Goal: Information Seeking & Learning: Learn about a topic

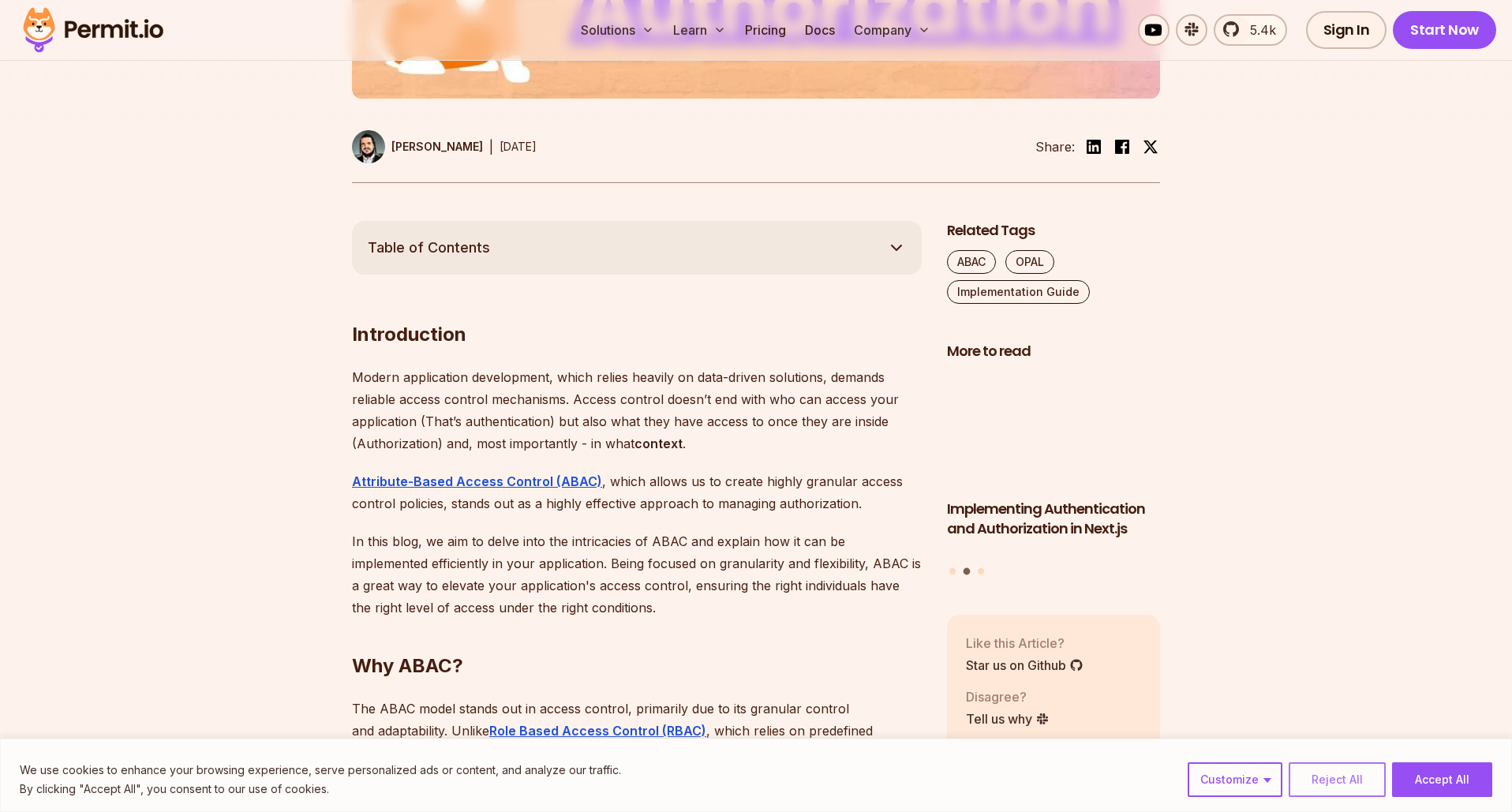
scroll to position [769, 0]
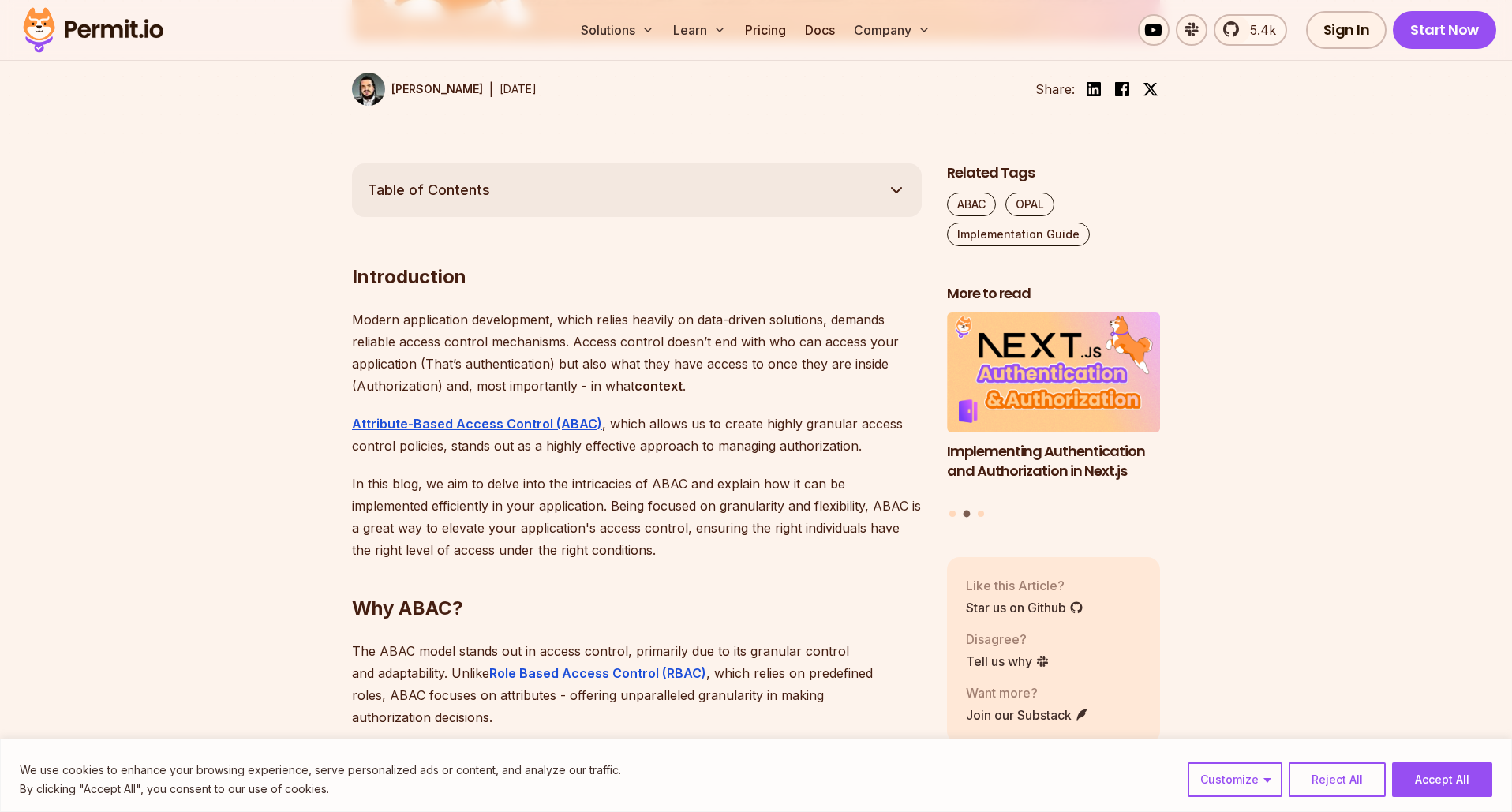
drag, startPoint x: 1441, startPoint y: 775, endPoint x: 1430, endPoint y: 775, distance: 11.0
click at [1441, 775] on button "Accept All" at bounding box center [1442, 780] width 100 height 34
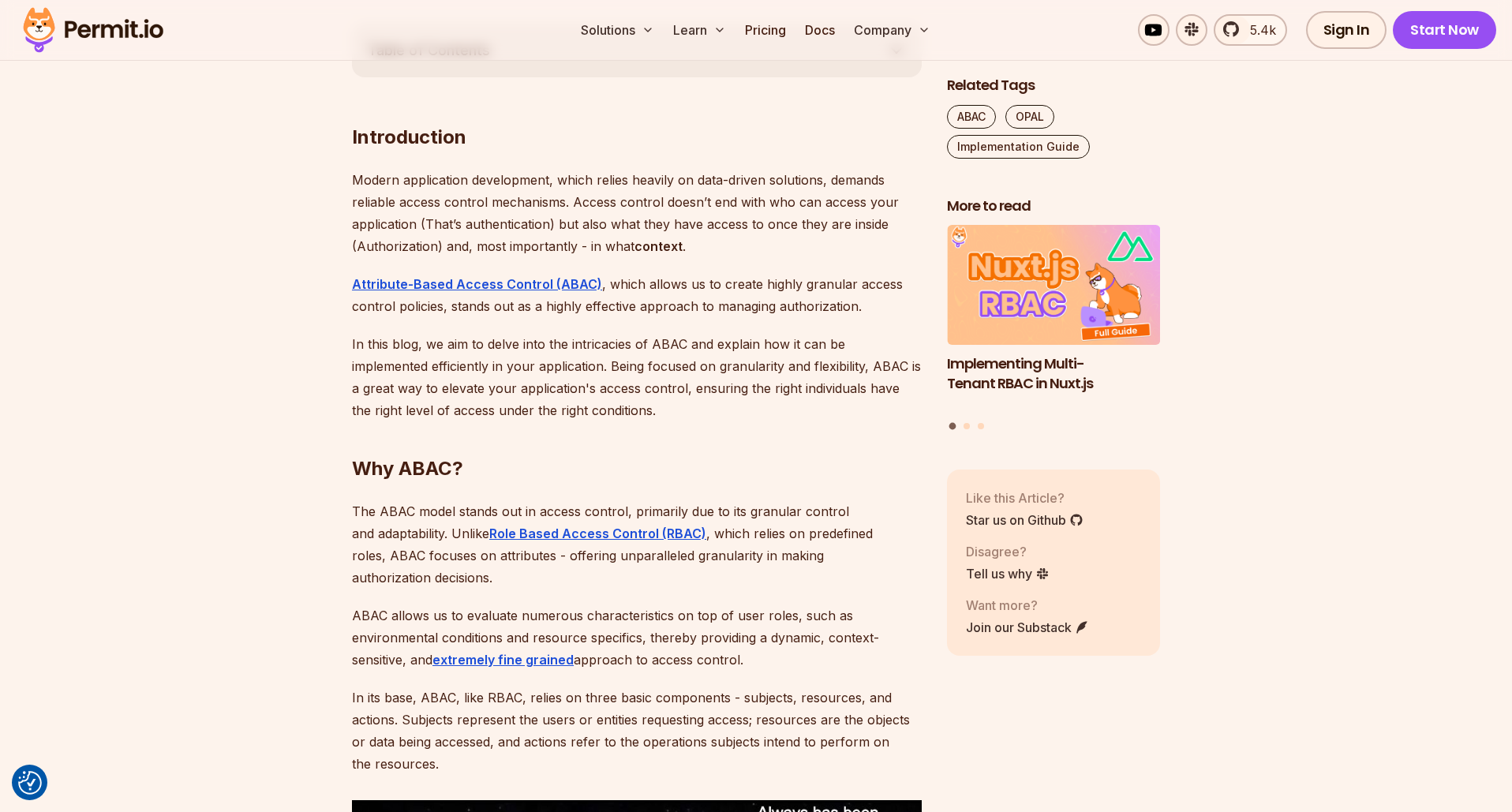
scroll to position [909, 0]
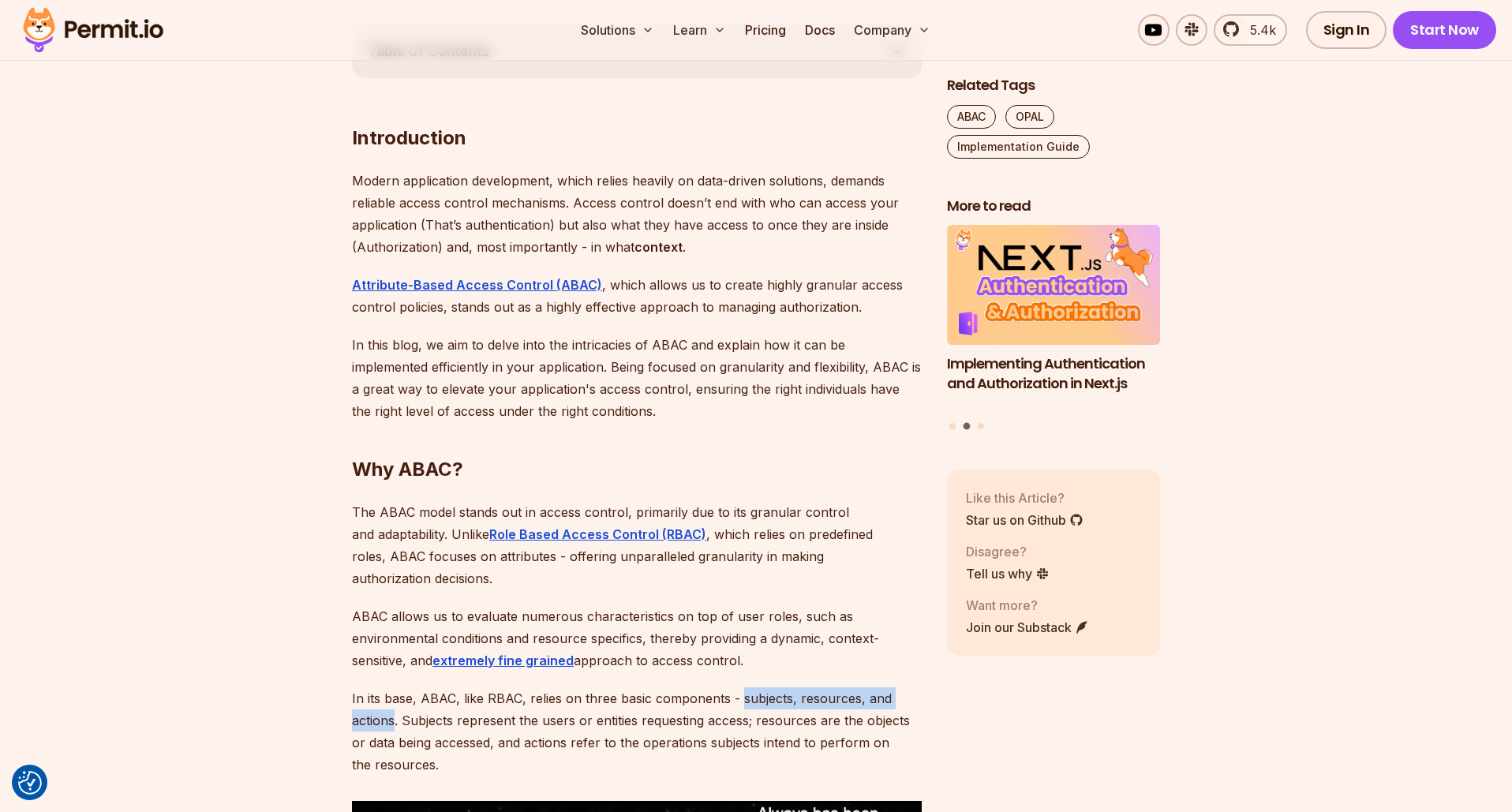
drag, startPoint x: 737, startPoint y: 678, endPoint x: 395, endPoint y: 700, distance: 342.7
click at [395, 700] on p "In its base, ABAC, like RBAC, relies on three basic components - subjects, reso…" at bounding box center [637, 732] width 570 height 89
click at [731, 689] on p "In its base, ABAC, like RBAC, relies on three basic components - subjects, reso…" at bounding box center [637, 732] width 570 height 89
click at [726, 688] on p "In its base, ABAC, like RBAC, relies on three basic components - subjects, reso…" at bounding box center [637, 732] width 570 height 89
drag, startPoint x: 737, startPoint y: 676, endPoint x: 394, endPoint y: 695, distance: 343.5
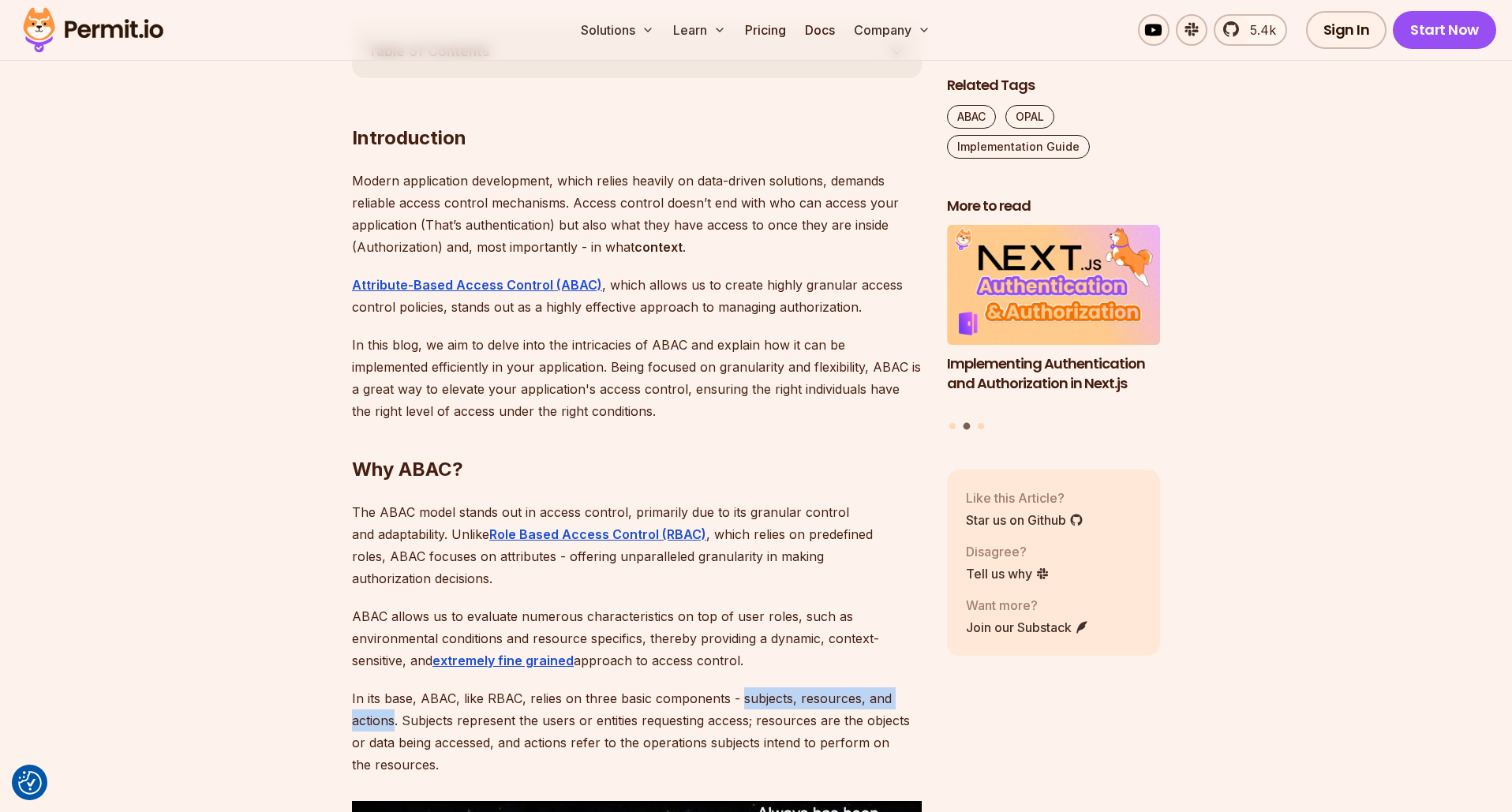
click at [394, 695] on p "In its base, ABAC, like RBAC, relies on three basic components - subjects, reso…" at bounding box center [637, 732] width 570 height 89
click at [392, 643] on button "Highlight text" at bounding box center [395, 645] width 15 height 15
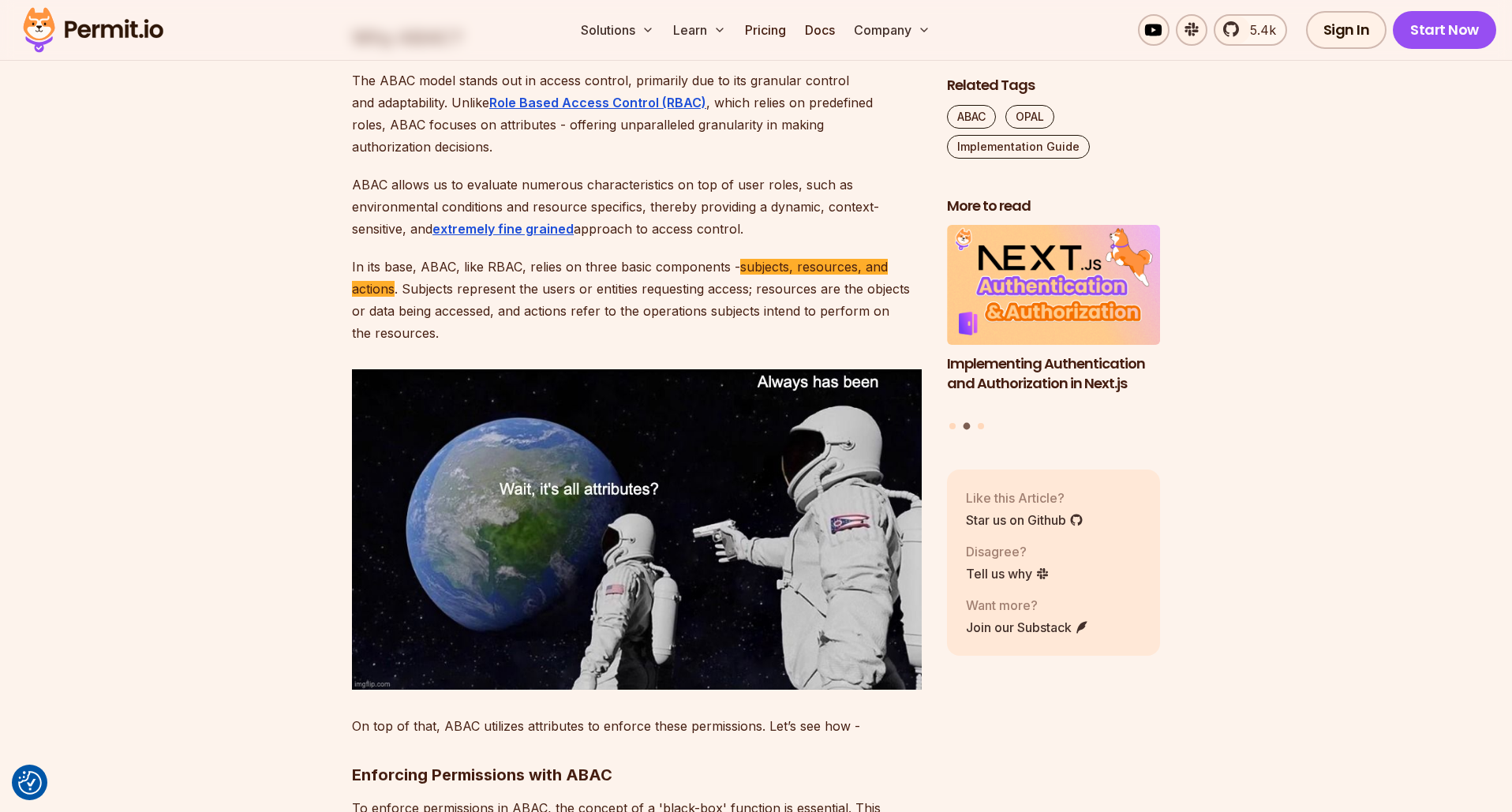
scroll to position [1281, 0]
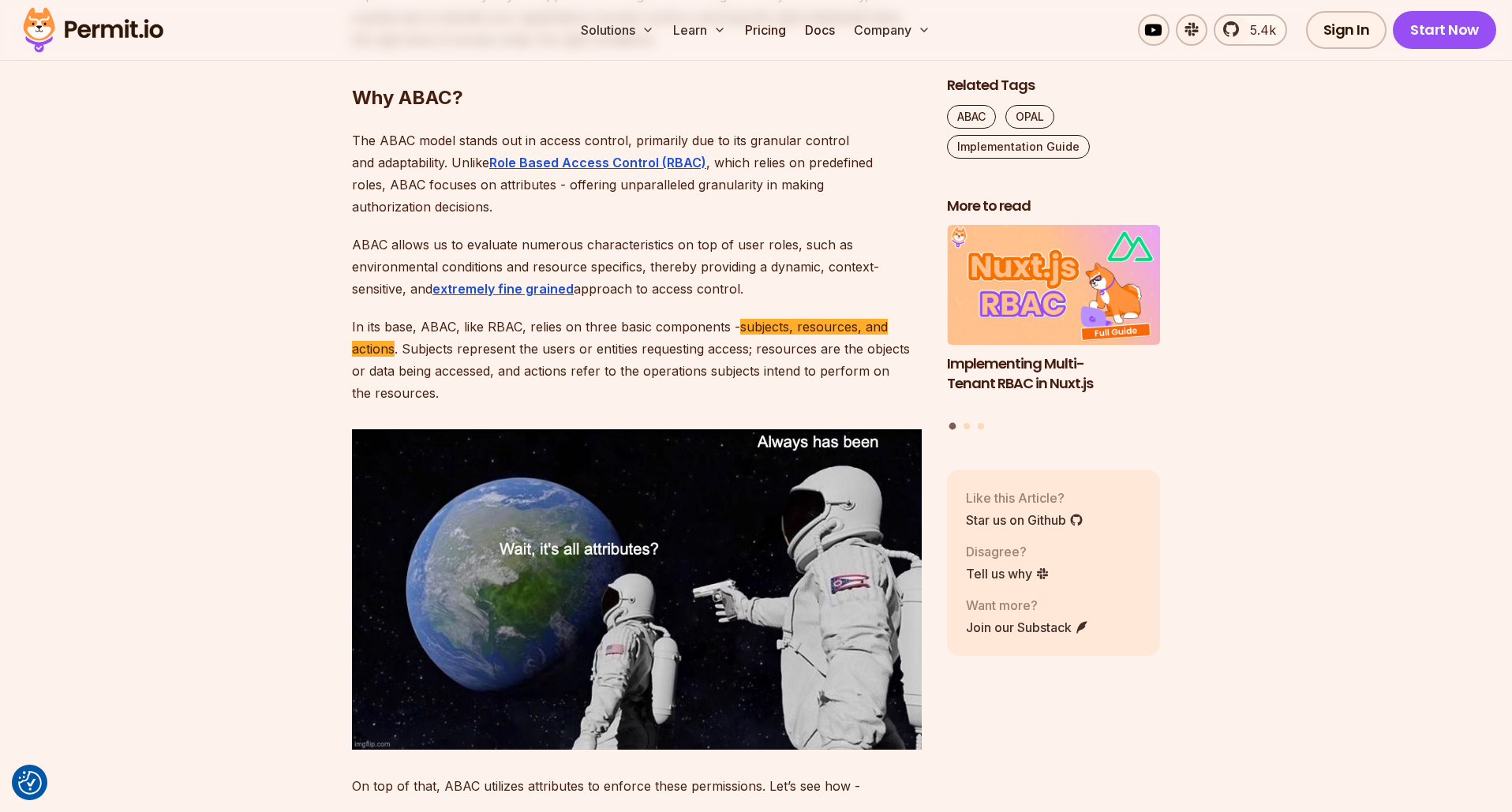
drag, startPoint x: 660, startPoint y: 354, endPoint x: 644, endPoint y: 352, distance: 16.1
click at [659, 354] on p "In its base, ABAC, like RBAC, relies on three basic components - subjects, reso…" at bounding box center [637, 360] width 570 height 89
drag, startPoint x: 640, startPoint y: 349, endPoint x: 645, endPoint y: 365, distance: 16.8
click at [645, 365] on p "In its base, ABAC, like RBAC, relies on three basic components - subjects, reso…" at bounding box center [637, 360] width 570 height 89
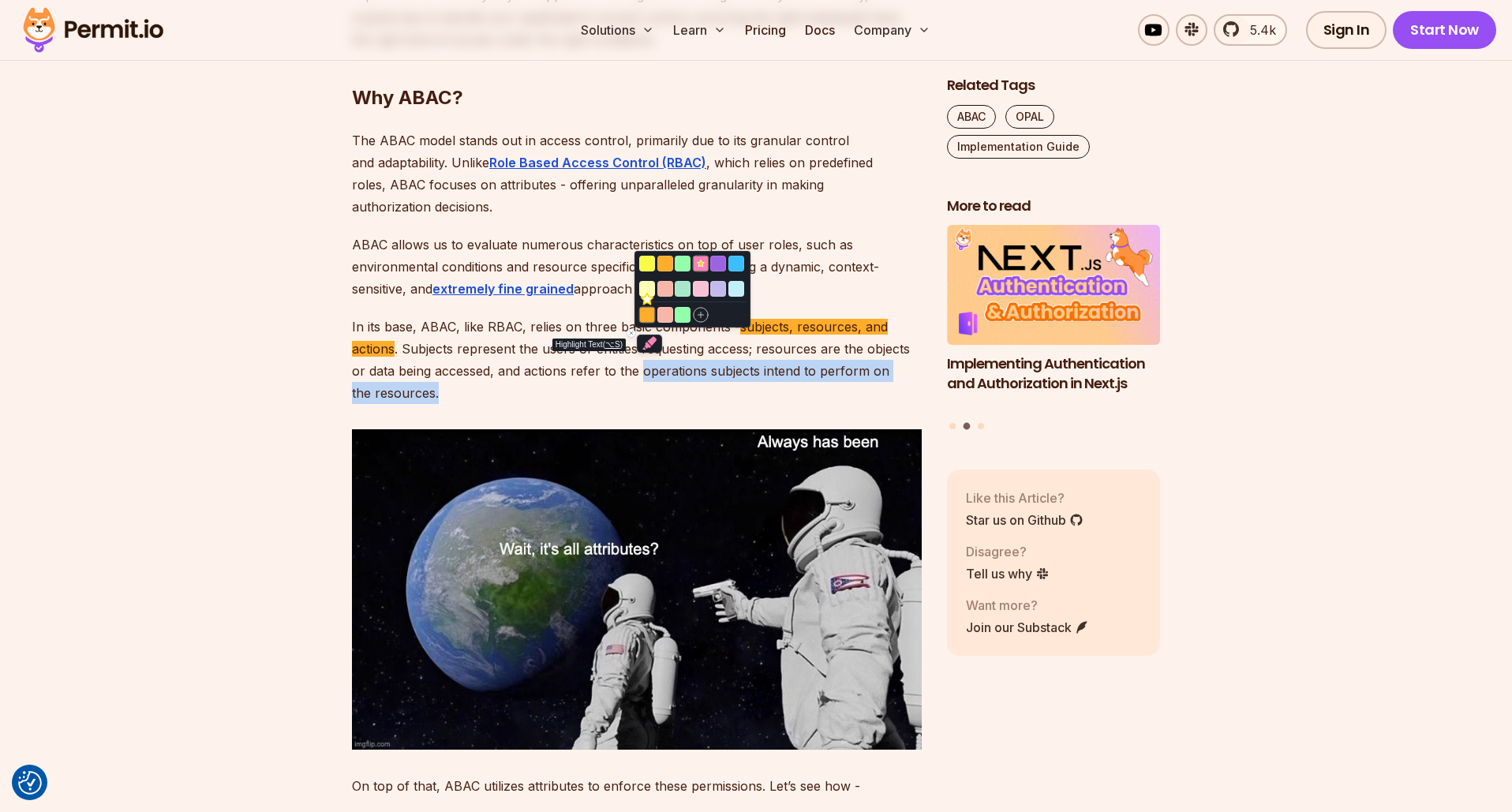
click at [646, 316] on button "Highlight text" at bounding box center [646, 314] width 15 height 15
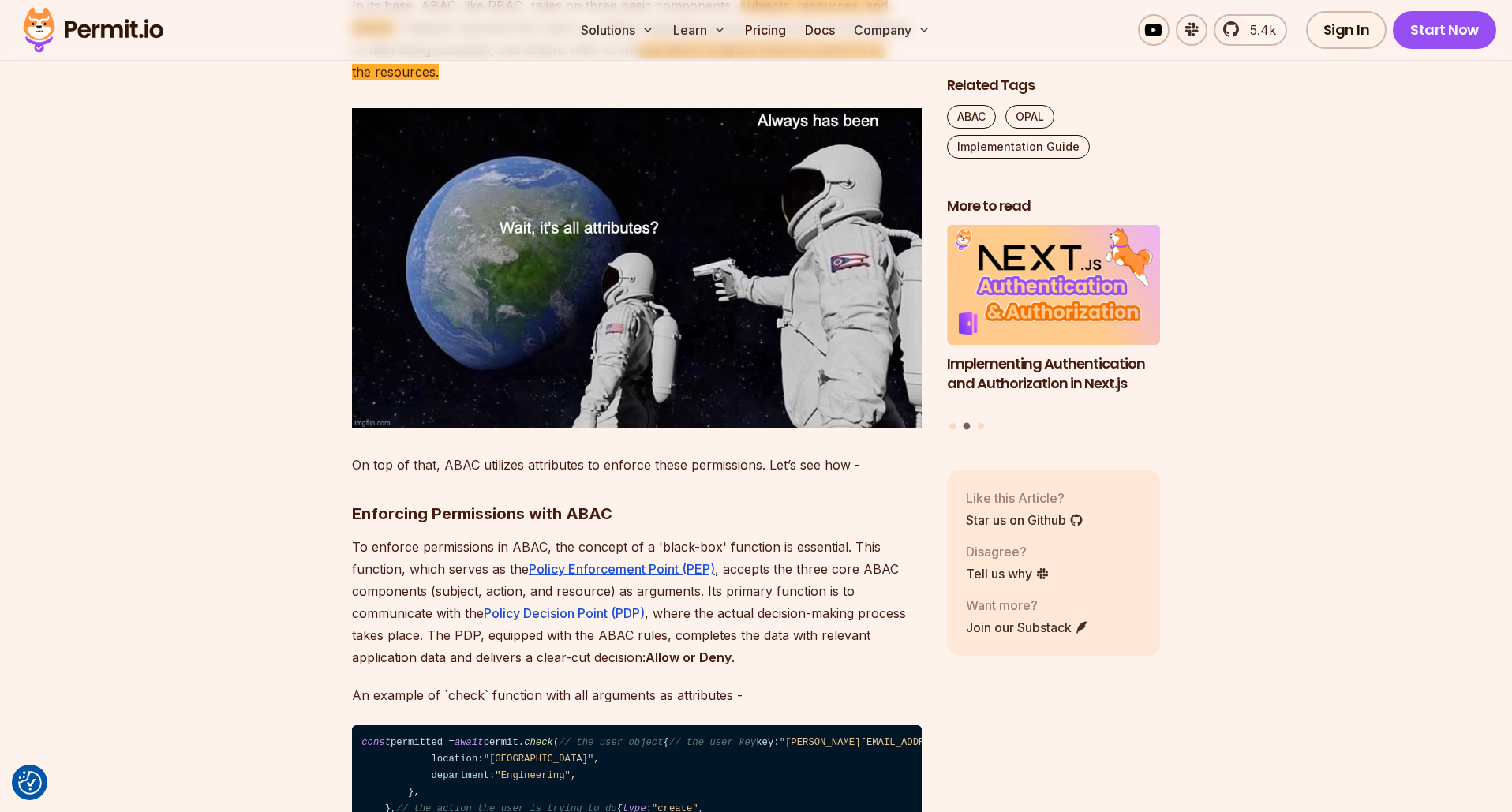
scroll to position [1605, 0]
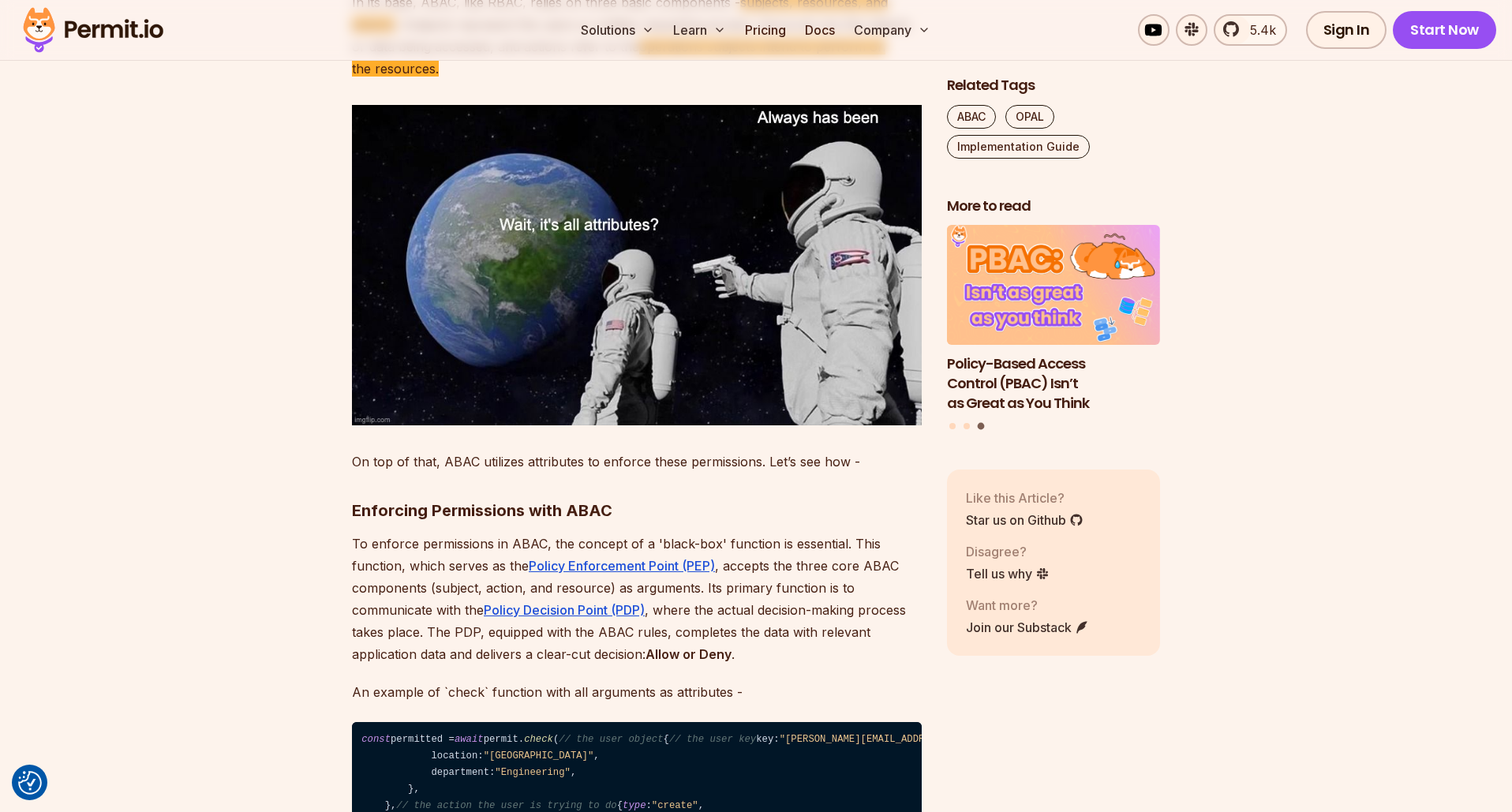
click at [353, 545] on p "To enforce permissions in ABAC, the concept of a 'black-box' function is essent…" at bounding box center [637, 599] width 570 height 133
drag, startPoint x: 651, startPoint y: 520, endPoint x: 836, endPoint y: 525, distance: 185.1
click at [842, 533] on p "To enforce permissions in ABAC, the concept of a 'black-box' function is essent…" at bounding box center [637, 599] width 570 height 133
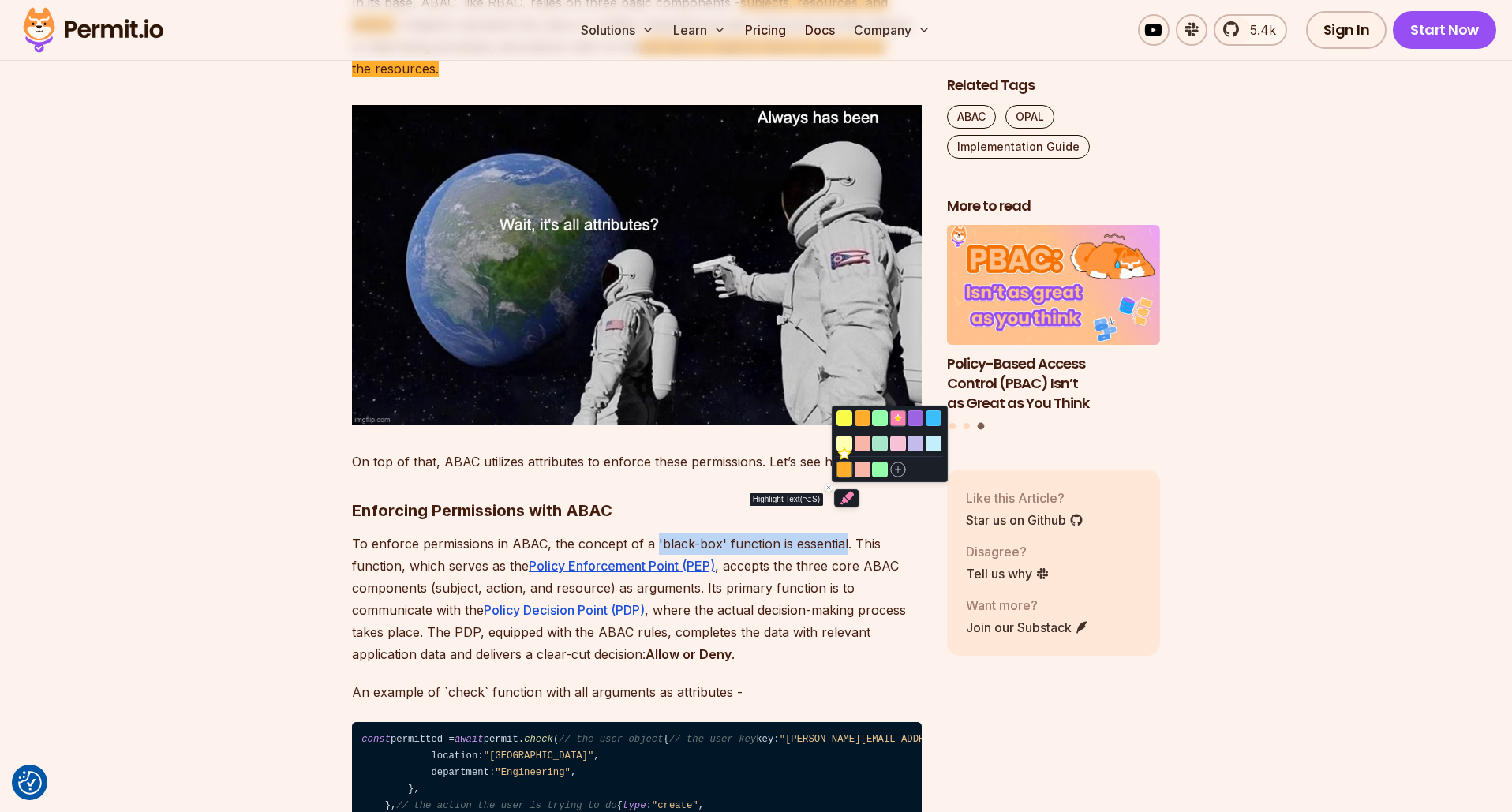
click at [849, 474] on button "Highlight text" at bounding box center [844, 469] width 15 height 15
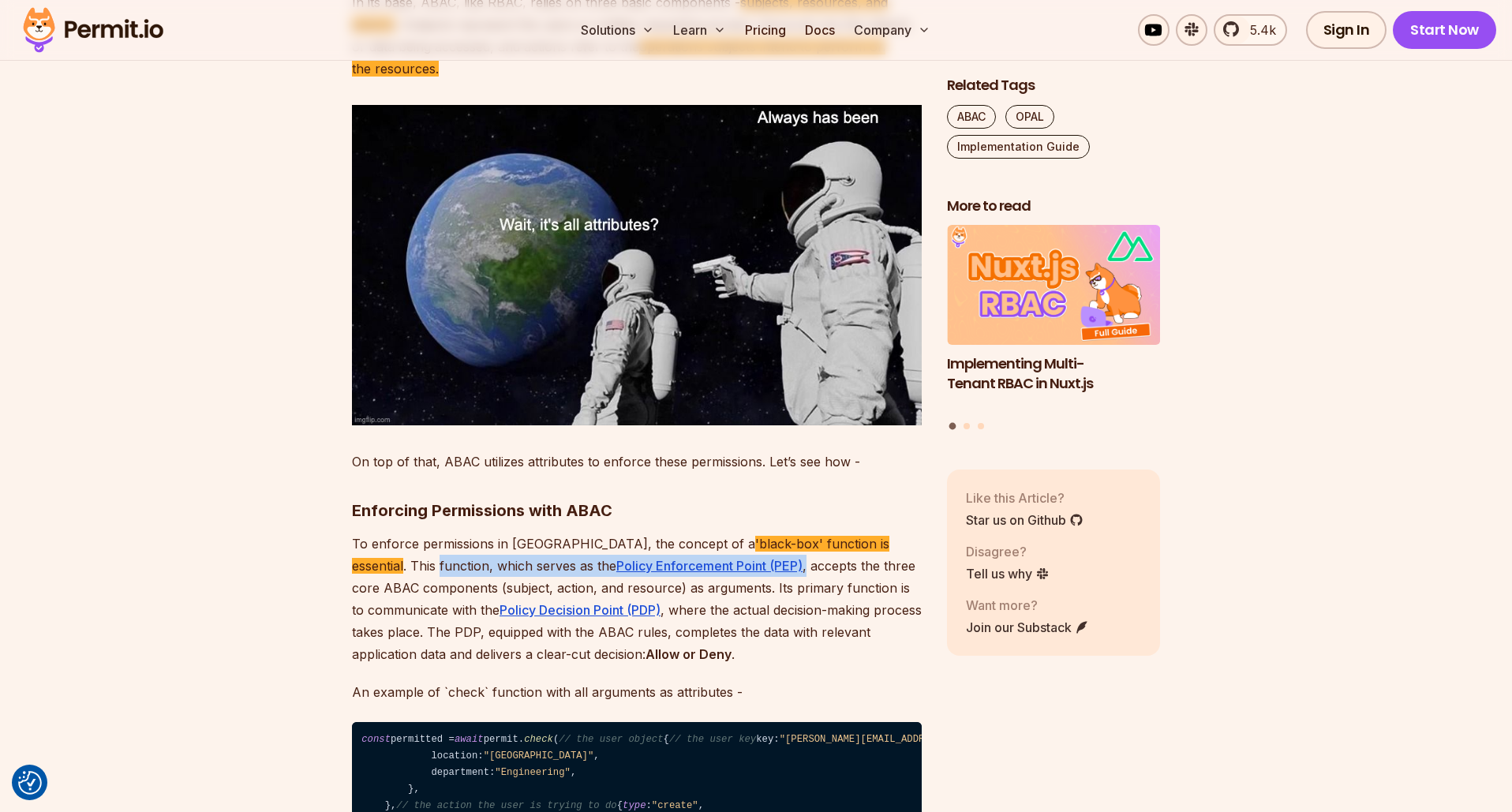
drag, startPoint x: 352, startPoint y: 546, endPoint x: 722, endPoint y: 544, distance: 370.0
click at [722, 544] on p "To enforce permissions in ABAC, the concept of a 'black-box' function is essent…" at bounding box center [637, 599] width 570 height 133
click at [726, 491] on button "Highlight text" at bounding box center [724, 493] width 15 height 15
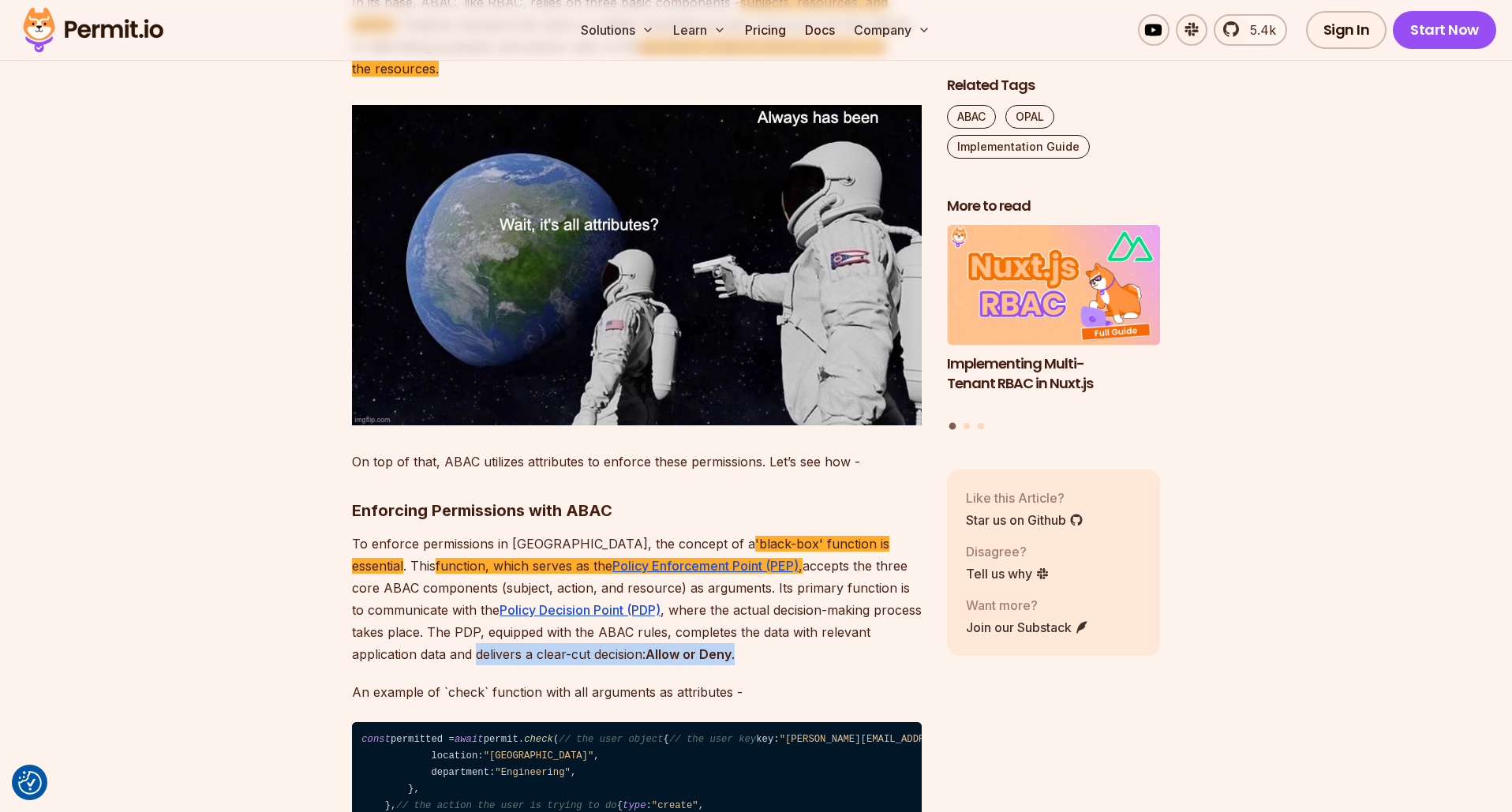
drag, startPoint x: 717, startPoint y: 633, endPoint x: 478, endPoint y: 629, distance: 239.0
click at [478, 629] on p "To enforce permissions in ABAC, the concept of a 'black-box' function is essent…" at bounding box center [637, 599] width 570 height 133
click at [486, 583] on button "Highlight text" at bounding box center [480, 578] width 15 height 15
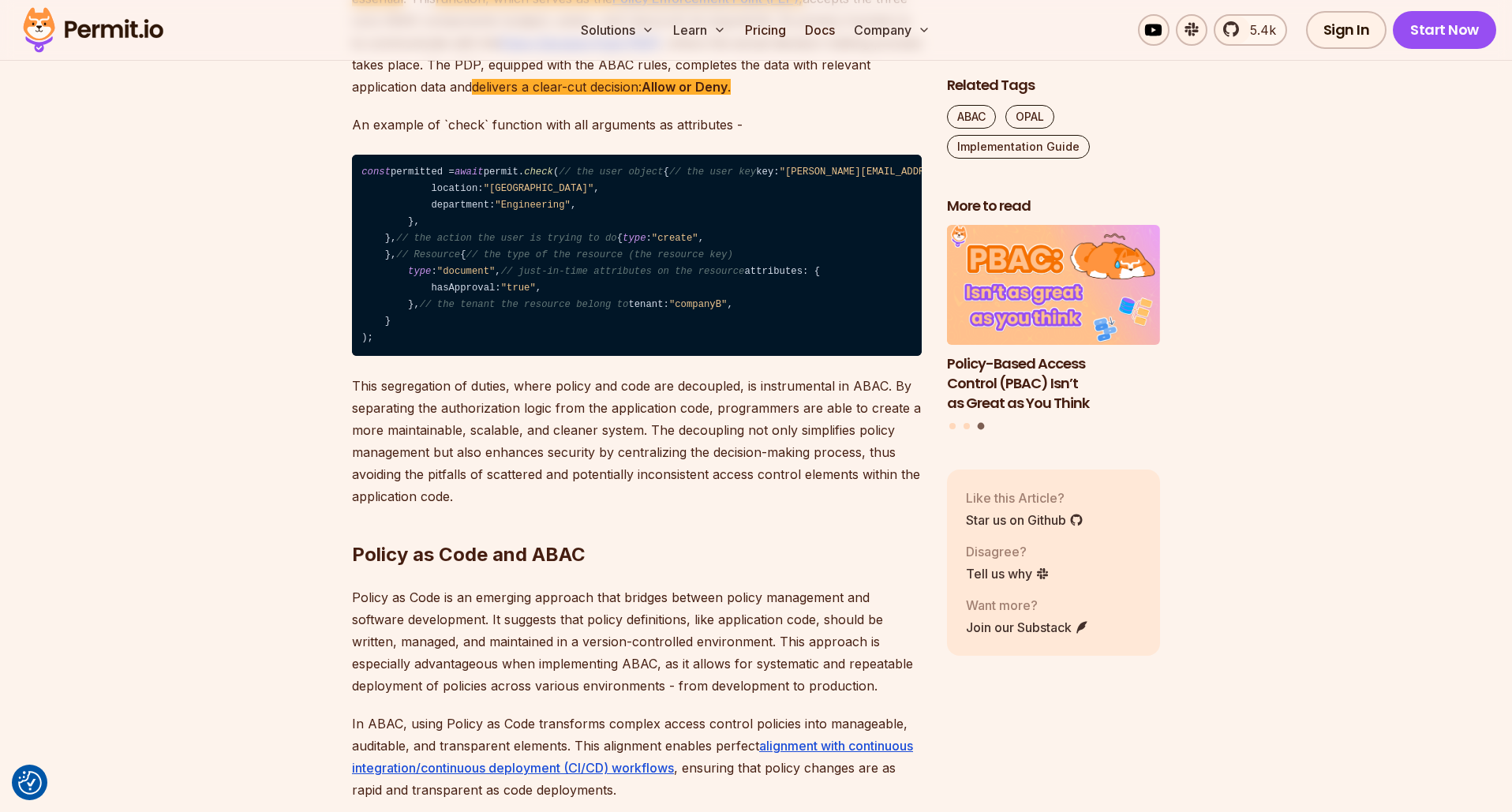
scroll to position [2177, 0]
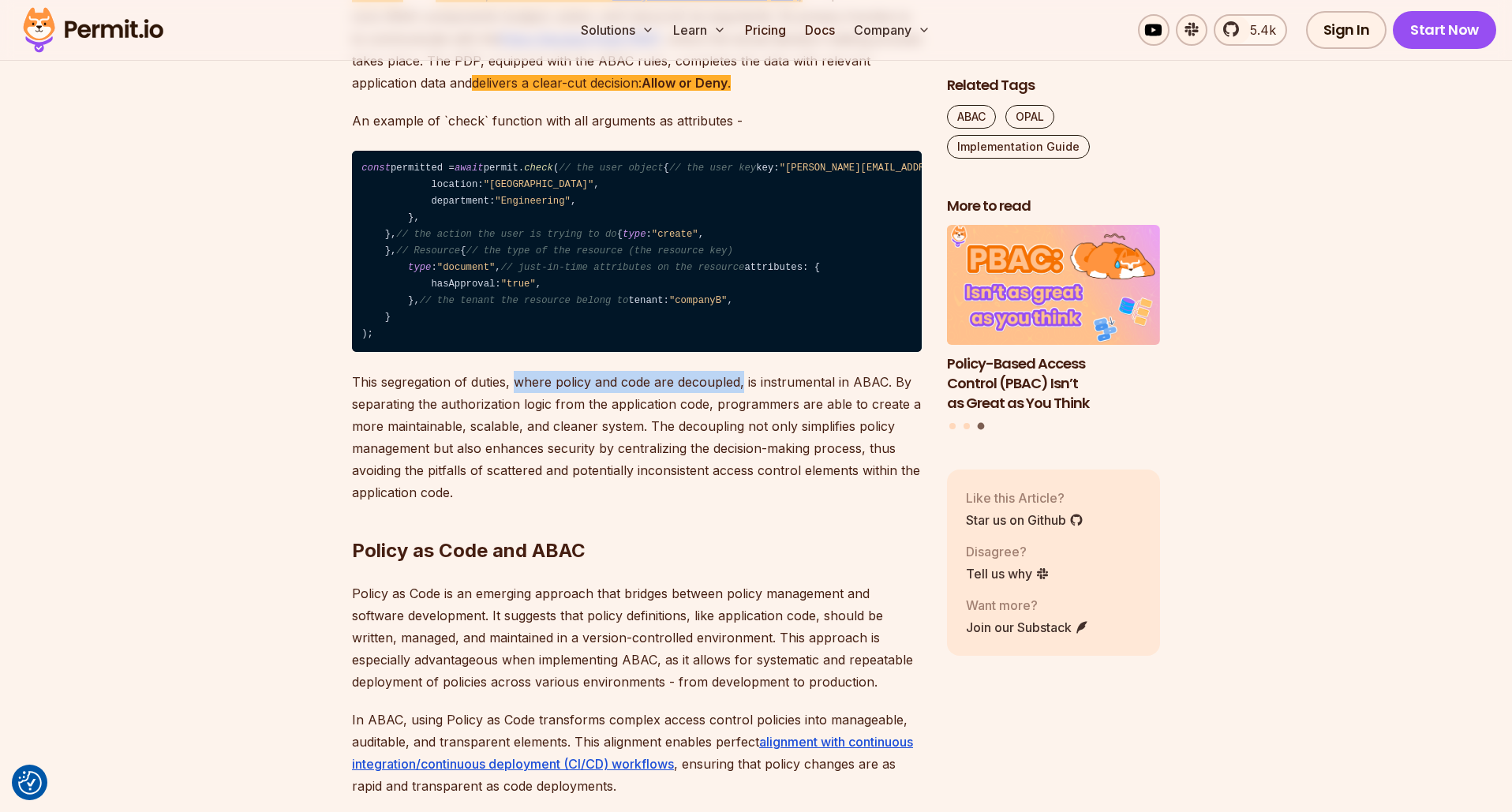
drag, startPoint x: 516, startPoint y: 626, endPoint x: 742, endPoint y: 615, distance: 226.3
click at [742, 503] on p "This segregation of duties, where policy and code are decoupled, is instrumenta…" at bounding box center [637, 437] width 570 height 133
click at [746, 561] on button "Highlight text" at bounding box center [744, 565] width 15 height 15
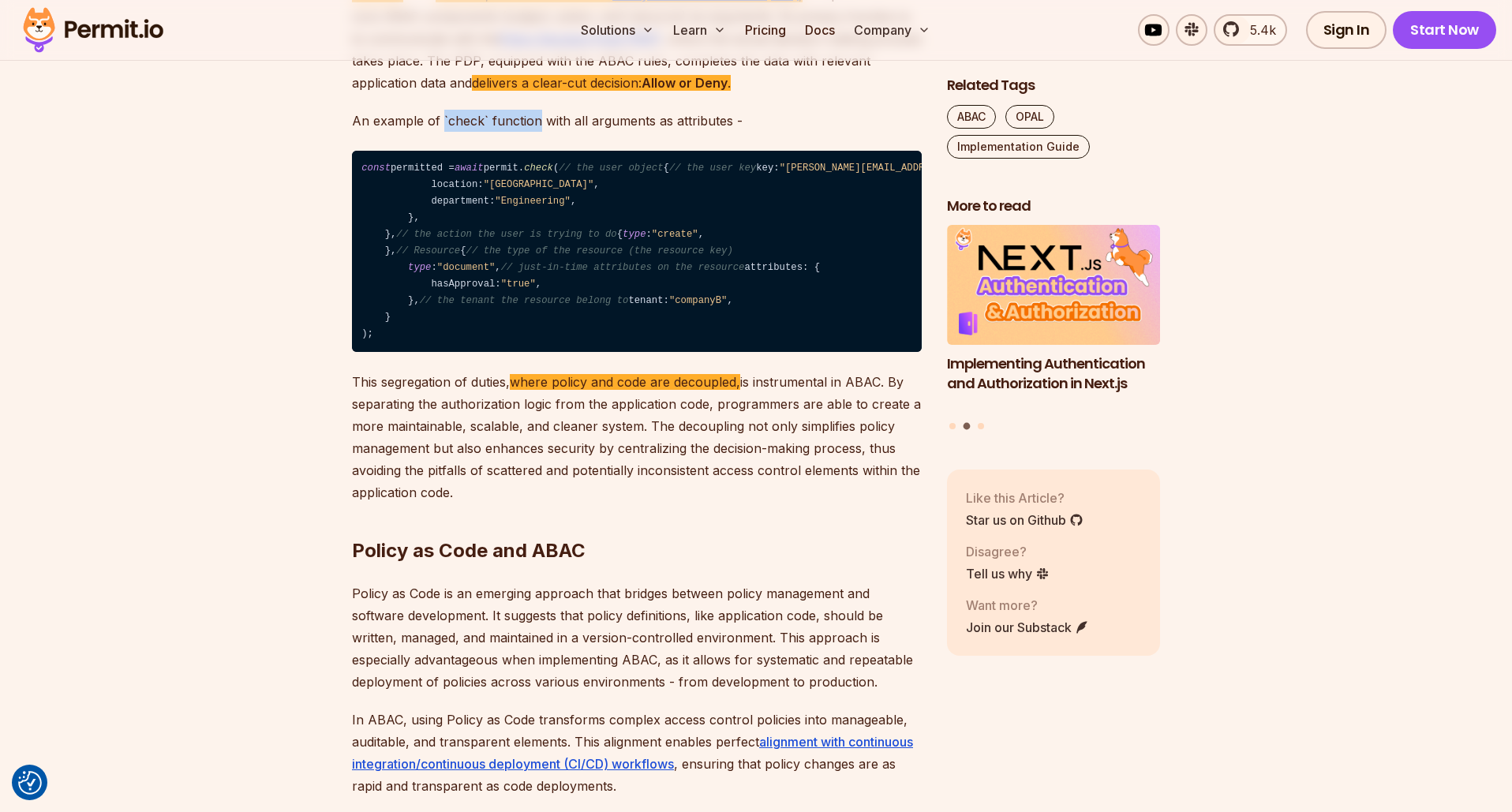
drag, startPoint x: 526, startPoint y: 99, endPoint x: 442, endPoint y: 98, distance: 84.0
click at [442, 110] on p "An example of `check` function with all arguments as attributes -" at bounding box center [637, 120] width 570 height 22
click at [448, 71] on icon "Highlight text" at bounding box center [447, 77] width 14 height 14
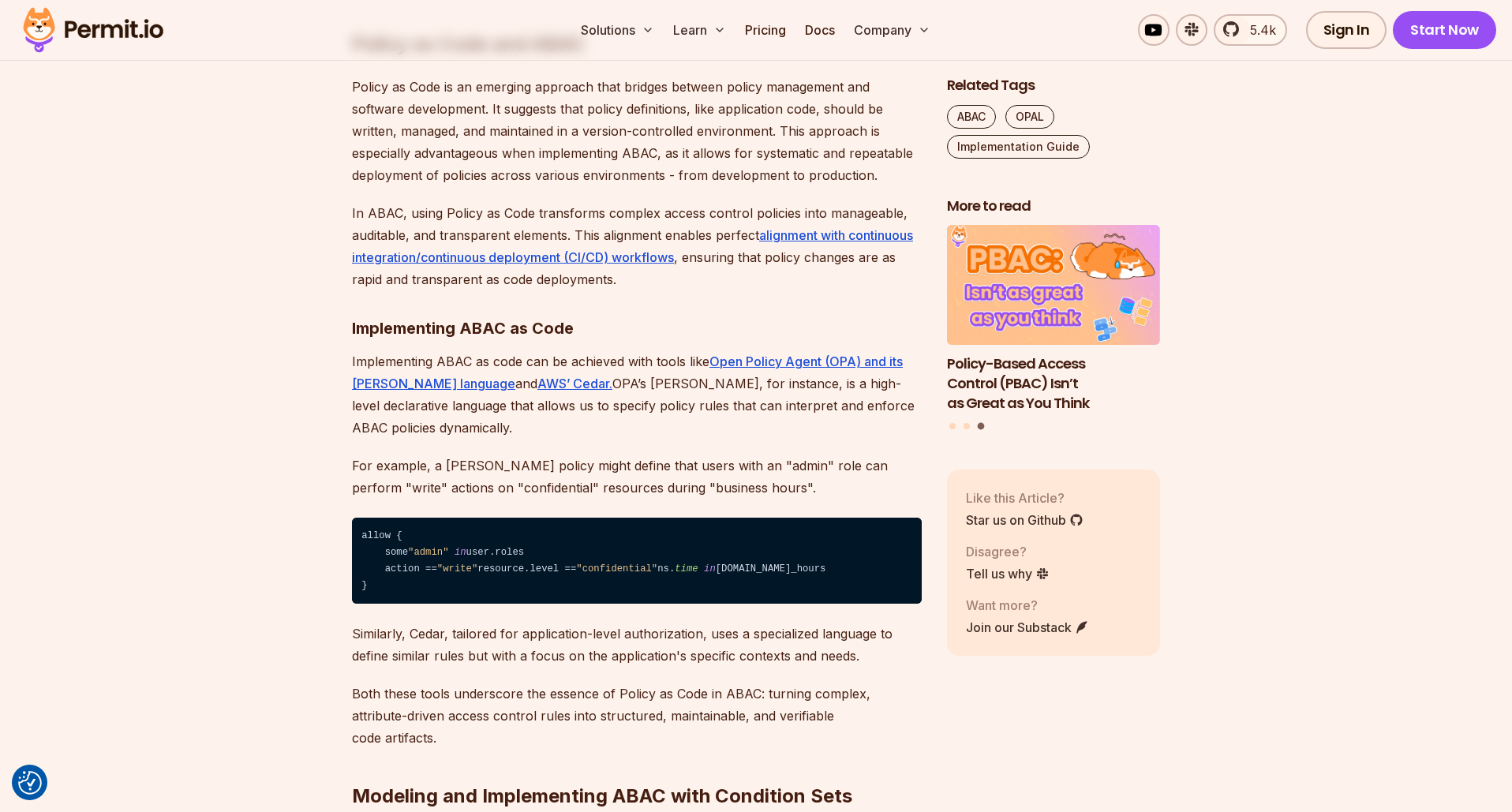
scroll to position [2686, 0]
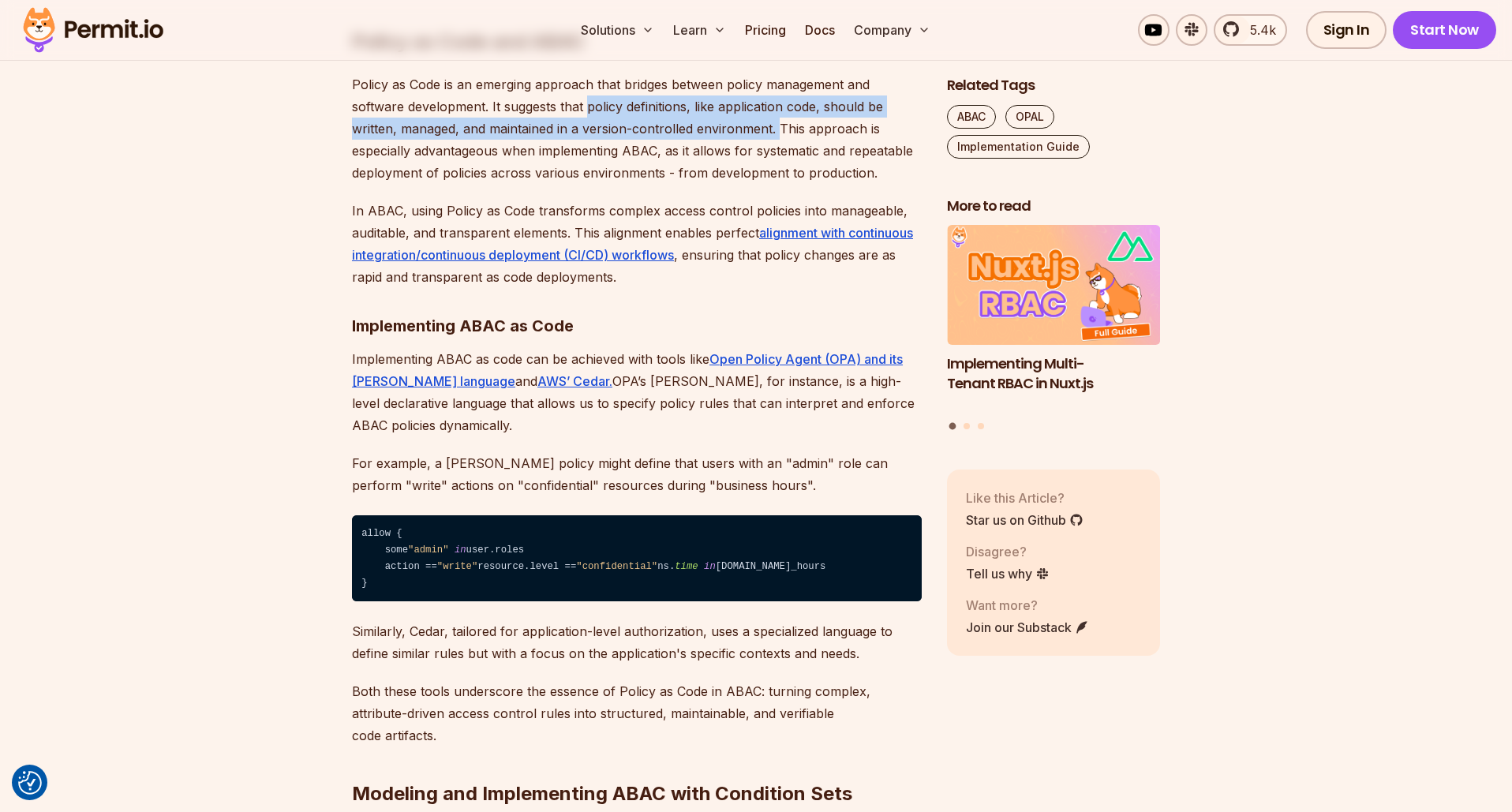
drag, startPoint x: 776, startPoint y: 371, endPoint x: 591, endPoint y: 354, distance: 185.8
click at [591, 184] on p "Policy as Code is an emerging approach that bridges between policy management a…" at bounding box center [637, 129] width 570 height 110
click at [590, 306] on button "Highlight text" at bounding box center [593, 303] width 15 height 15
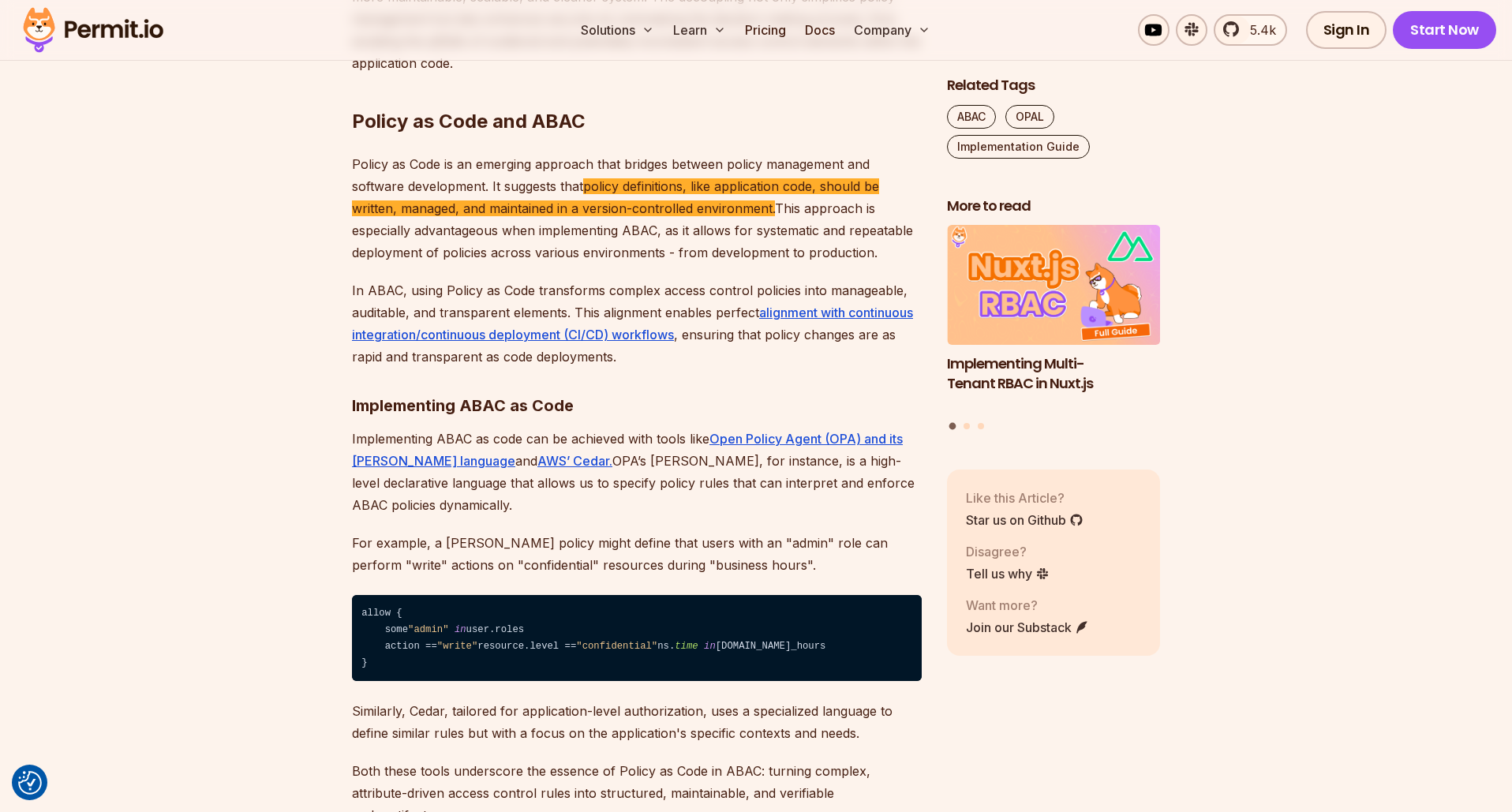
scroll to position [2603, 0]
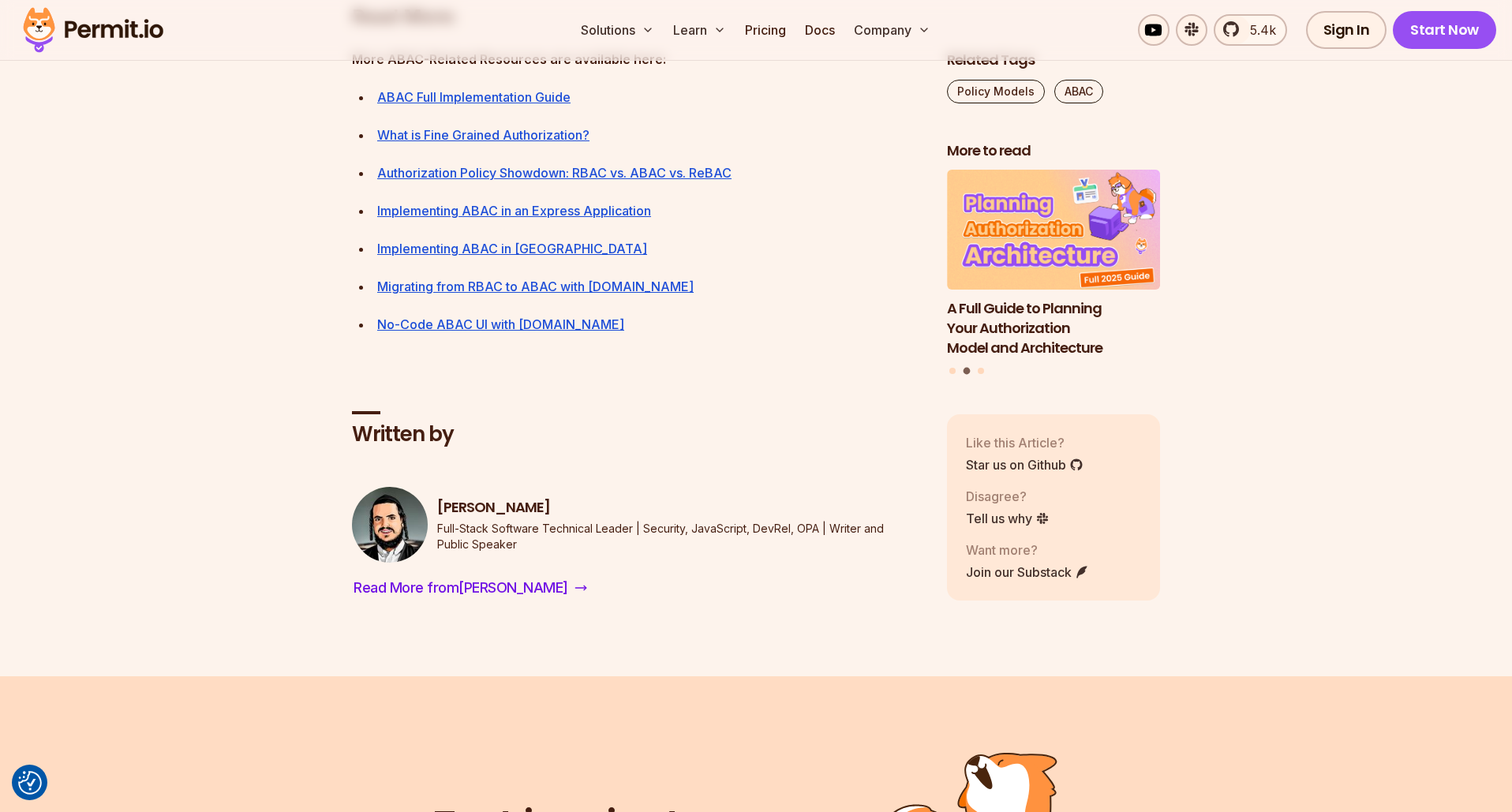
scroll to position [7131, 0]
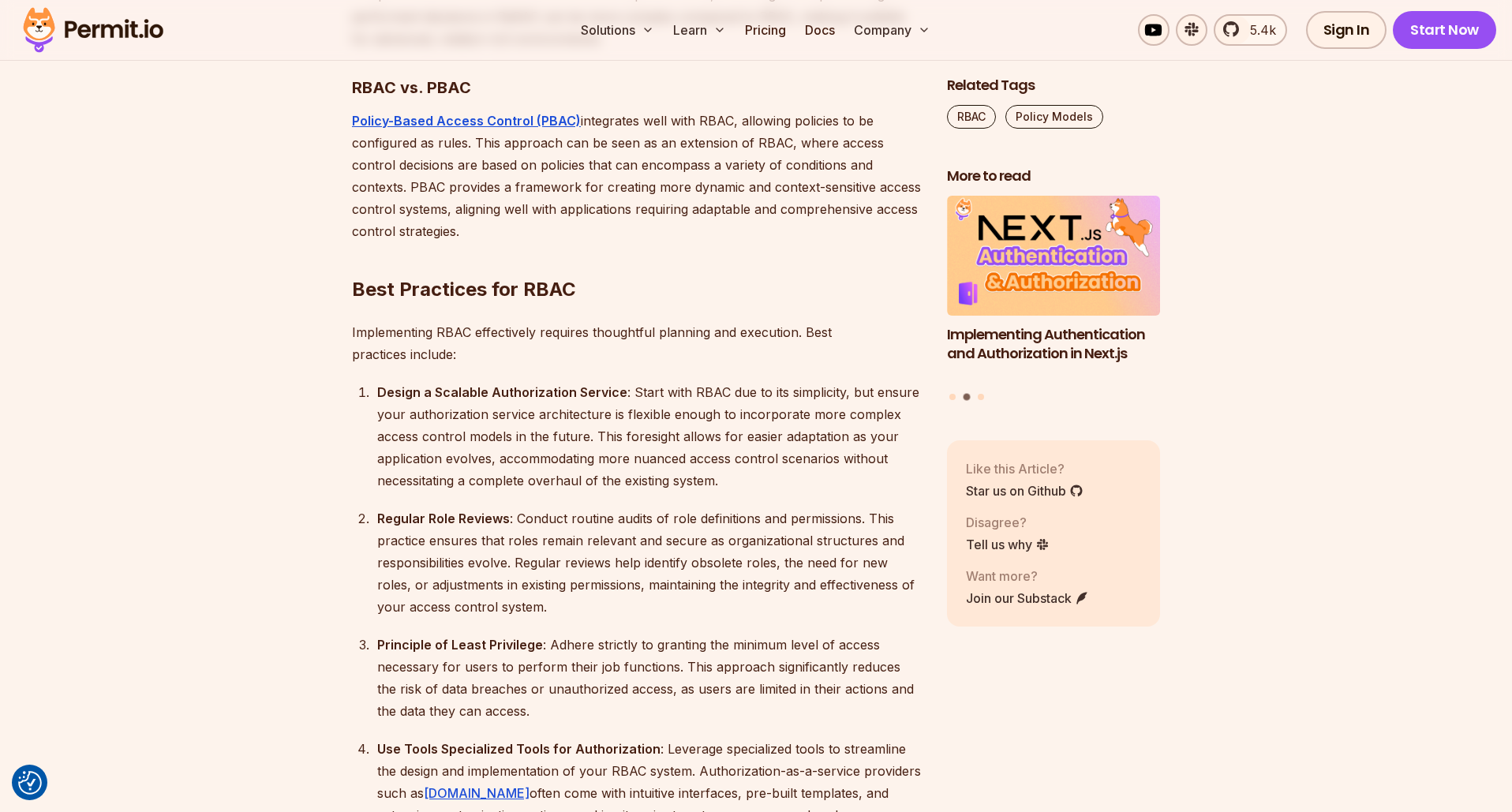
scroll to position [4646, 0]
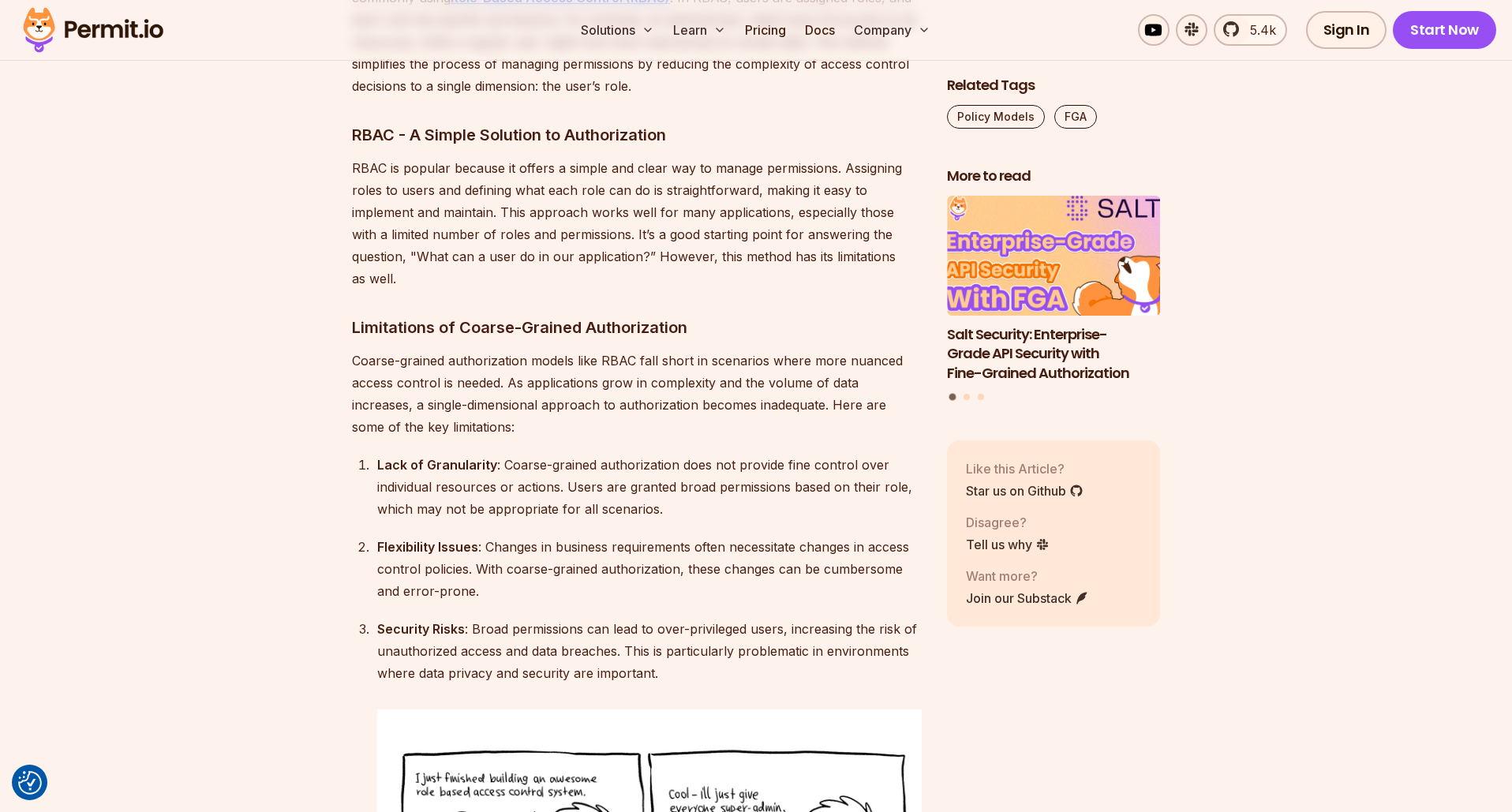
scroll to position [2832, 0]
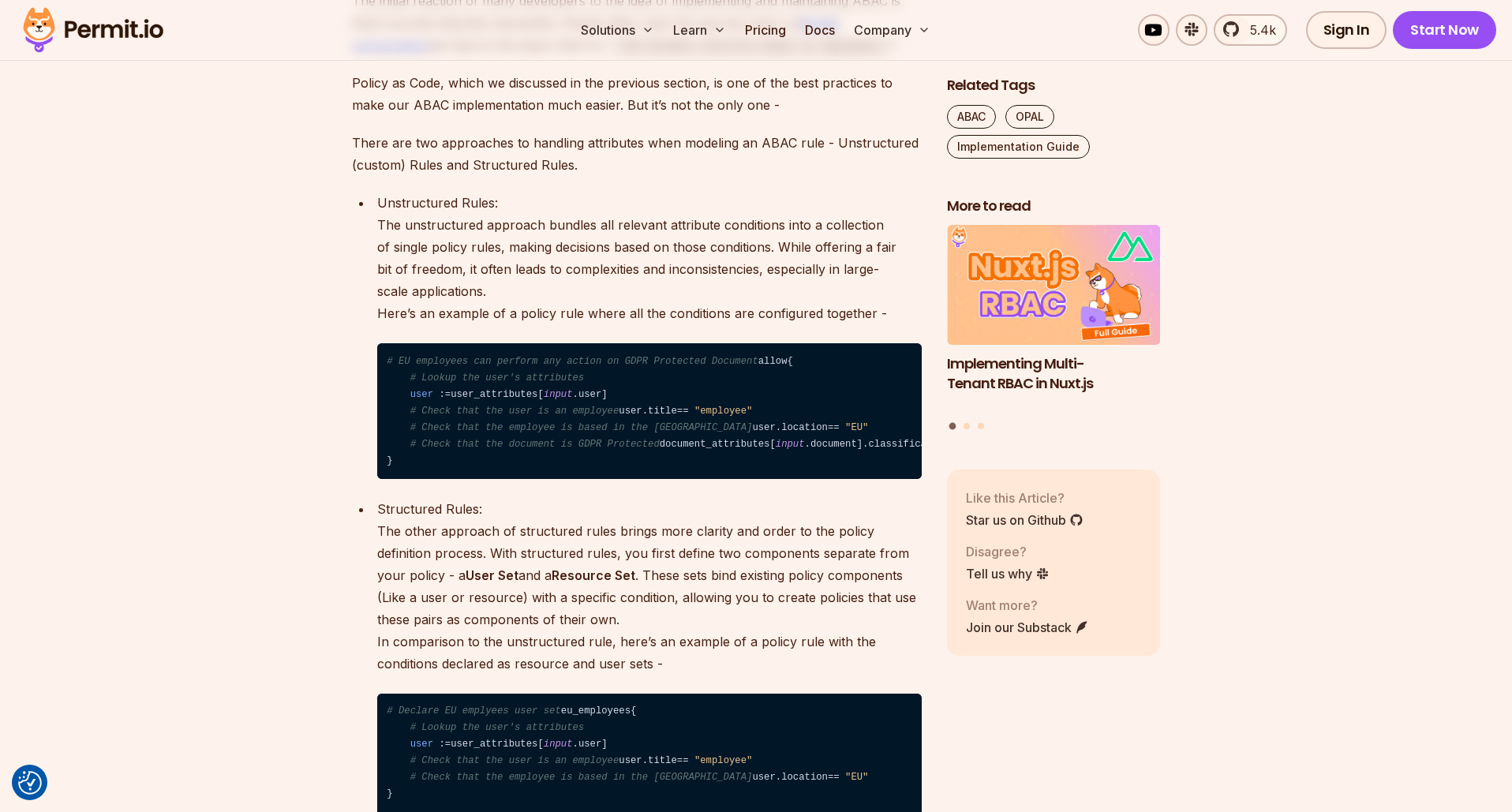
scroll to position [3527, 0]
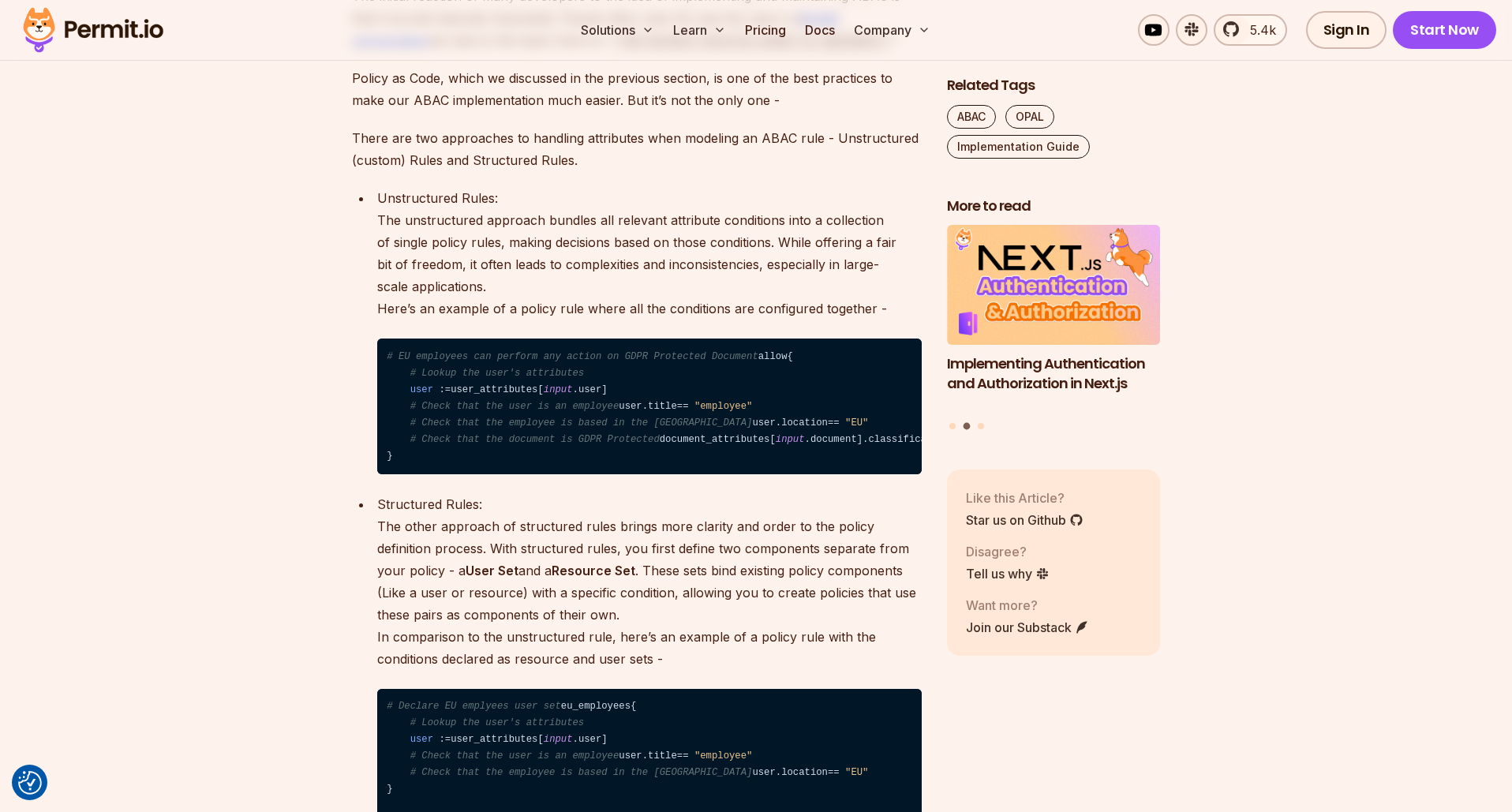
drag, startPoint x: 868, startPoint y: 182, endPoint x: 667, endPoint y: 178, distance: 201.0
drag, startPoint x: 668, startPoint y: 129, endPoint x: 621, endPoint y: 151, distance: 51.9
click at [0, 0] on button "Highlight text" at bounding box center [0, 0] width 0 height 0
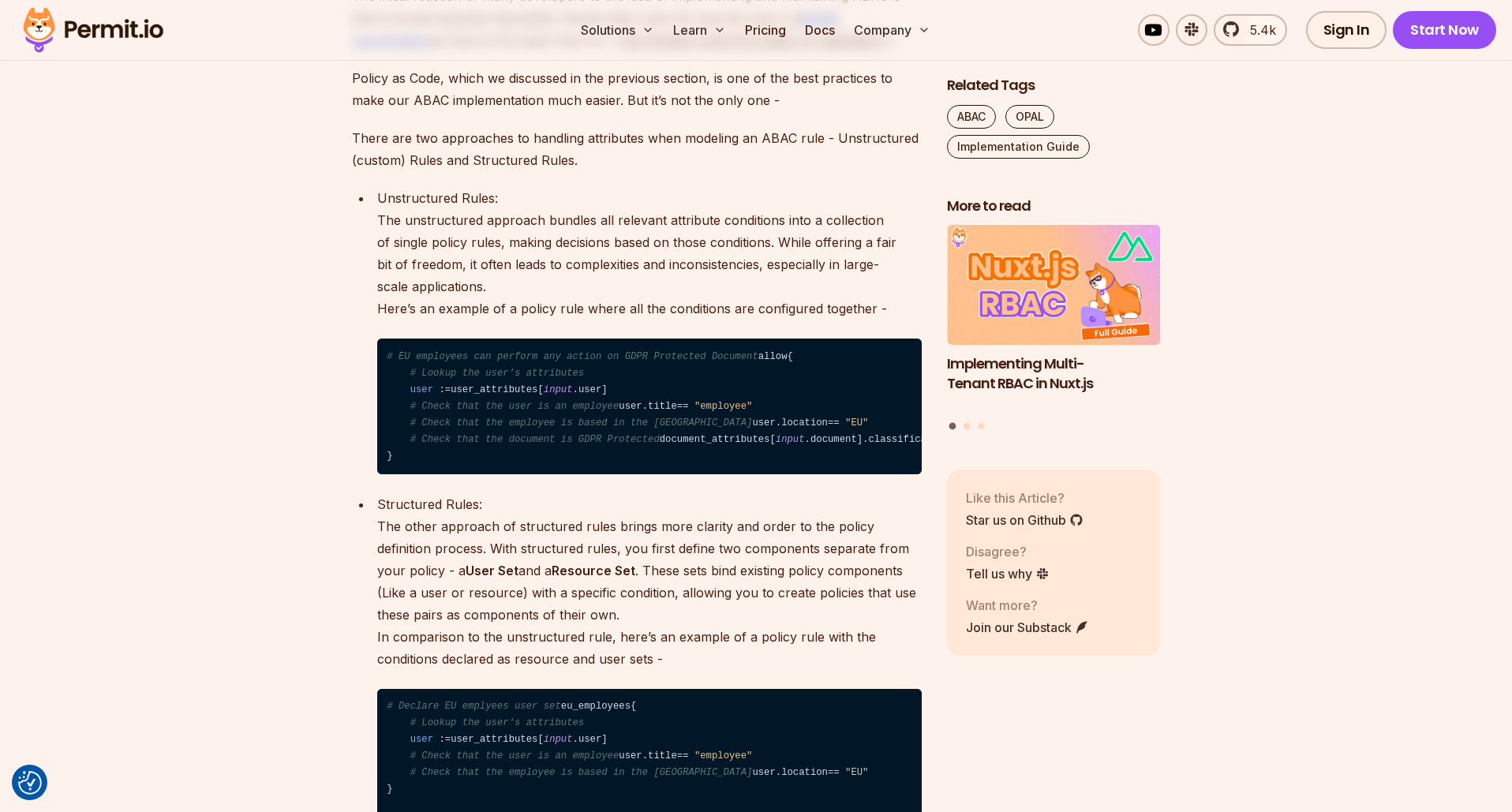
scroll to position [3530, 0]
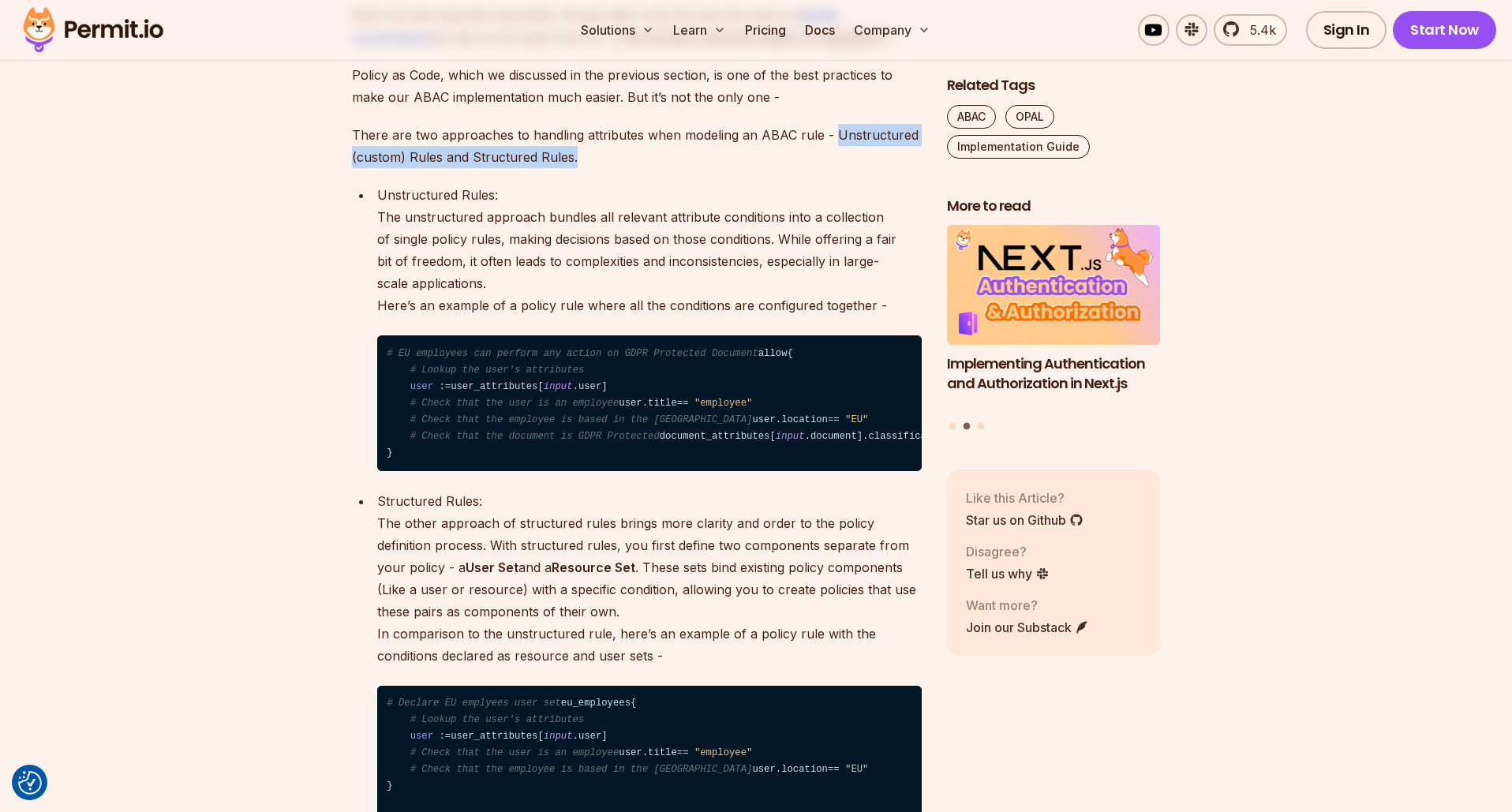
drag, startPoint x: 598, startPoint y: 391, endPoint x: 830, endPoint y: 368, distance: 233.1
click at [830, 168] on p "There are two approaches to handling attributes when modeling an ABAC rule - Un…" at bounding box center [637, 146] width 570 height 44
click at [828, 318] on button "Highlight text" at bounding box center [832, 318] width 15 height 15
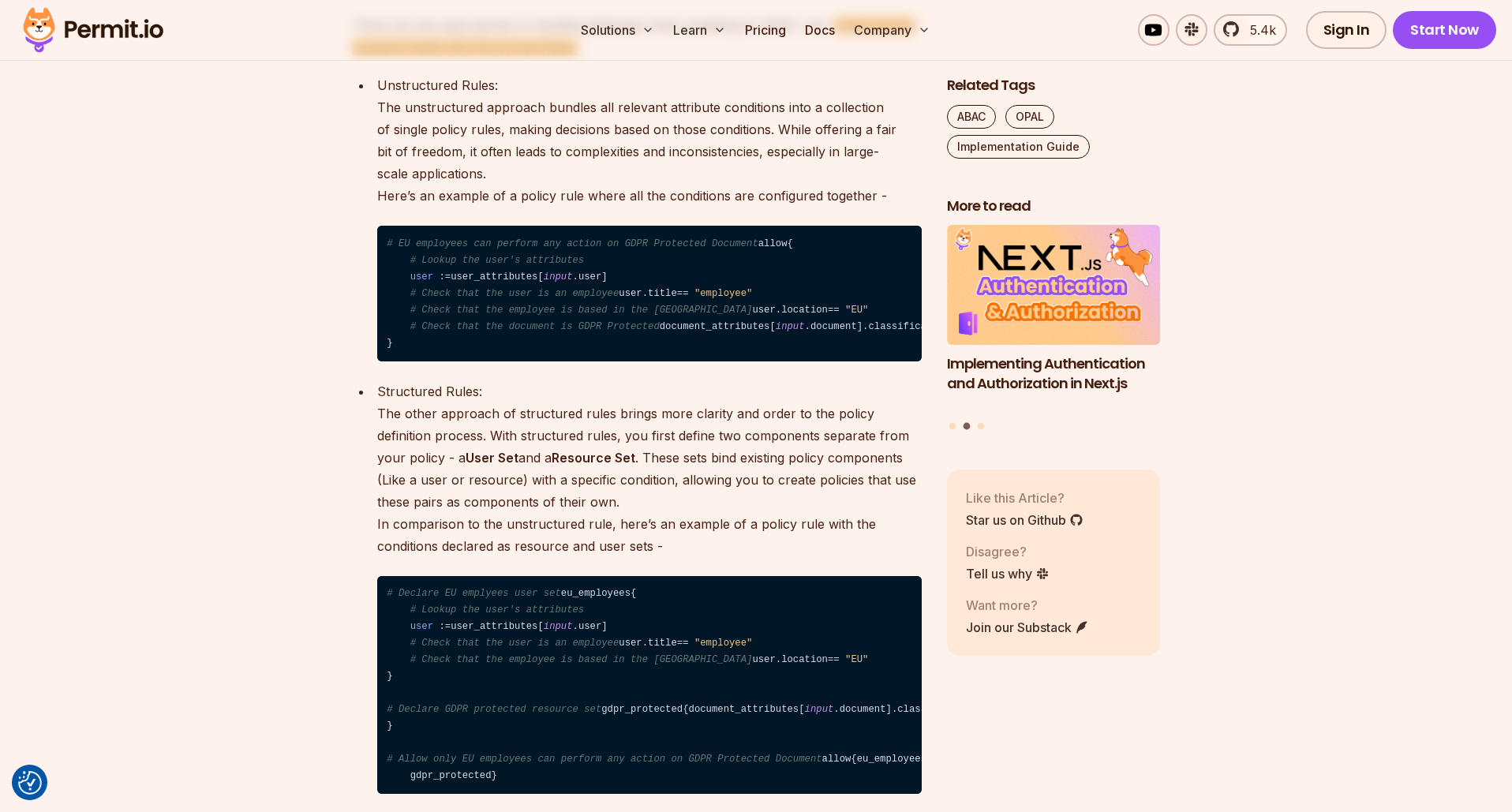
scroll to position [3651, 0]
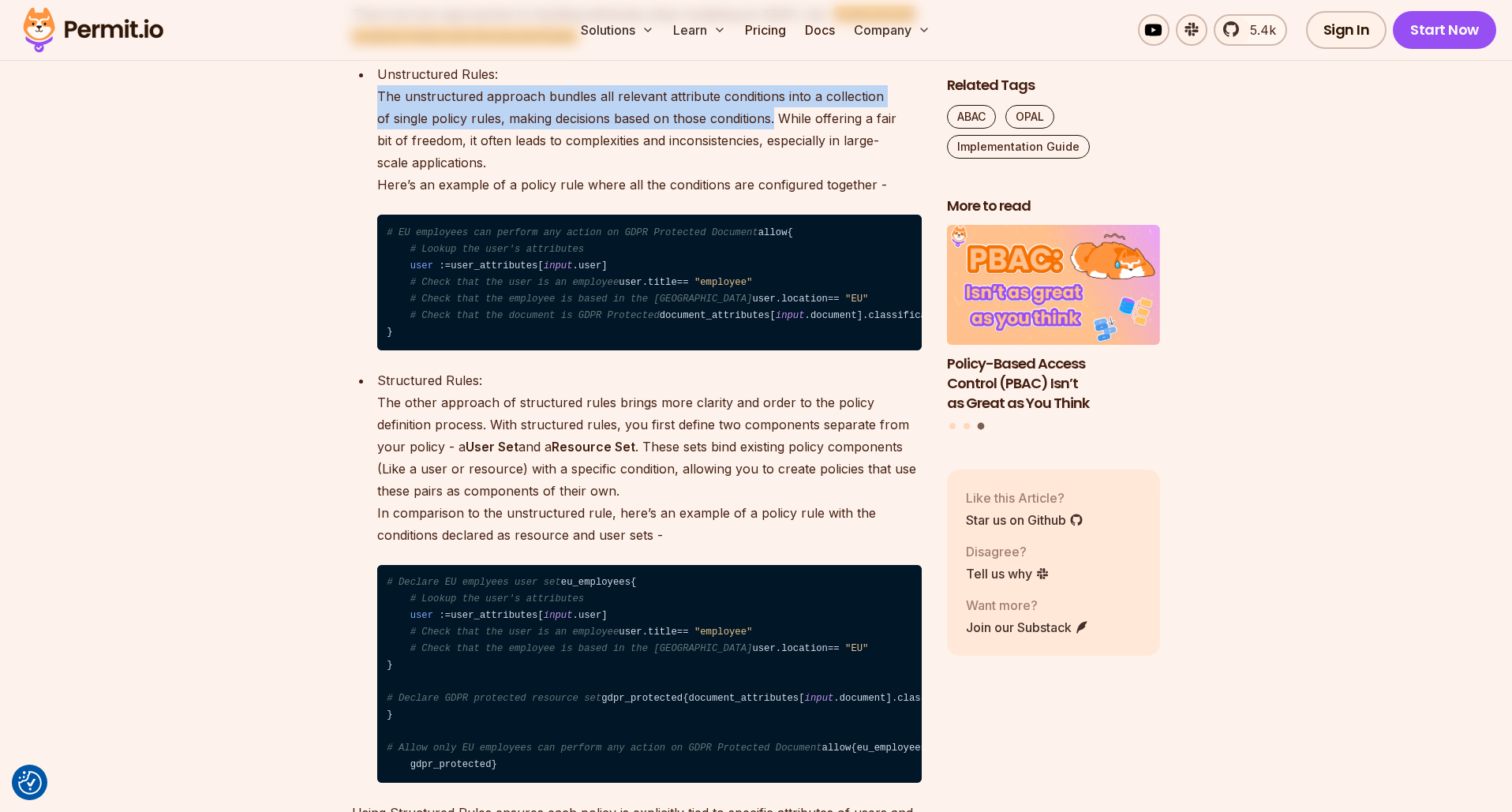
drag, startPoint x: 713, startPoint y: 343, endPoint x: 355, endPoint y: 320, distance: 358.7
click at [355, 320] on ul "Unstructured Rules: The unstructured approach bundles all relevant attribute co…" at bounding box center [637, 423] width 570 height 720
click at [0, 0] on button "Highlight text" at bounding box center [0, 0] width 0 height 0
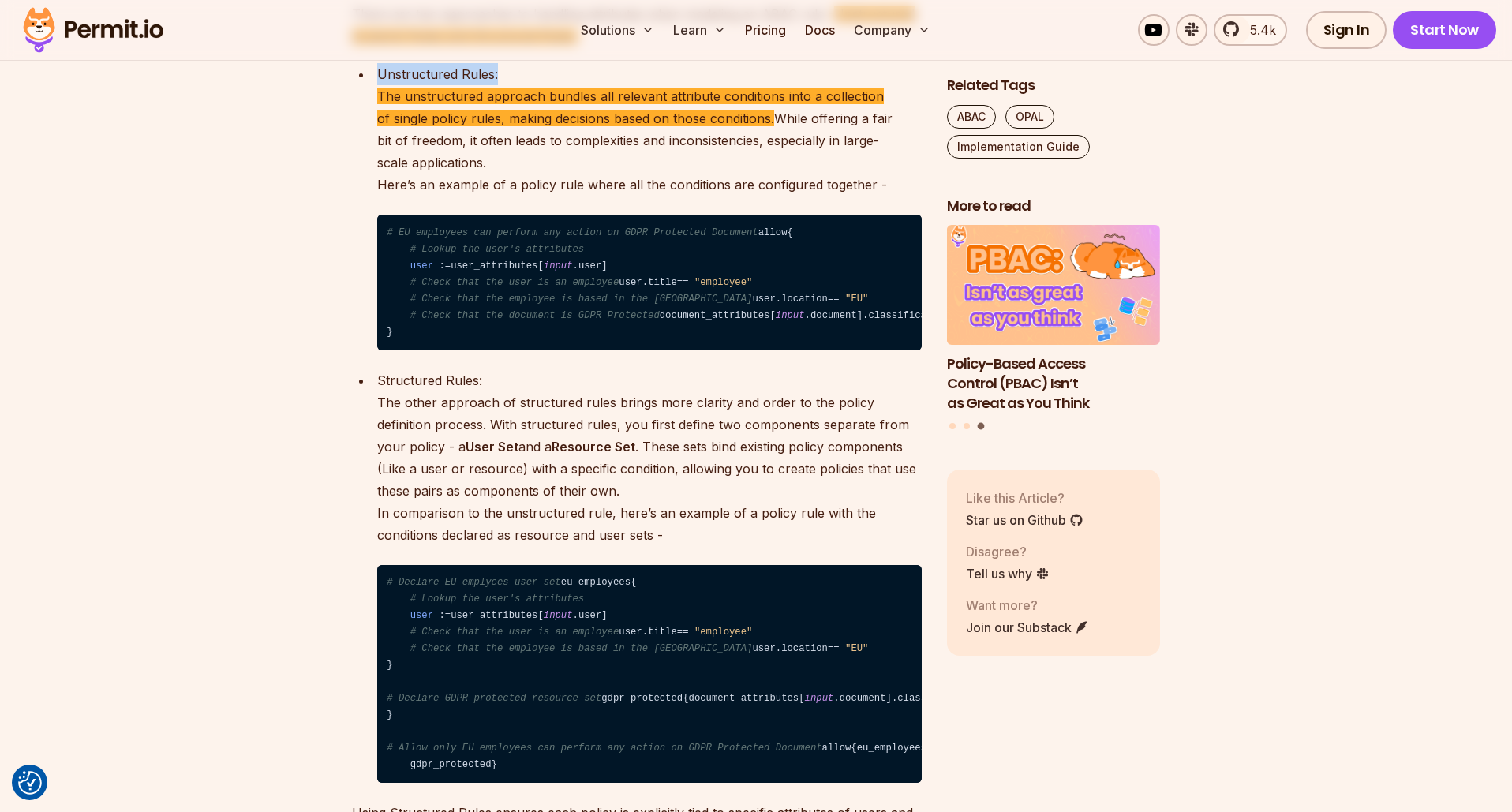
drag, startPoint x: 492, startPoint y: 302, endPoint x: 374, endPoint y: 302, distance: 118.0
click at [374, 302] on li "Unstructured Rules: The unstructured approach bundles all relevant attribute co…" at bounding box center [647, 206] width 549 height 287
click at [440, 204] on button "Highlight text" at bounding box center [447, 201] width 15 height 15
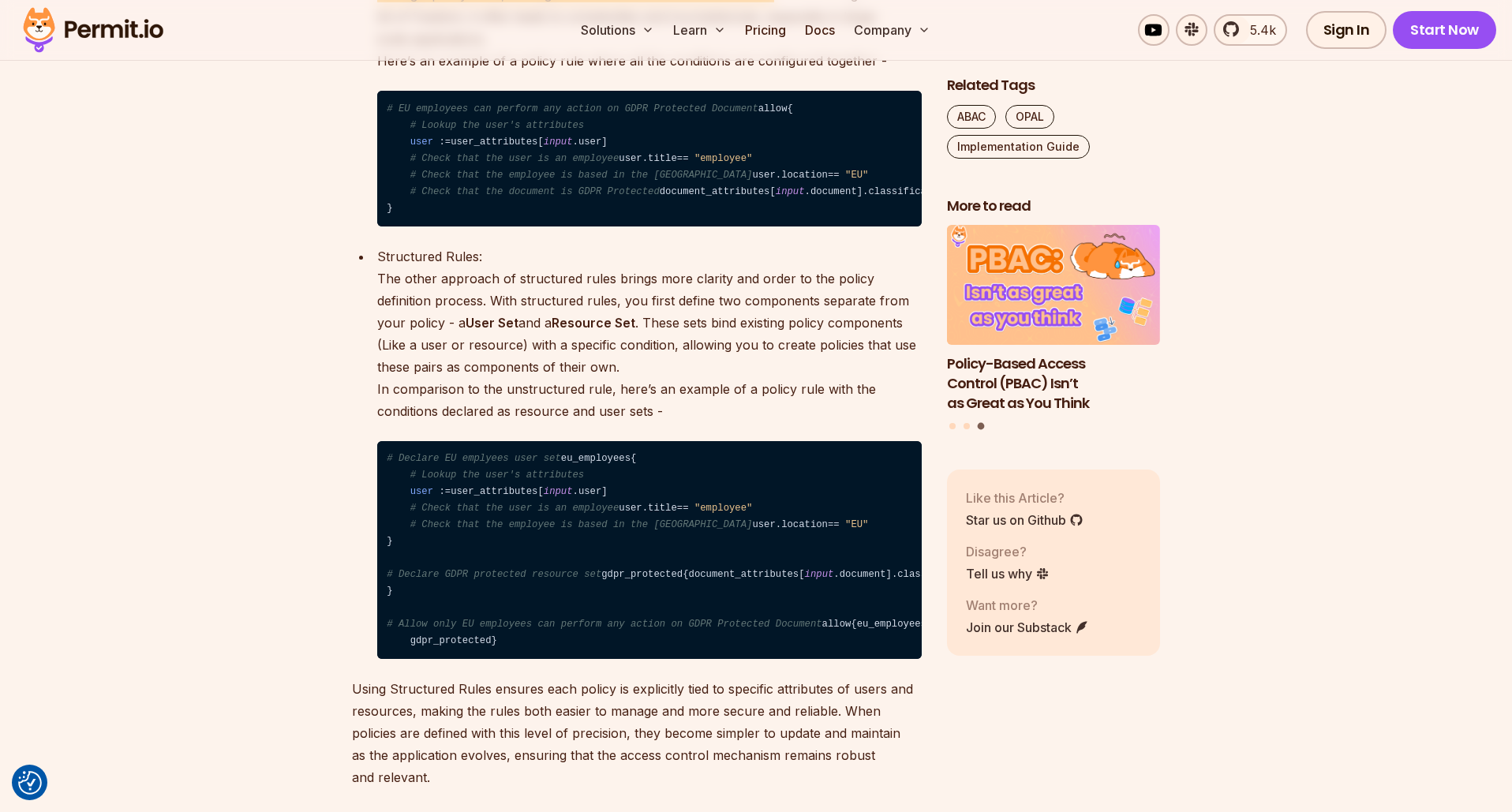
scroll to position [3779, 0]
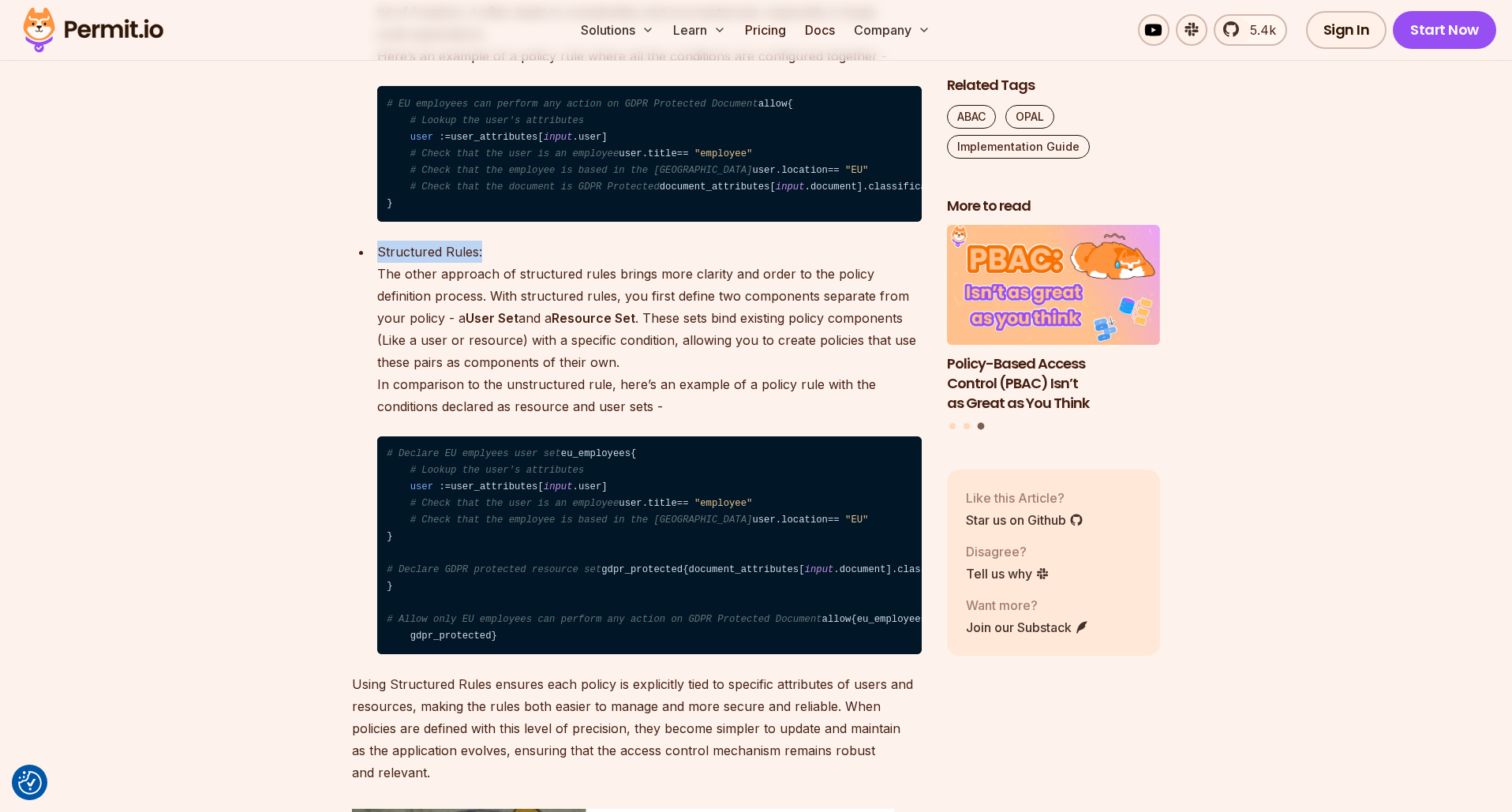
drag, startPoint x: 491, startPoint y: 545, endPoint x: 374, endPoint y: 549, distance: 117.1
click at [374, 549] on li "Structured Rules: The other approach of structured rules brings more clarity an…" at bounding box center [647, 448] width 549 height 415
click at [377, 501] on button "Highlight text" at bounding box center [376, 499] width 15 height 15
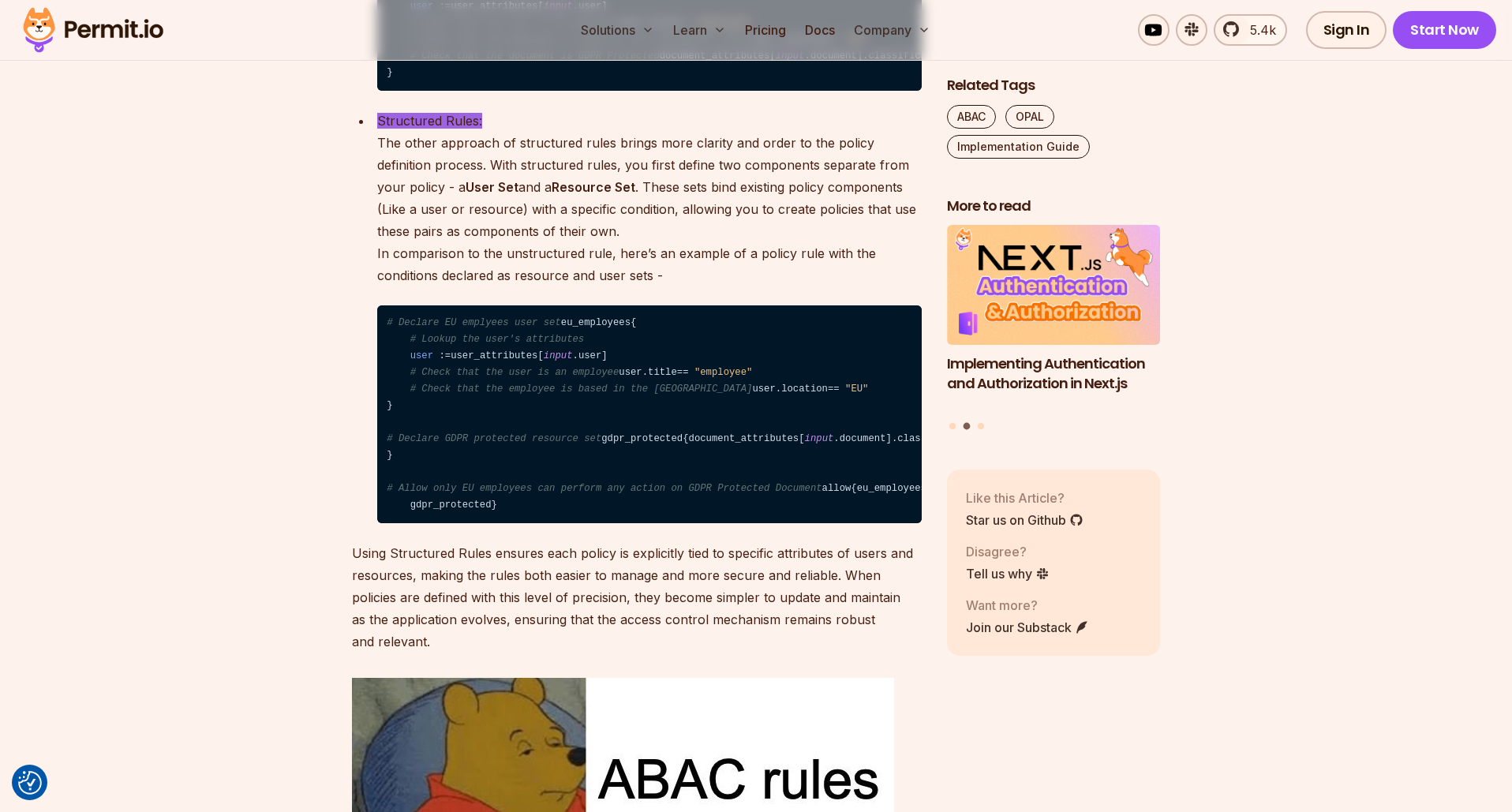
scroll to position [3956, 0]
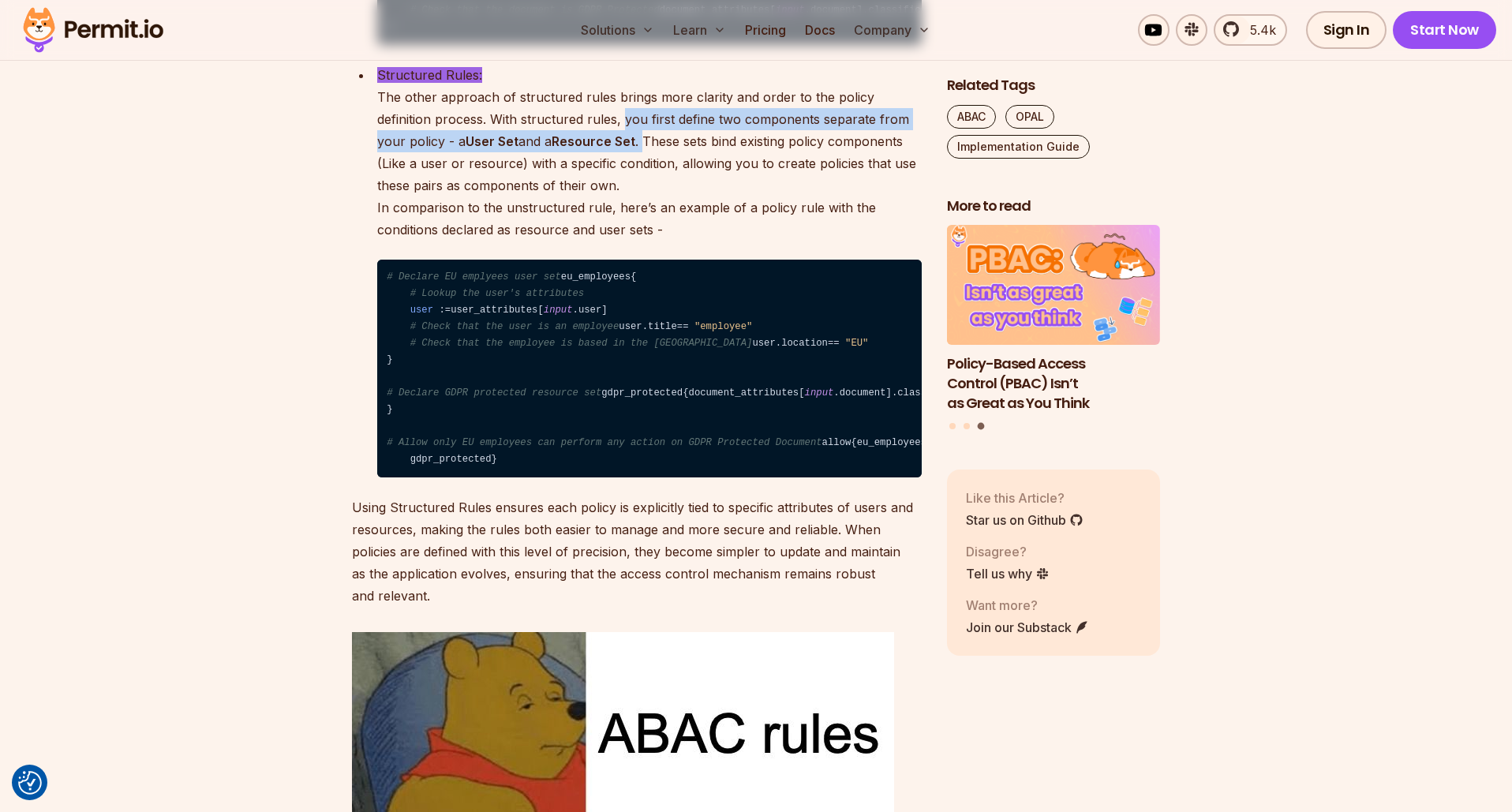
drag, startPoint x: 579, startPoint y: 435, endPoint x: 569, endPoint y: 417, distance: 20.6
click at [566, 241] on p "Structured Rules: The other approach of structured rules brings more clarity an…" at bounding box center [650, 152] width 545 height 177
click at [0, 0] on button "Highlight text" at bounding box center [0, 0] width 0 height 0
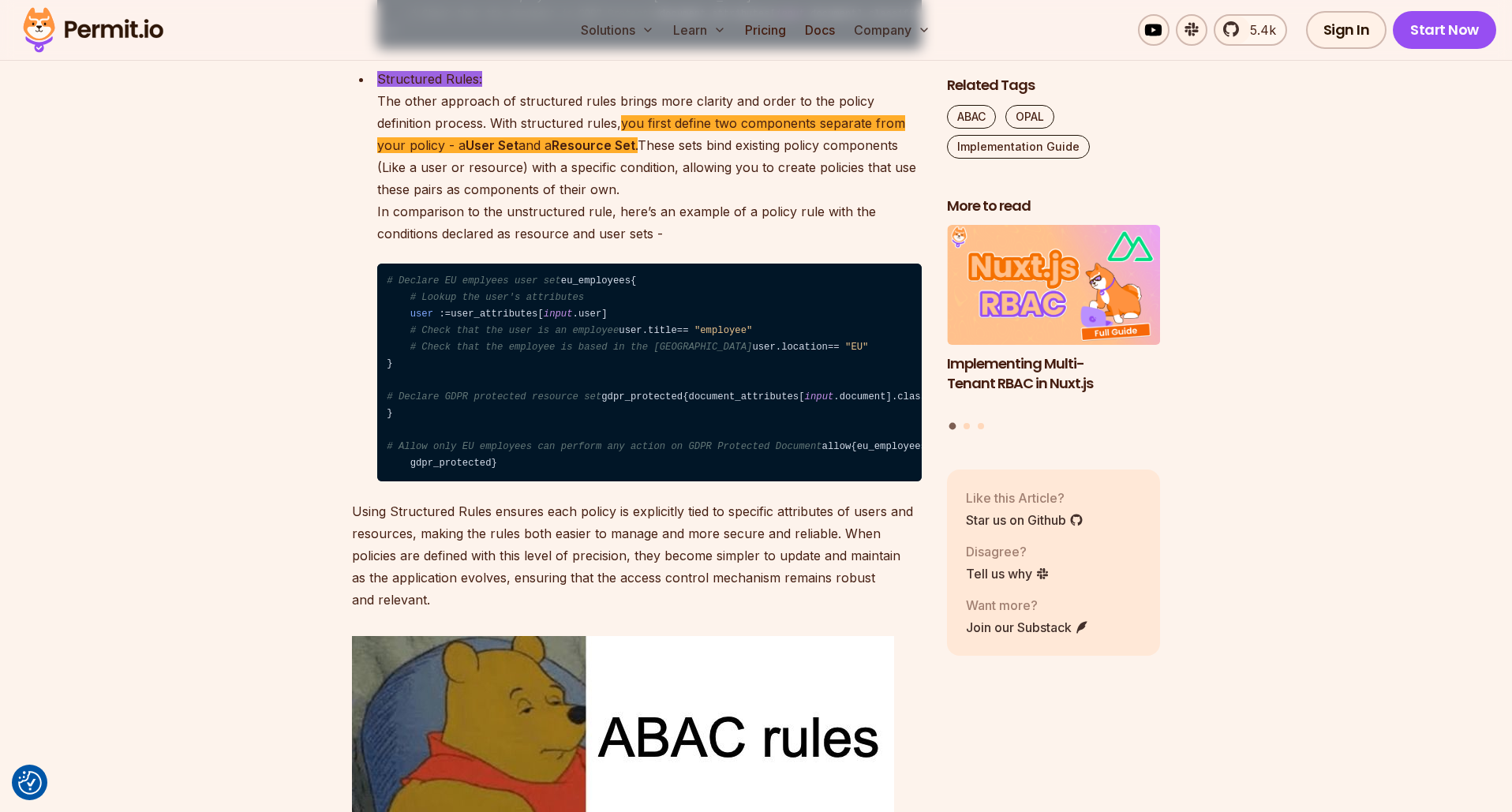
scroll to position [3951, 0]
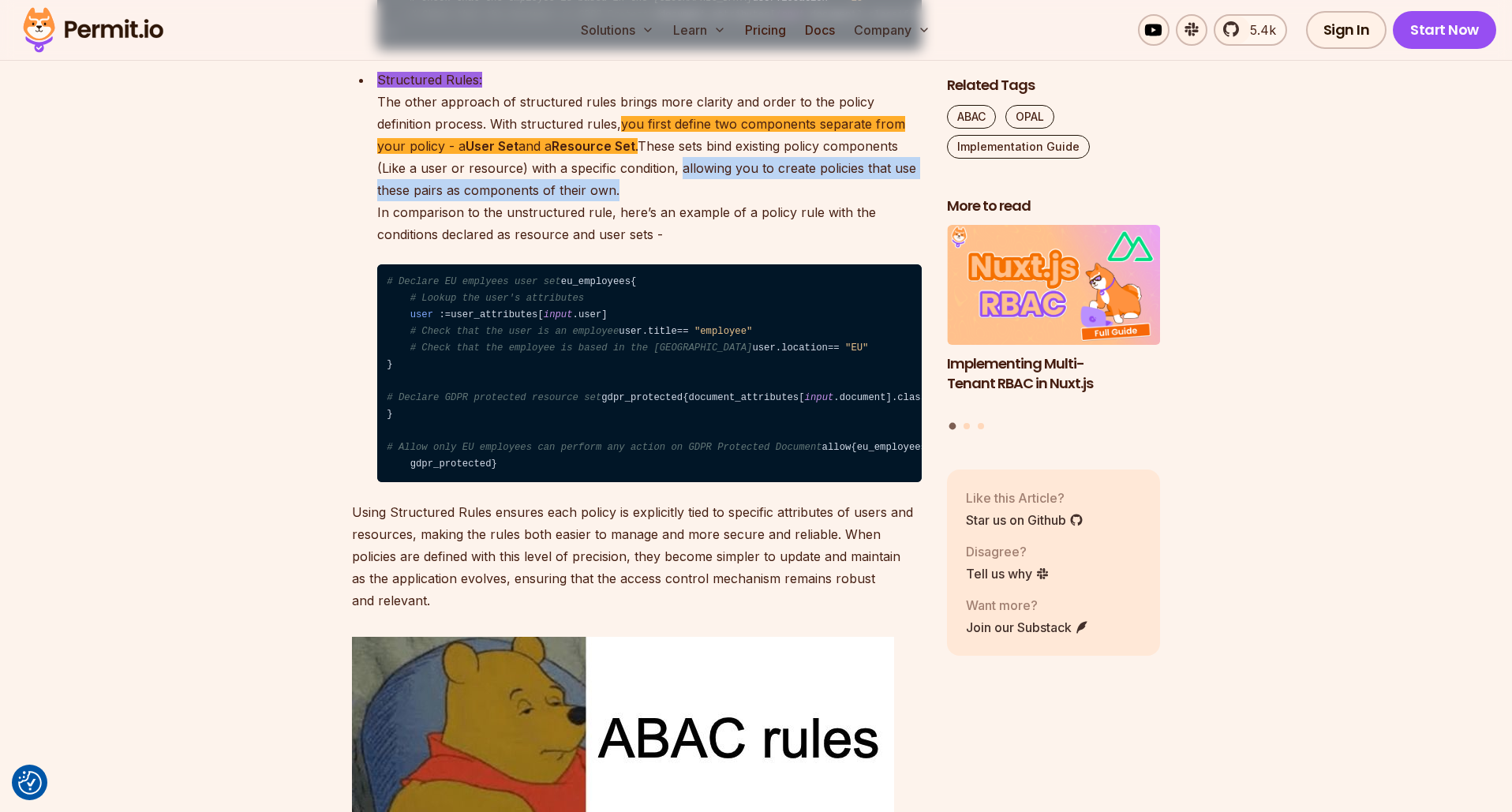
drag, startPoint x: 547, startPoint y: 488, endPoint x: 605, endPoint y: 468, distance: 61.4
click at [605, 245] on p "Structured Rules: The other approach of structured rules brings more clarity an…" at bounding box center [650, 157] width 545 height 177
click at [606, 423] on button "Highlight text" at bounding box center [607, 418] width 15 height 15
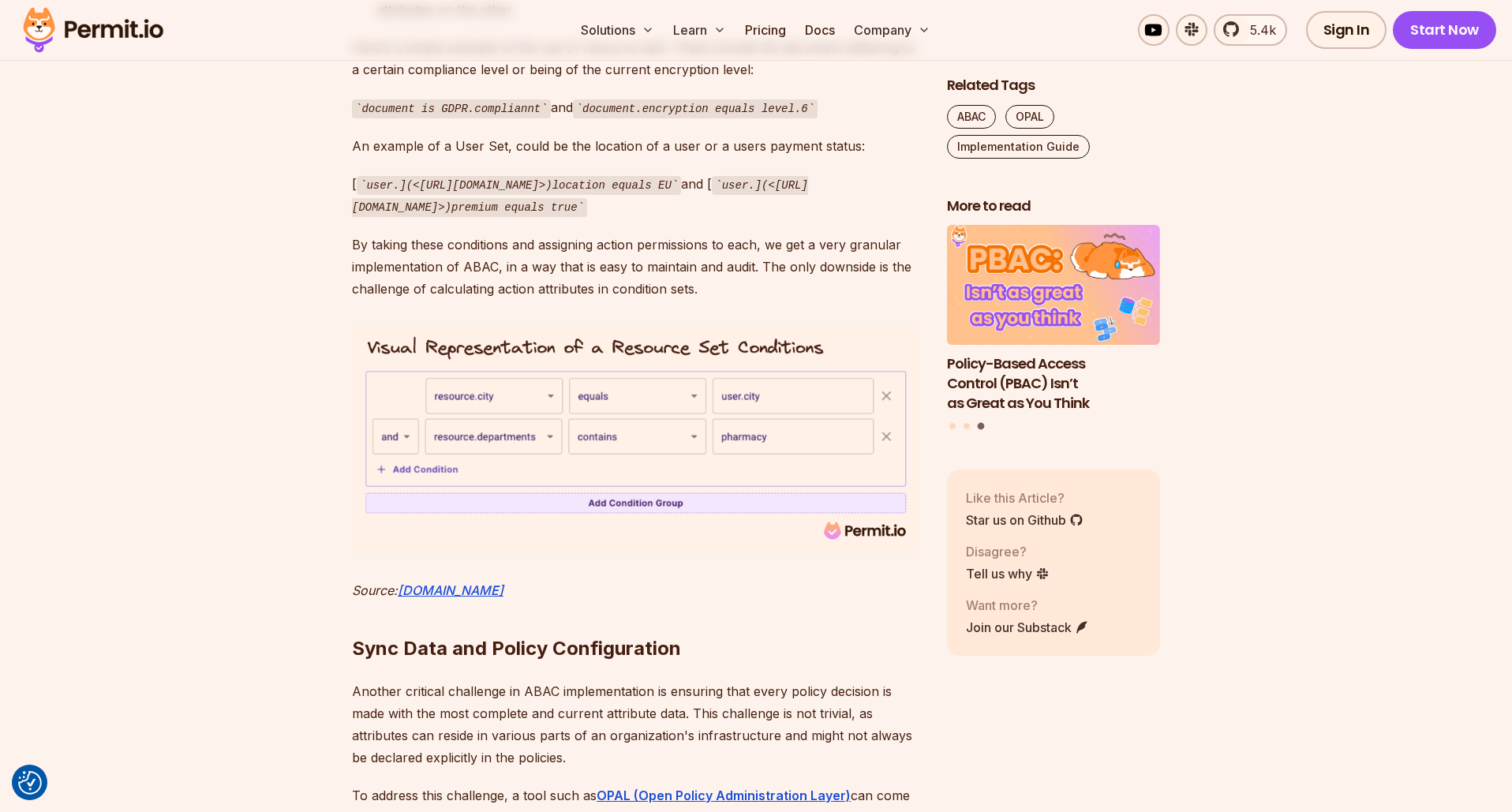
scroll to position [5184, 0]
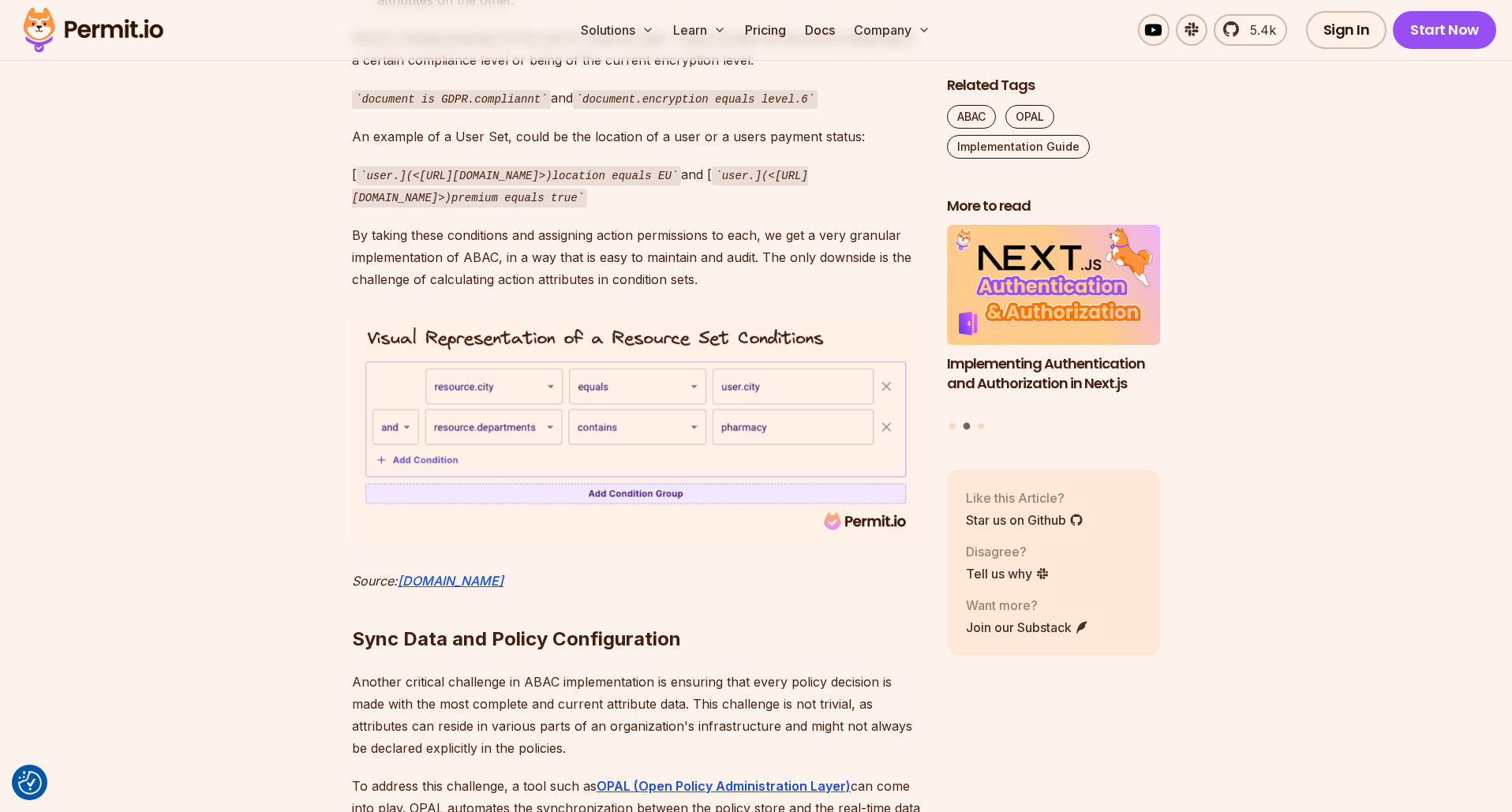
drag, startPoint x: 553, startPoint y: 291, endPoint x: 395, endPoint y: 281, distance: 158.3
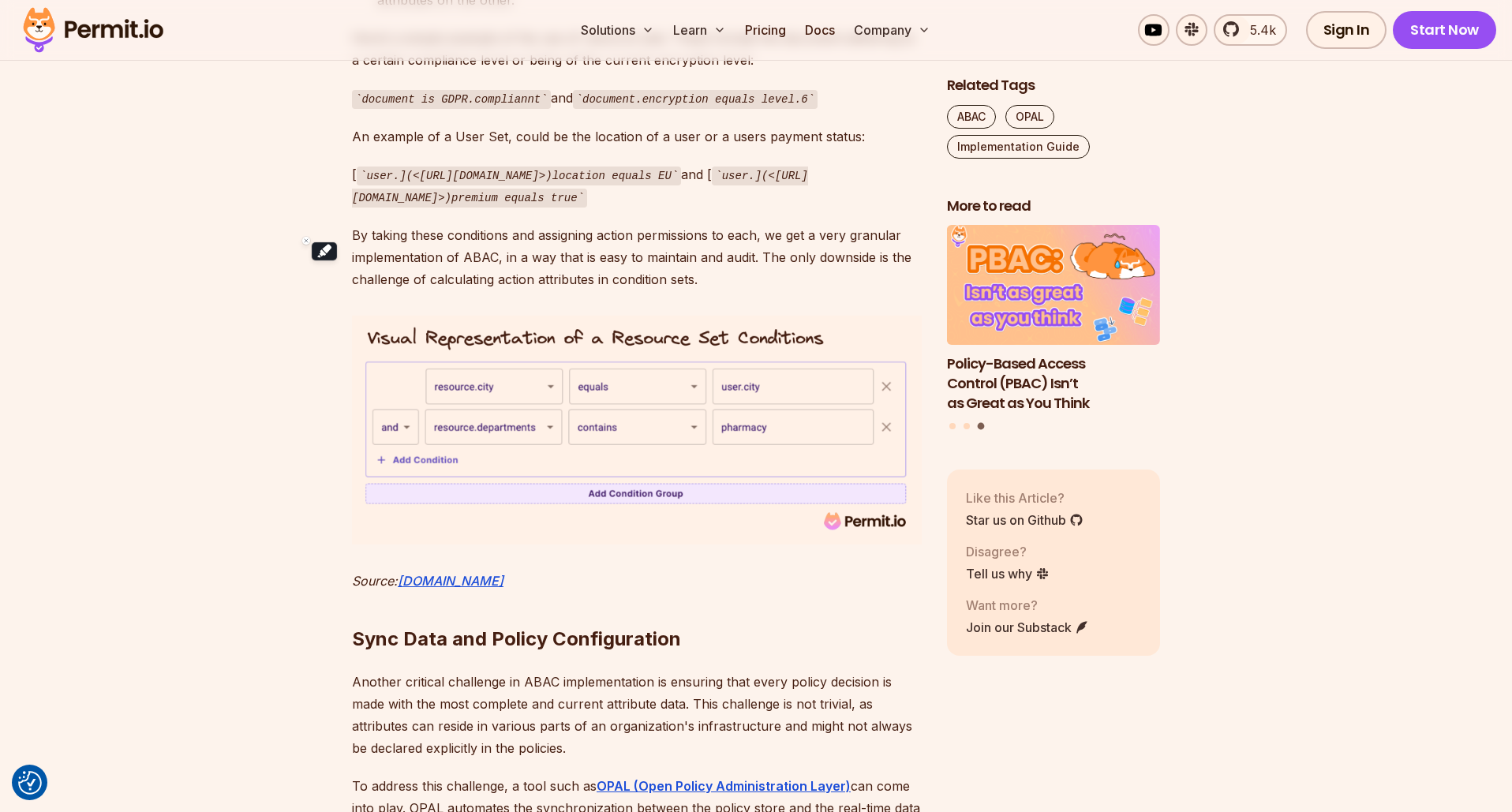
click at [0, 0] on button "Highlight text" at bounding box center [0, 0] width 0 height 0
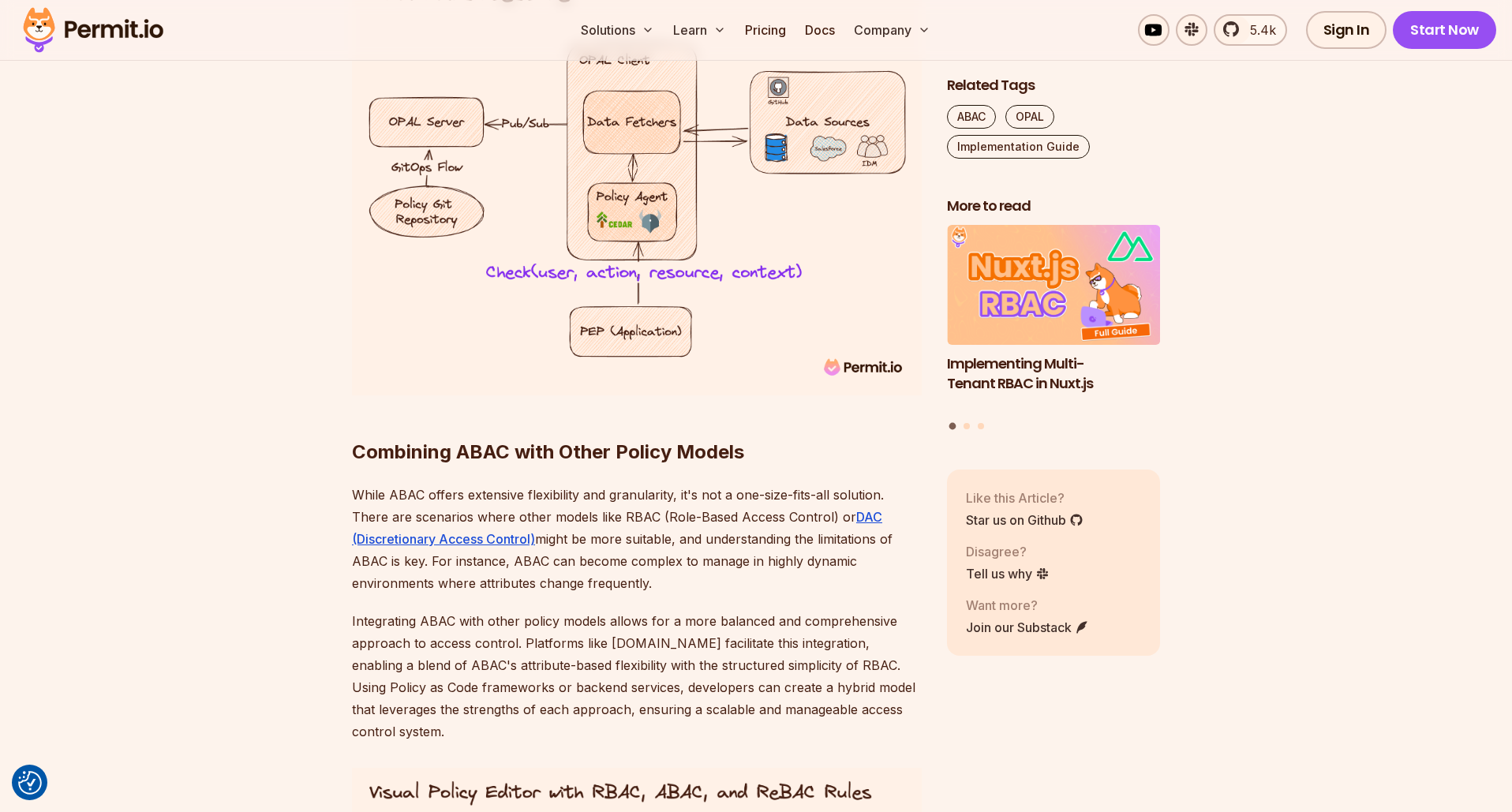
scroll to position [6126, 0]
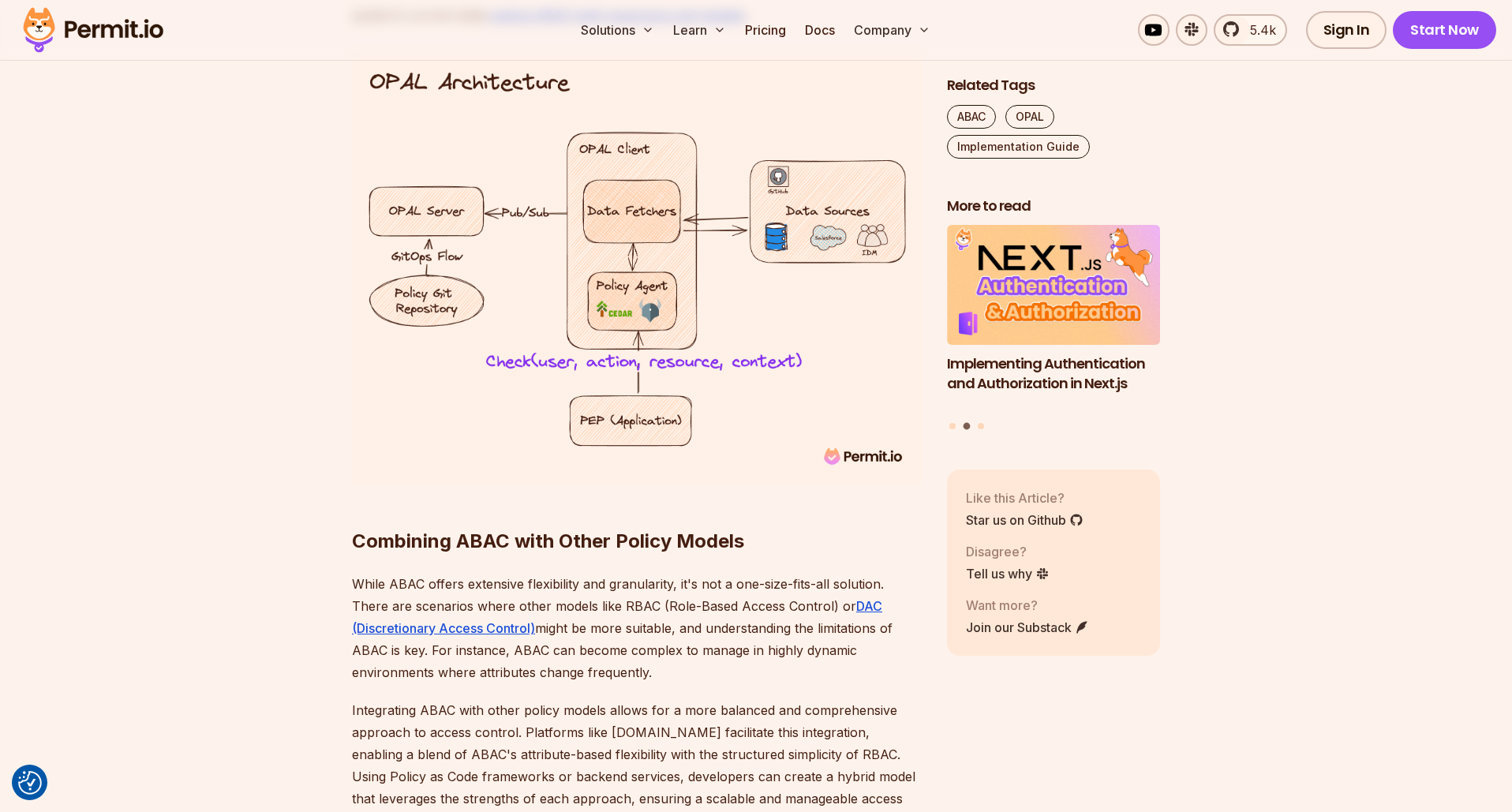
drag, startPoint x: 692, startPoint y: 188, endPoint x: 343, endPoint y: 200, distance: 349.2
click at [0, 0] on button "Highlight text" at bounding box center [0, 0] width 0 height 0
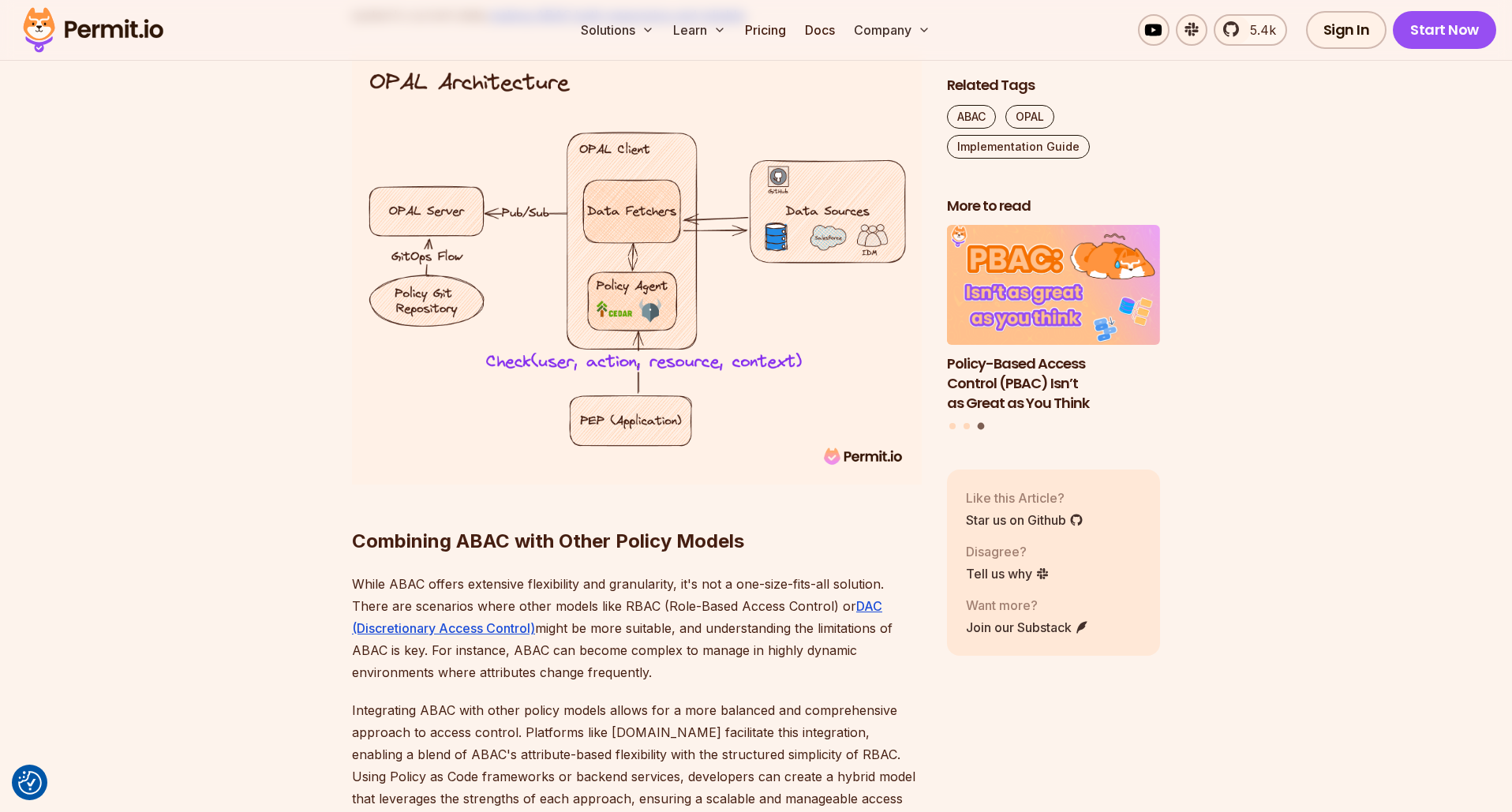
drag, startPoint x: 355, startPoint y: 214, endPoint x: 773, endPoint y: 208, distance: 418.0
drag, startPoint x: 775, startPoint y: 158, endPoint x: 674, endPoint y: 196, distance: 107.9
click at [775, 158] on button "Highlight text" at bounding box center [780, 158] width 15 height 15
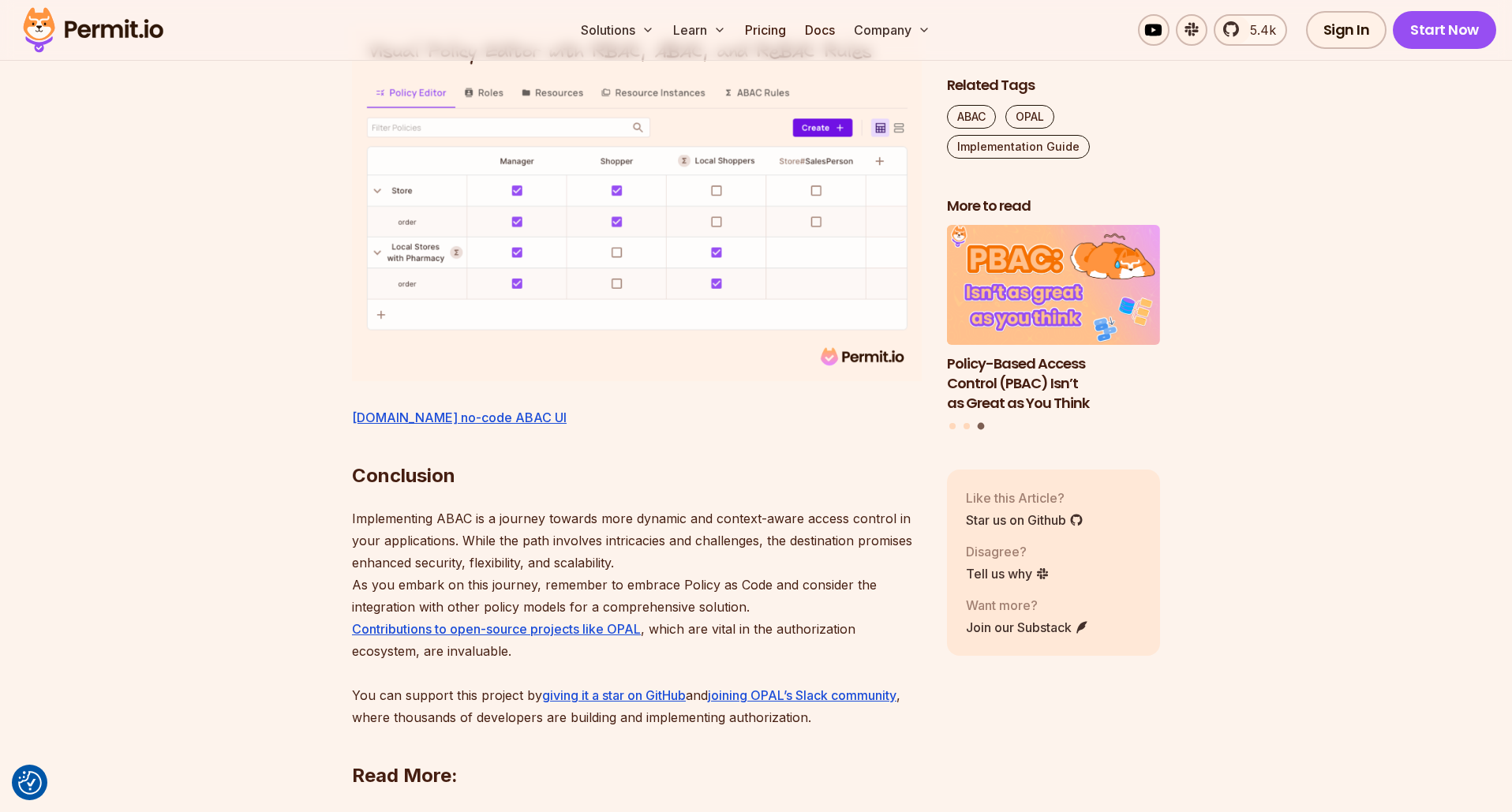
scroll to position [6960, 0]
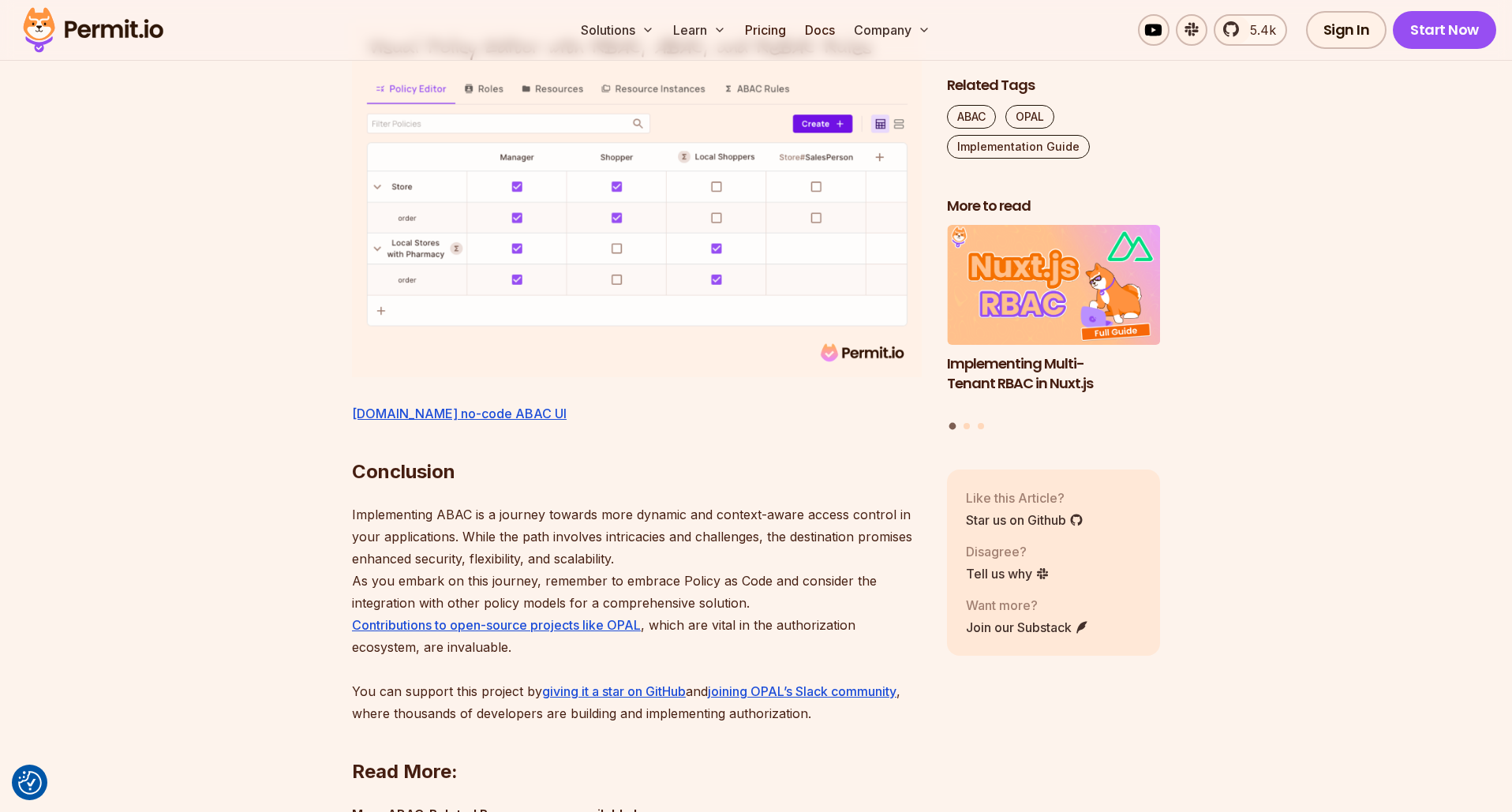
drag, startPoint x: 679, startPoint y: 263, endPoint x: 515, endPoint y: 248, distance: 164.7
click at [509, 191] on button "Highlight text" at bounding box center [517, 197] width 15 height 15
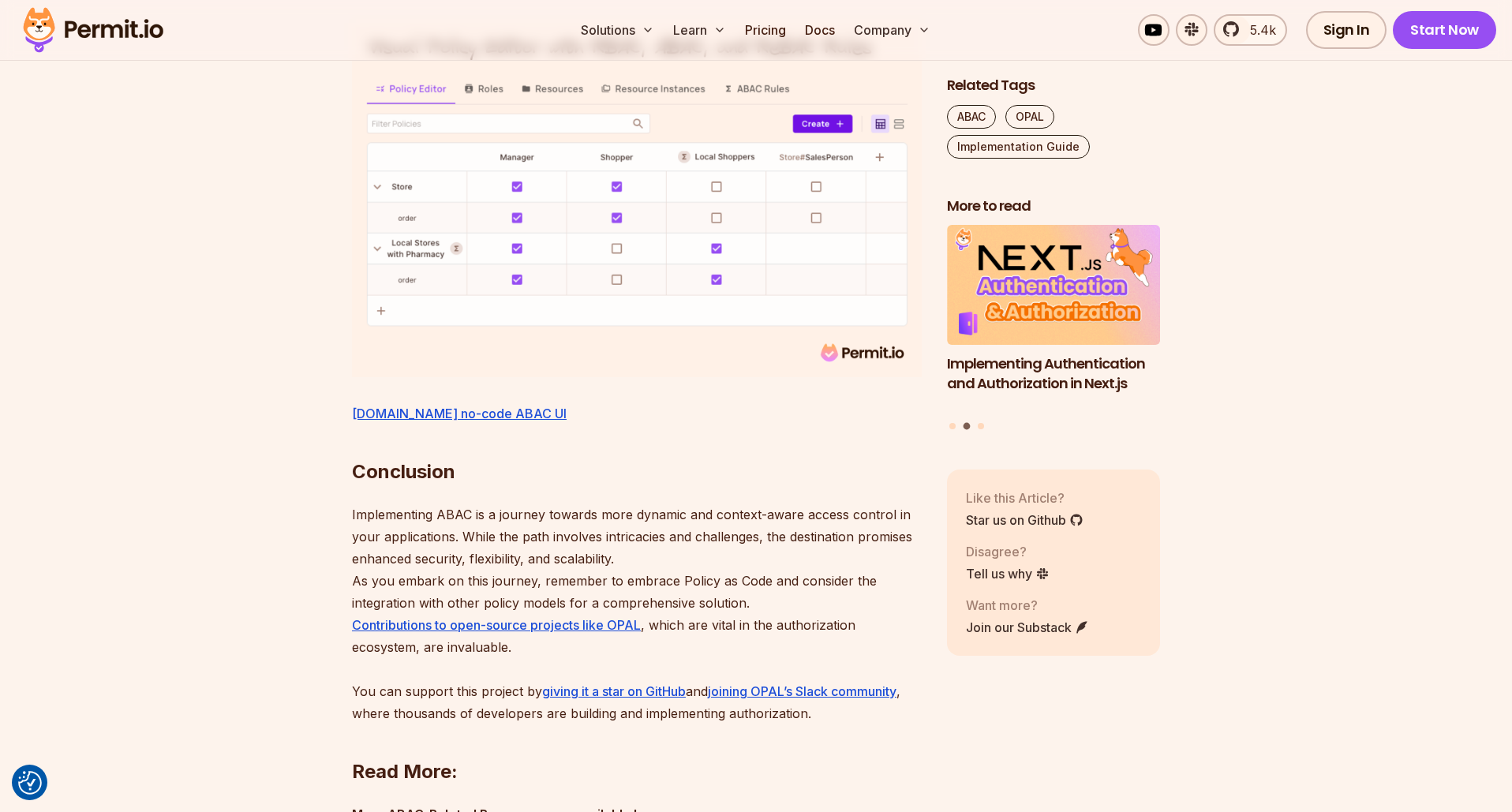
drag, startPoint x: 680, startPoint y: 269, endPoint x: 514, endPoint y: 246, distance: 167.6
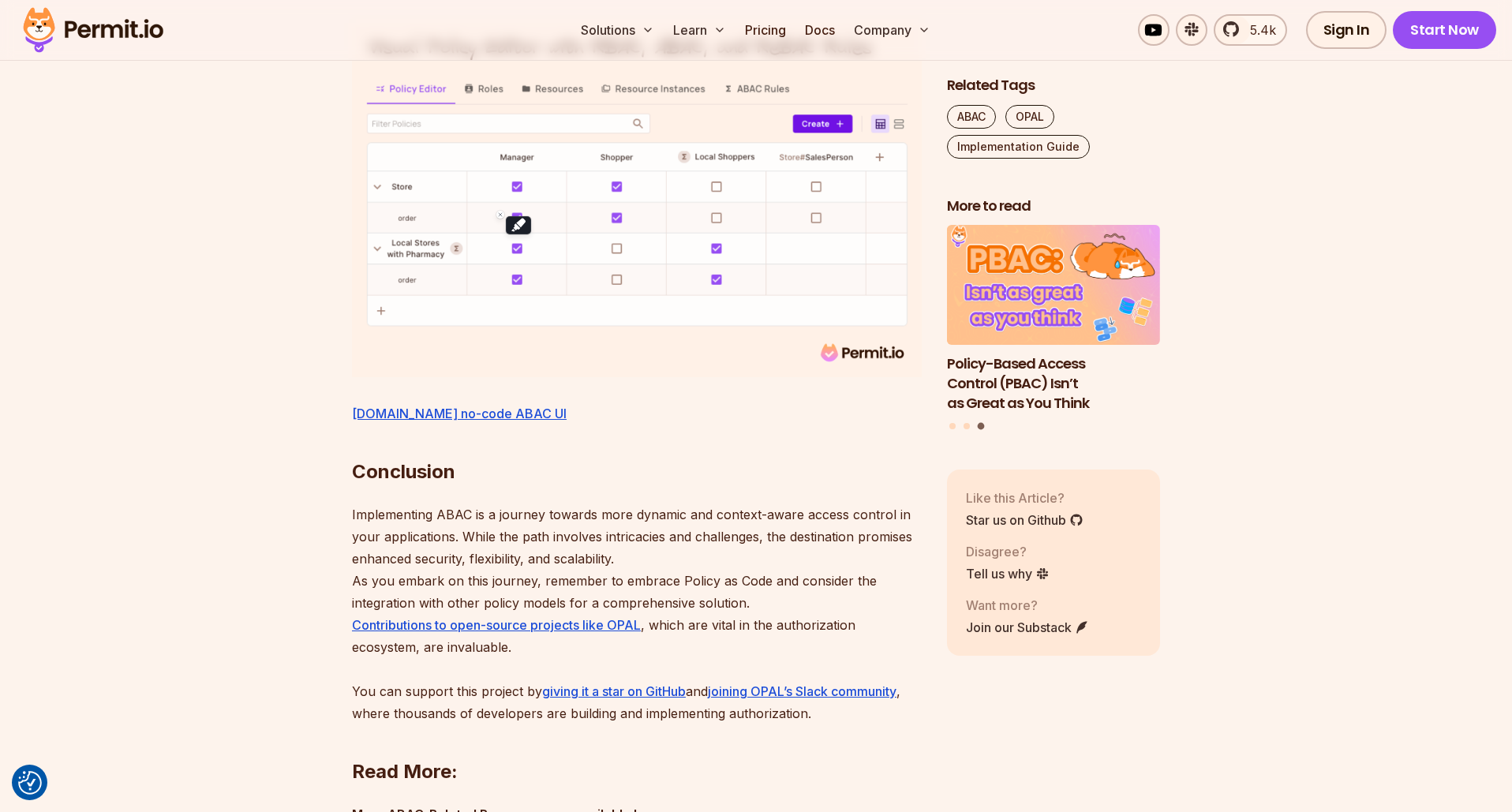
copy web-highlight "ABAC can become complex to manage in highly dynamic environments where attribut…"
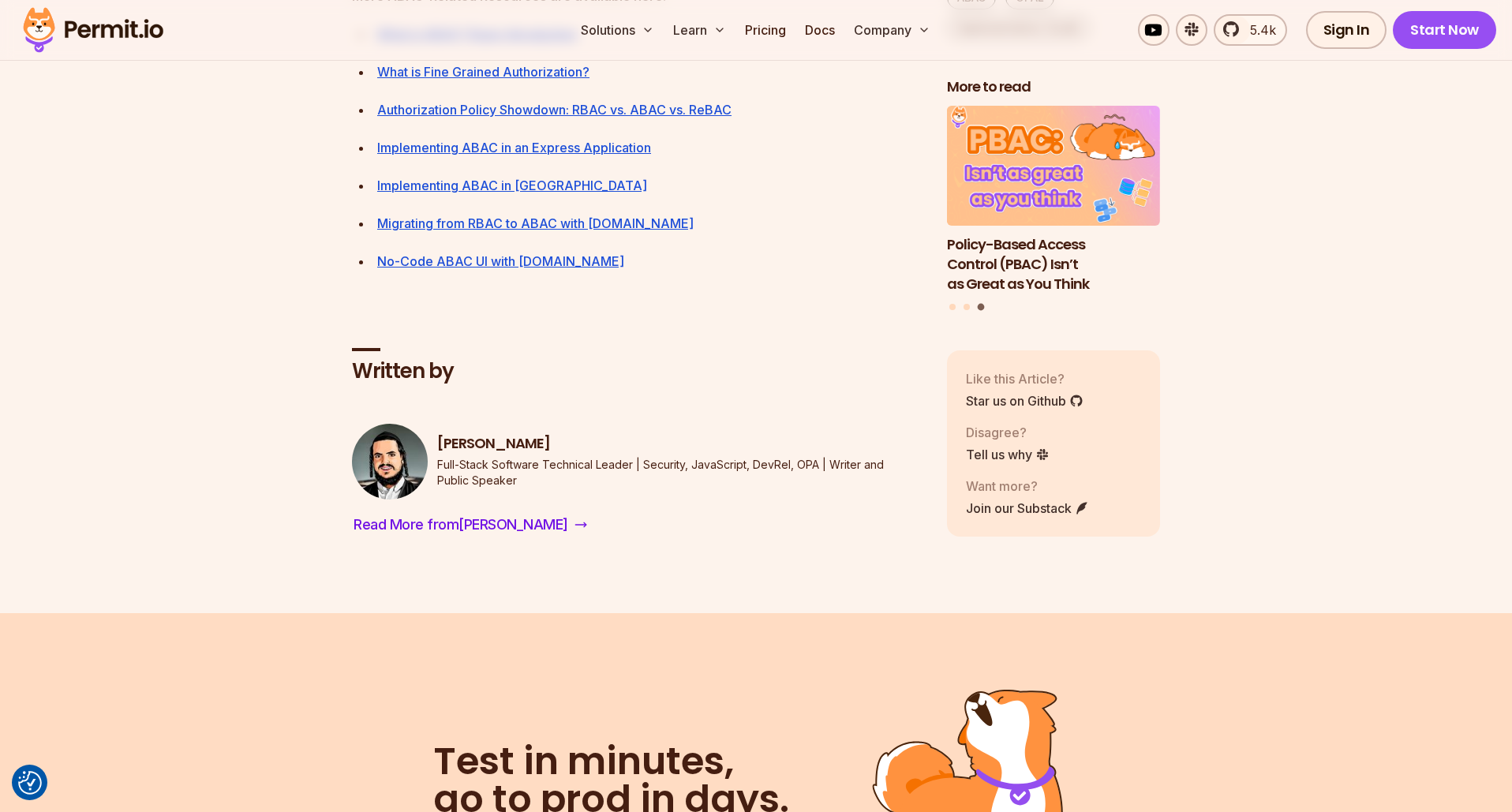
scroll to position [7790, 0]
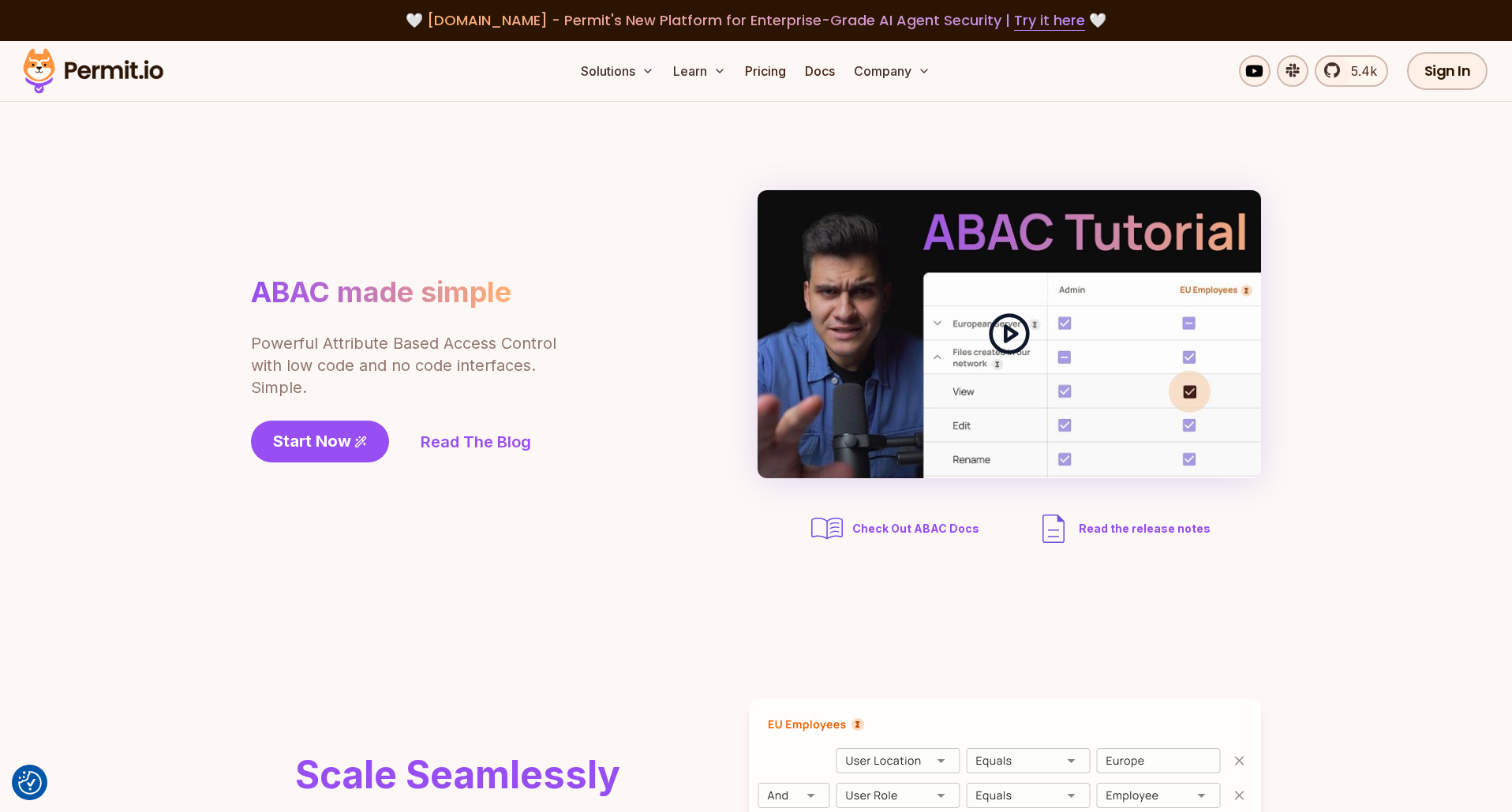
click at [1015, 330] on icon at bounding box center [1009, 334] width 44 height 44
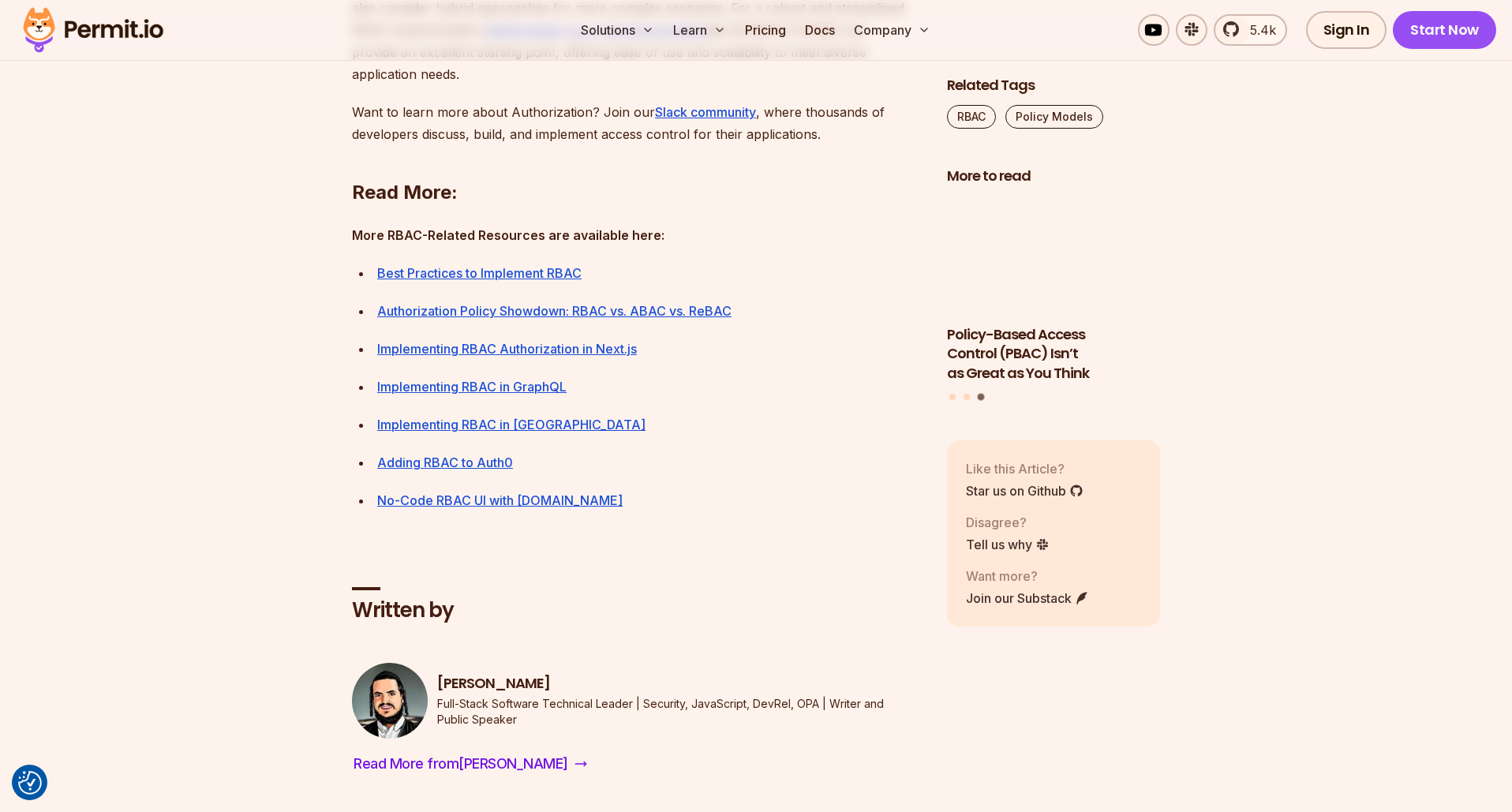
scroll to position [5884, 0]
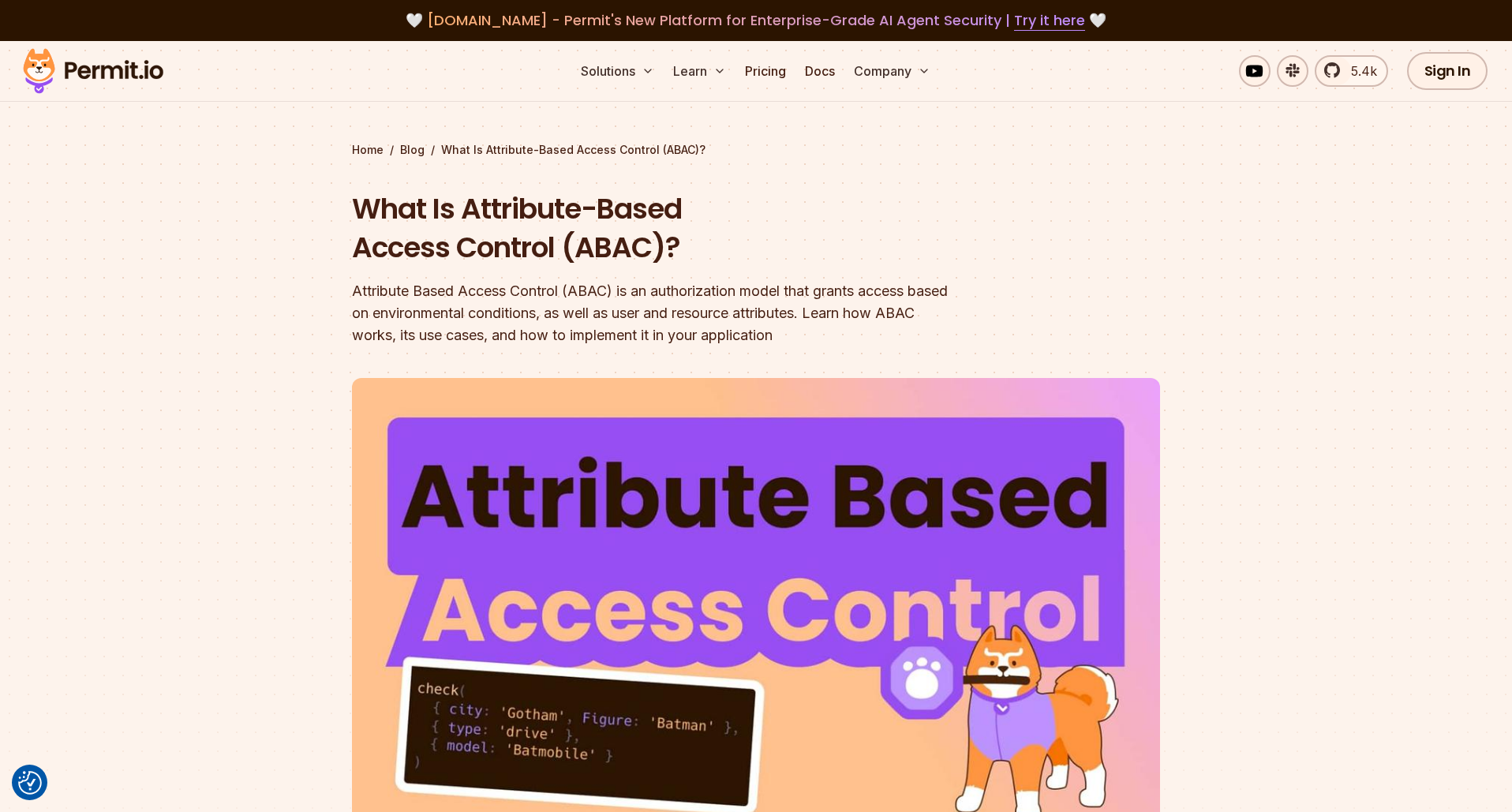
click at [768, 359] on header "What Is Attribute-Based Access Control (ABAC)? Attribute Based Access Control (…" at bounding box center [756, 553] width 808 height 728
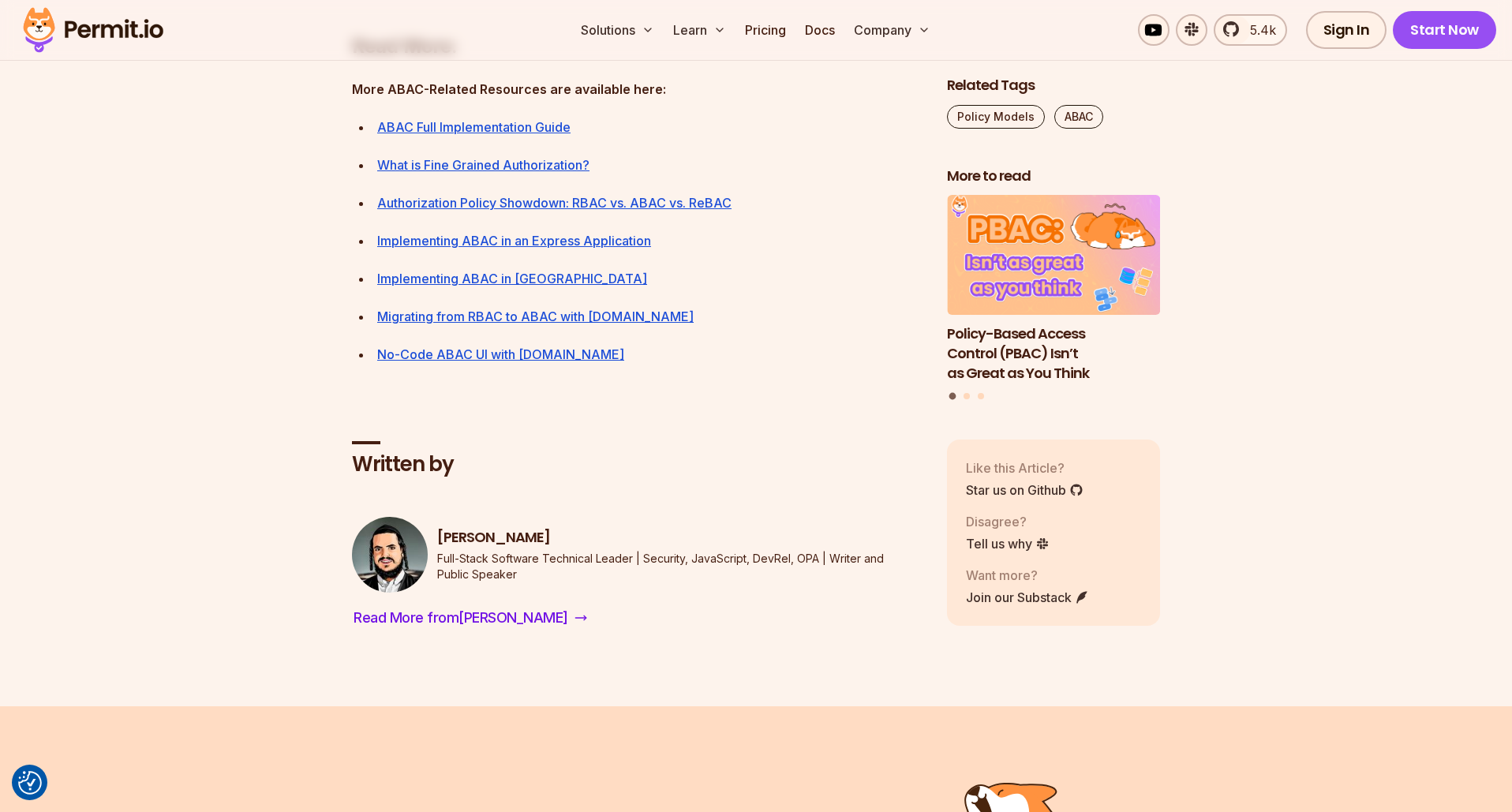
scroll to position [7229, 0]
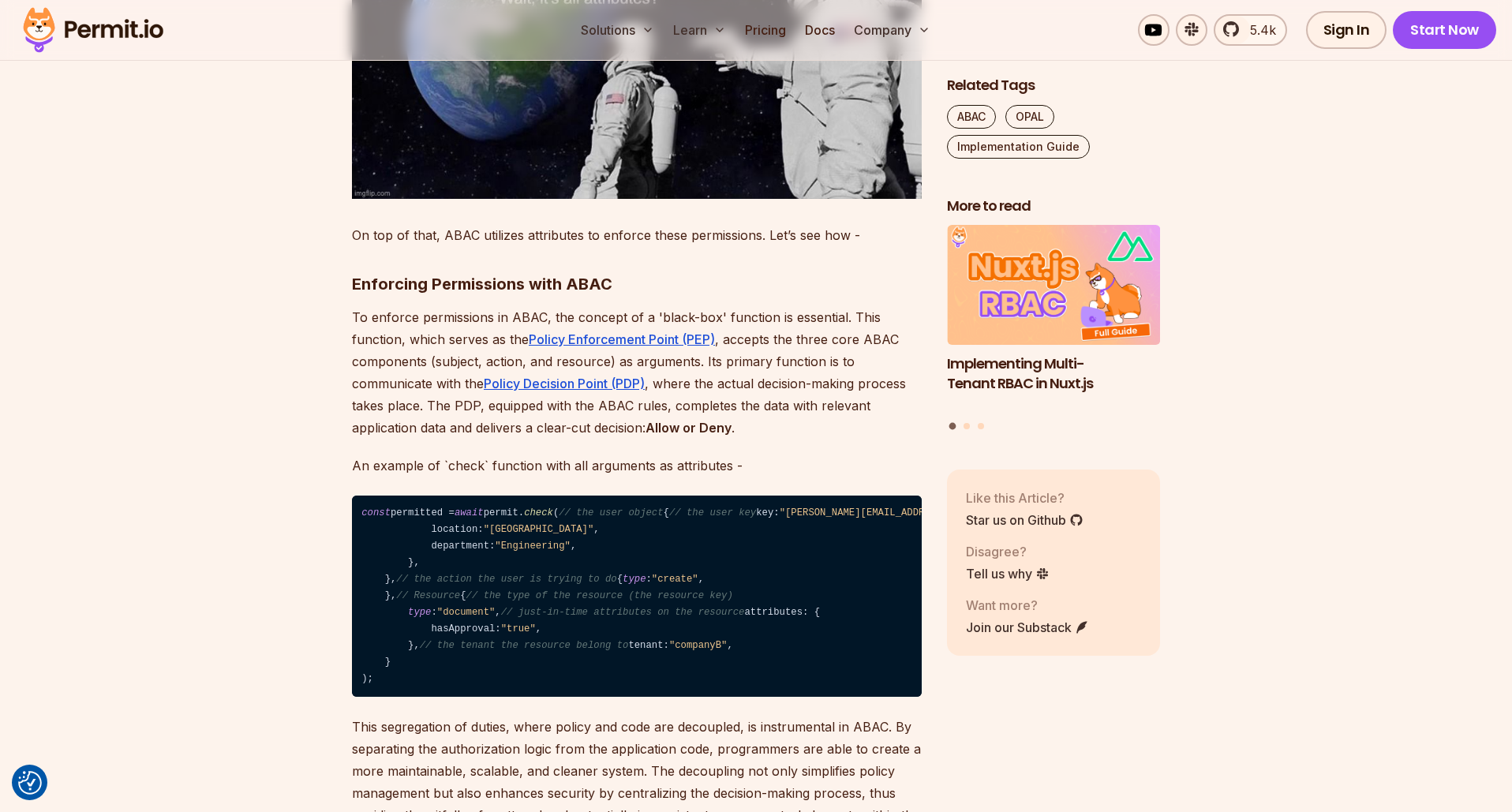
scroll to position [1835, 0]
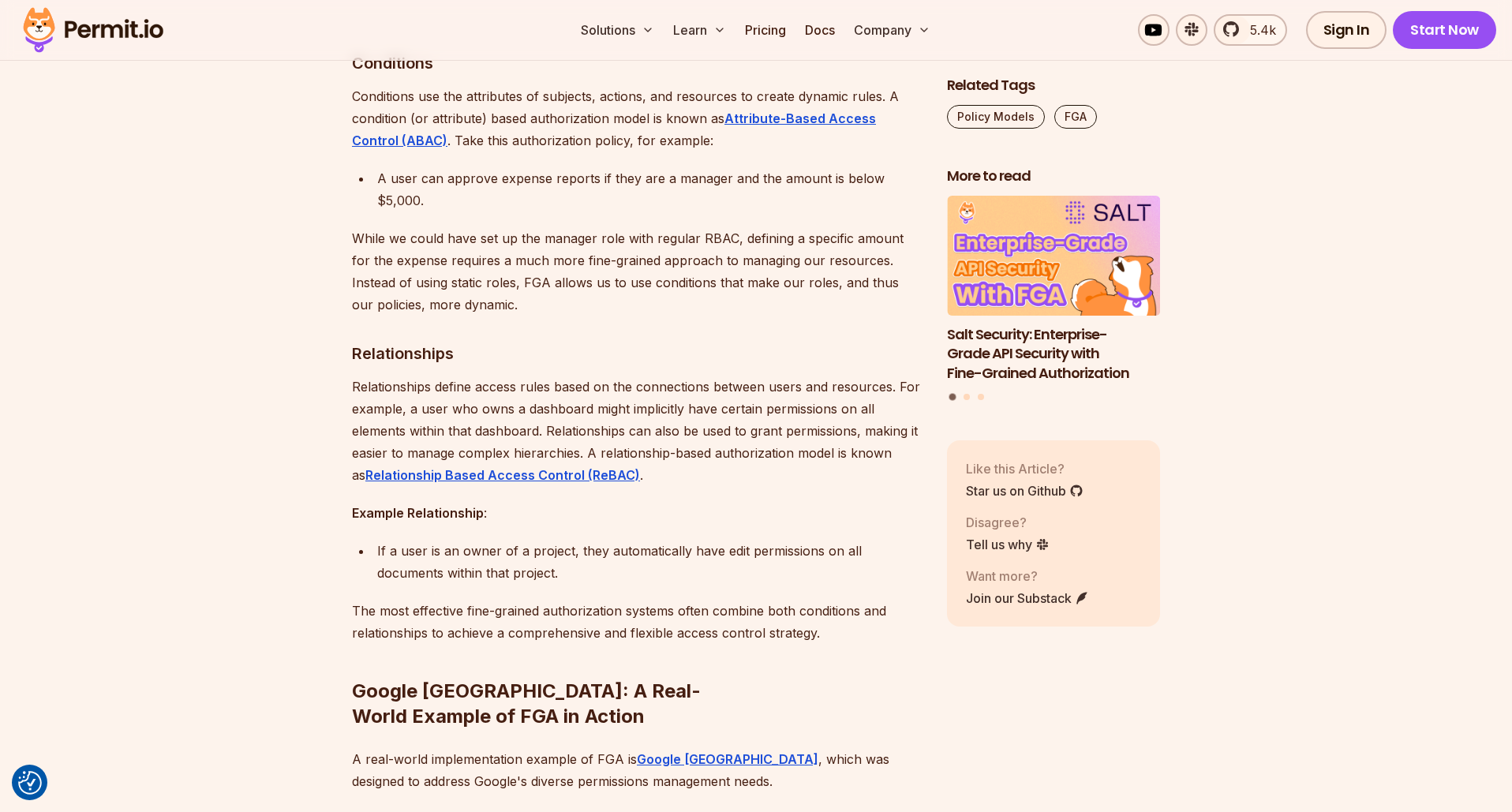
scroll to position [6081, 0]
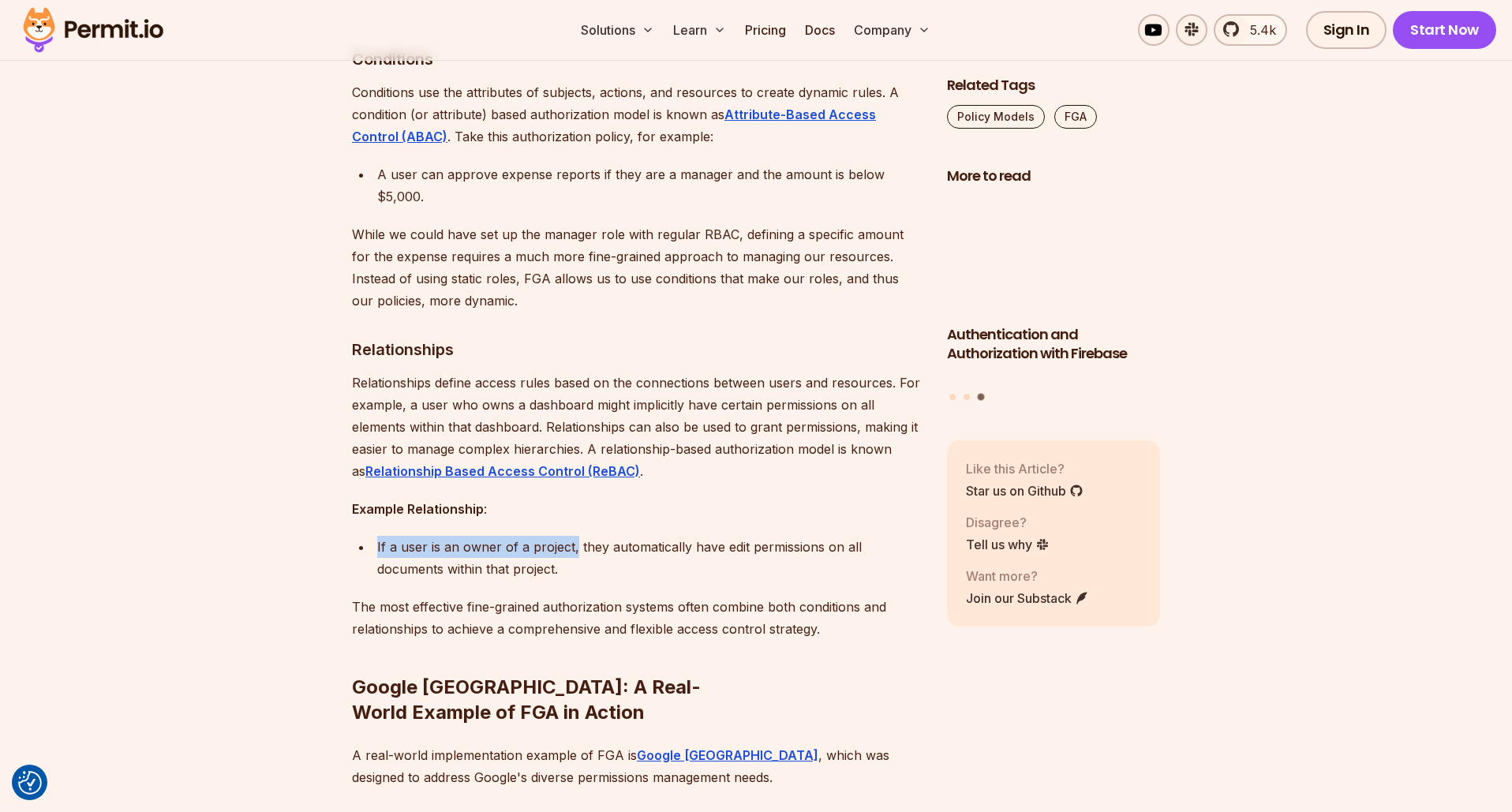
drag, startPoint x: 372, startPoint y: 501, endPoint x: 567, endPoint y: 509, distance: 195.2
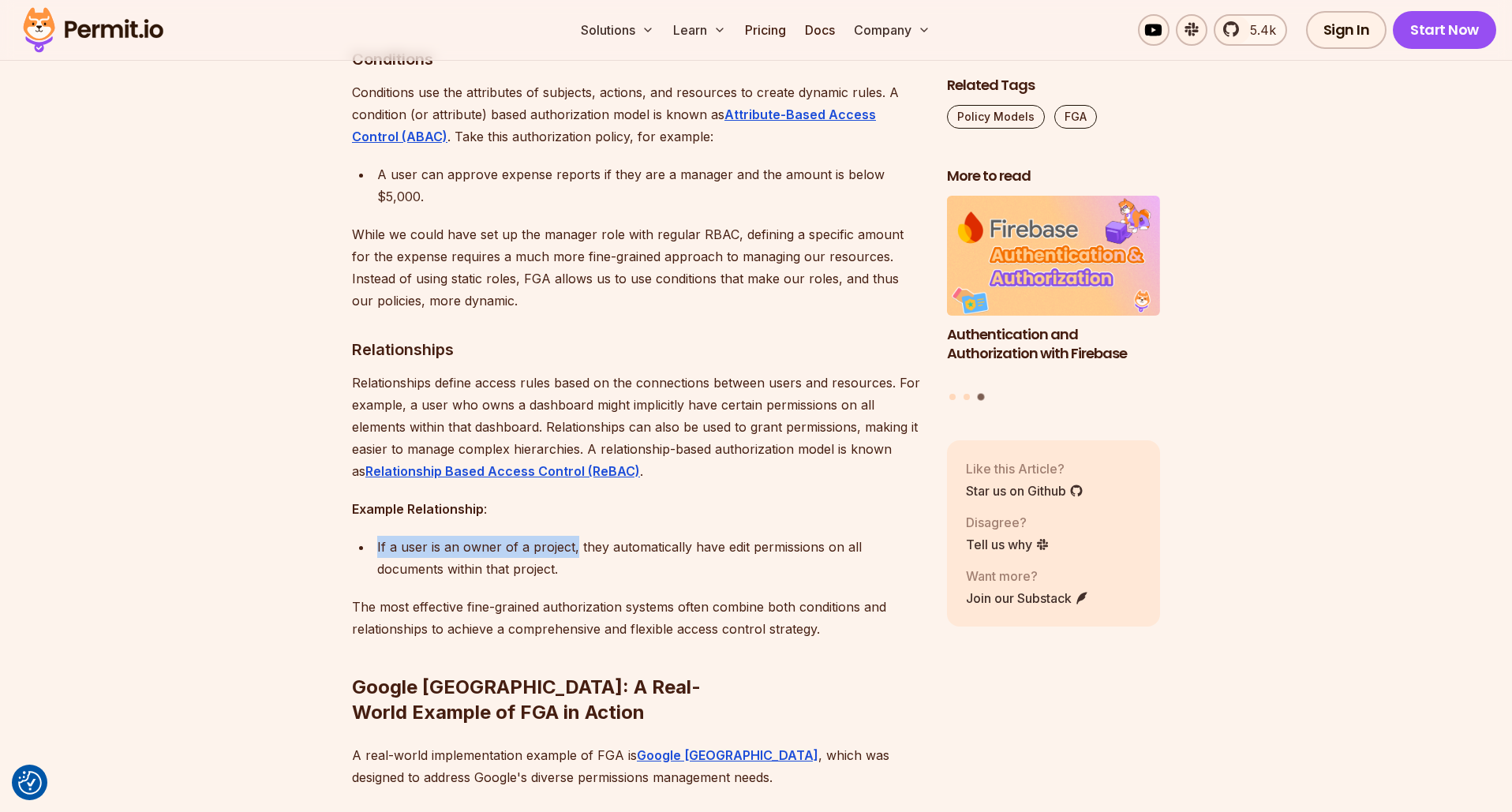
click at [571, 536] on li "If a user is an owner of a project, they automatically have edit permissions on…" at bounding box center [647, 558] width 549 height 44
click at [568, 536] on div "If a user is an owner of a project, they automatically have edit permissions on…" at bounding box center [650, 558] width 545 height 44
drag, startPoint x: 571, startPoint y: 501, endPoint x: 364, endPoint y: 501, distance: 207.0
click at [373, 536] on li "If a user is an owner of a project, they automatically have edit permissions on…" at bounding box center [647, 558] width 549 height 44
click at [370, 536] on ul "If a user is an owner of a project, they automatically have edit permissions on…" at bounding box center [637, 558] width 570 height 44
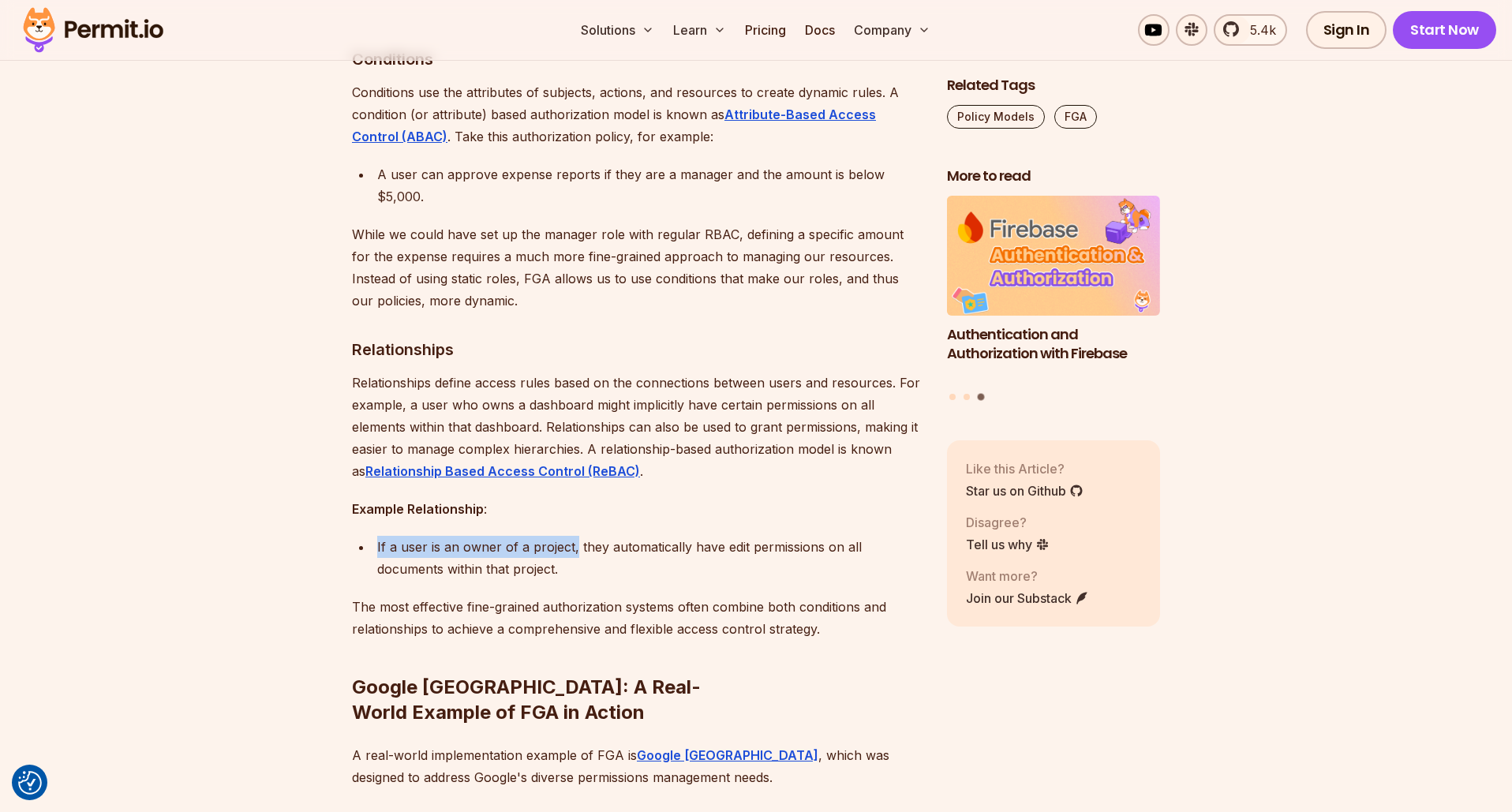
drag, startPoint x: 572, startPoint y: 502, endPoint x: 372, endPoint y: 503, distance: 200.0
click at [372, 536] on ul "If a user is an owner of a project, they automatically have edit permissions on…" at bounding box center [637, 558] width 570 height 44
click at [376, 479] on icon "Highlight text" at bounding box center [376, 482] width 14 height 14
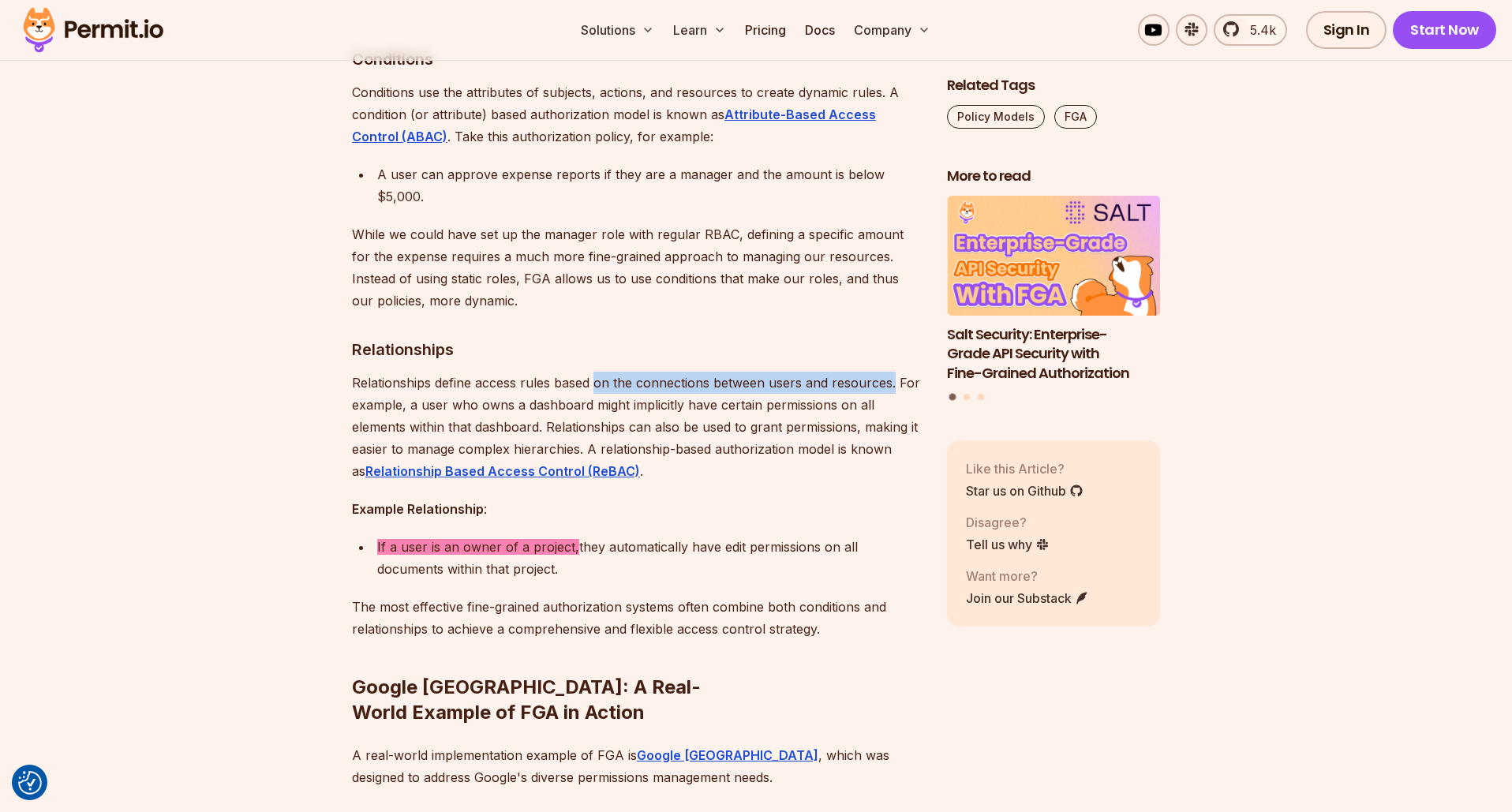
drag, startPoint x: 890, startPoint y: 339, endPoint x: 596, endPoint y: 336, distance: 294.0
click at [596, 372] on p "Relationships define access rules based on the connections between users and re…" at bounding box center [637, 427] width 570 height 110
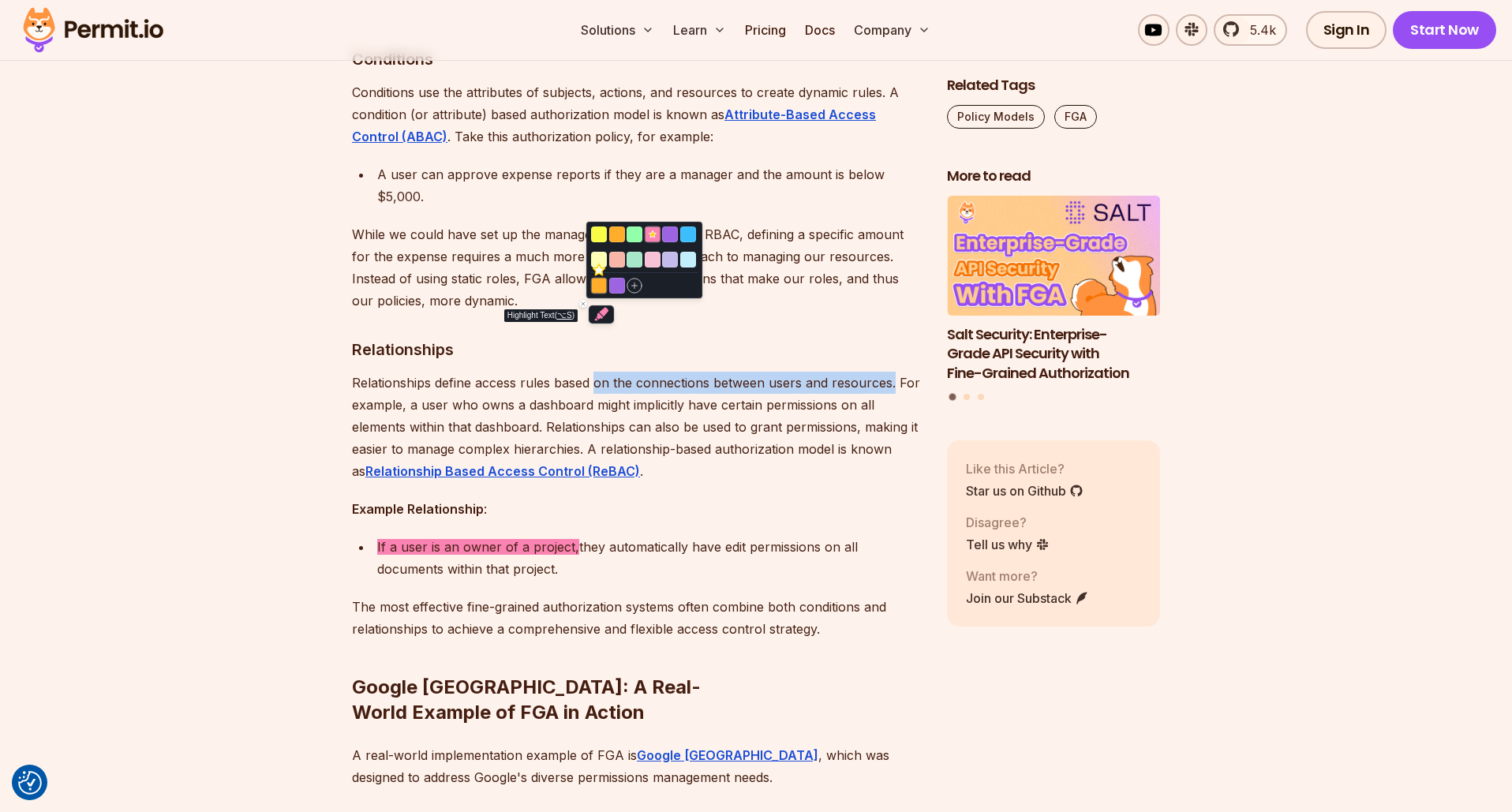
click at [597, 287] on button "Highlight text" at bounding box center [598, 285] width 15 height 15
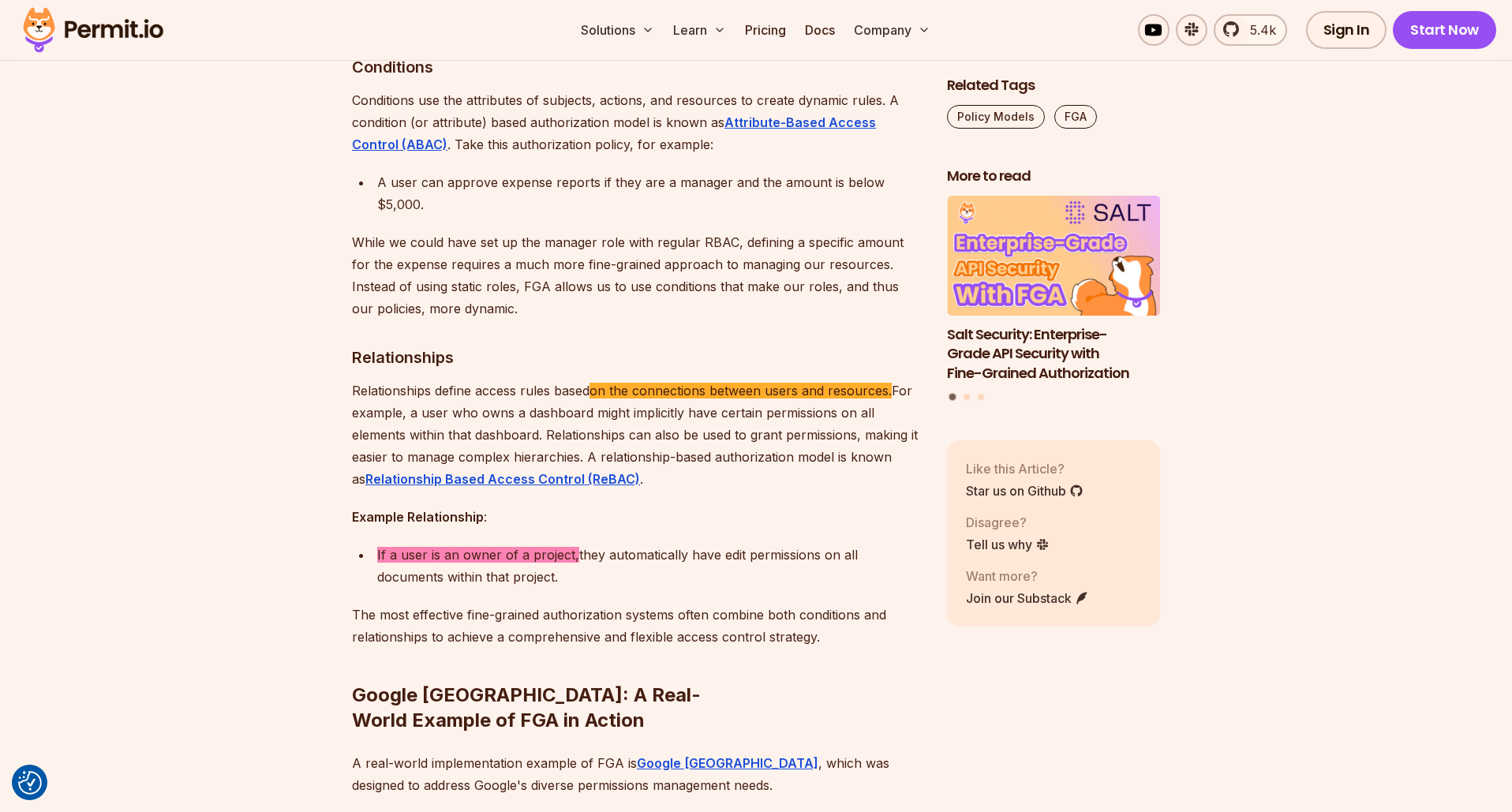
scroll to position [6072, 0]
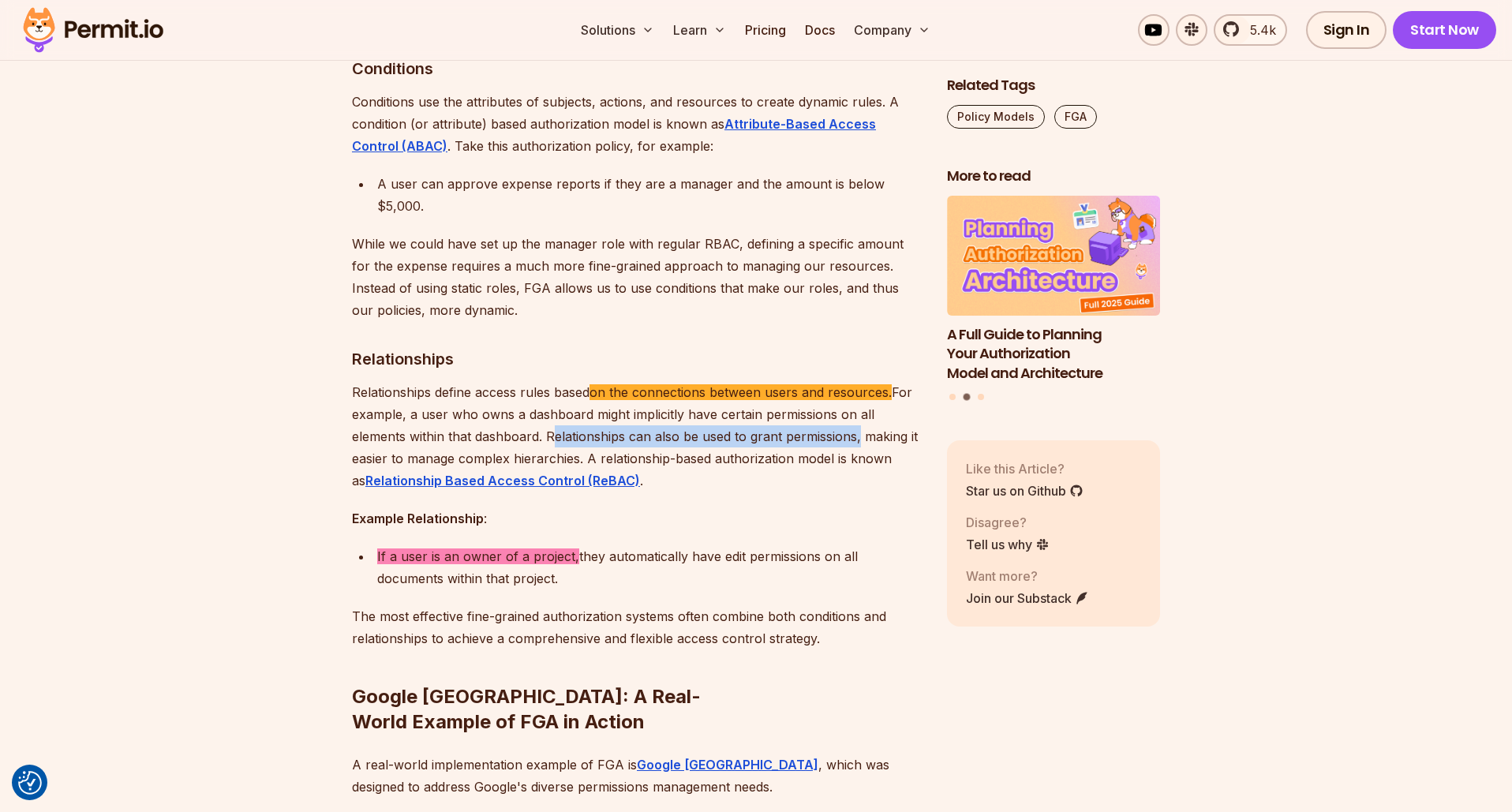
drag, startPoint x: 547, startPoint y: 392, endPoint x: 852, endPoint y: 392, distance: 305.0
click at [852, 392] on p "Relationships define access rules based on the connections between users and re…" at bounding box center [637, 436] width 570 height 110
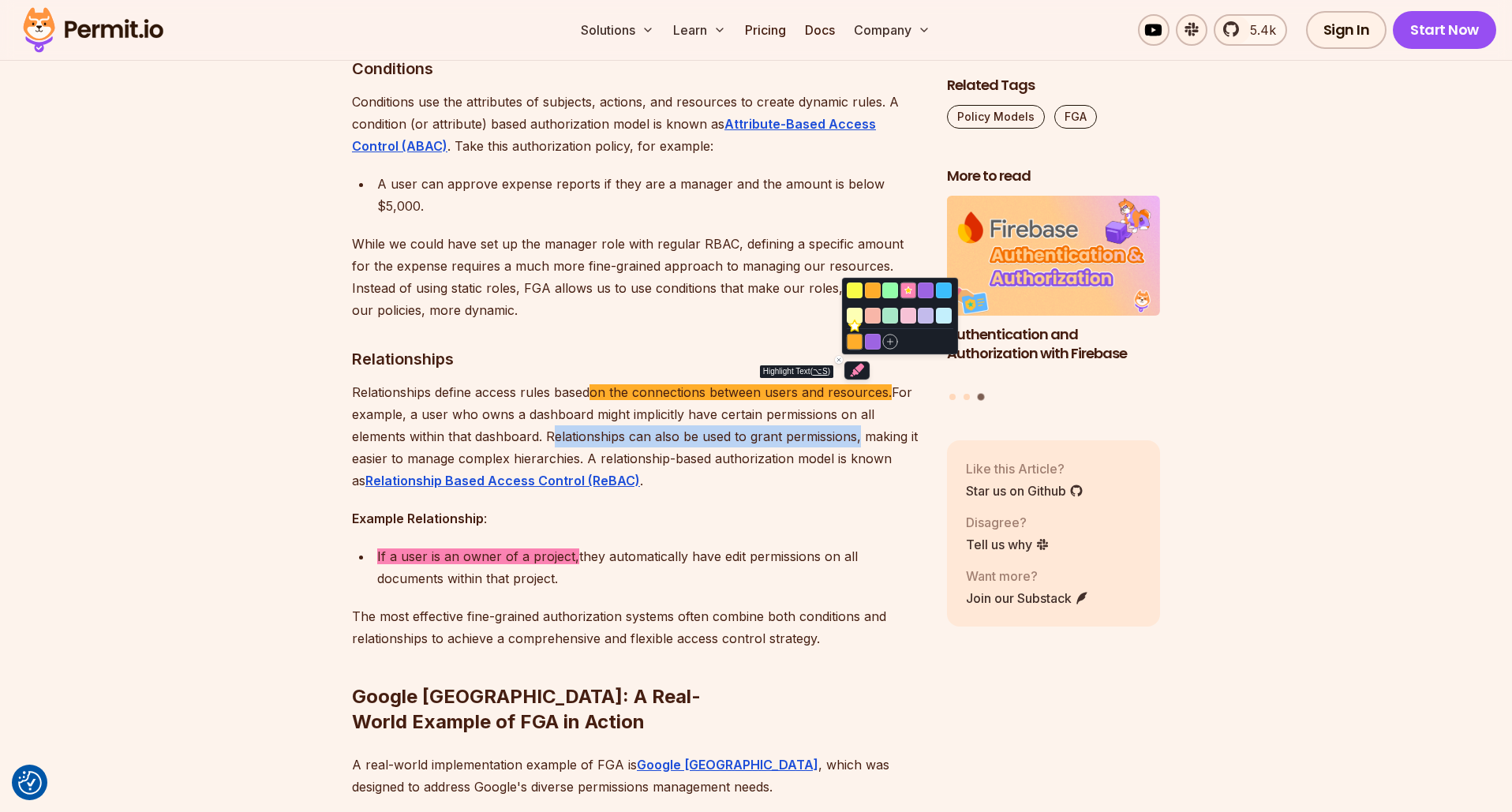
click at [851, 346] on button "Highlight text" at bounding box center [854, 341] width 15 height 15
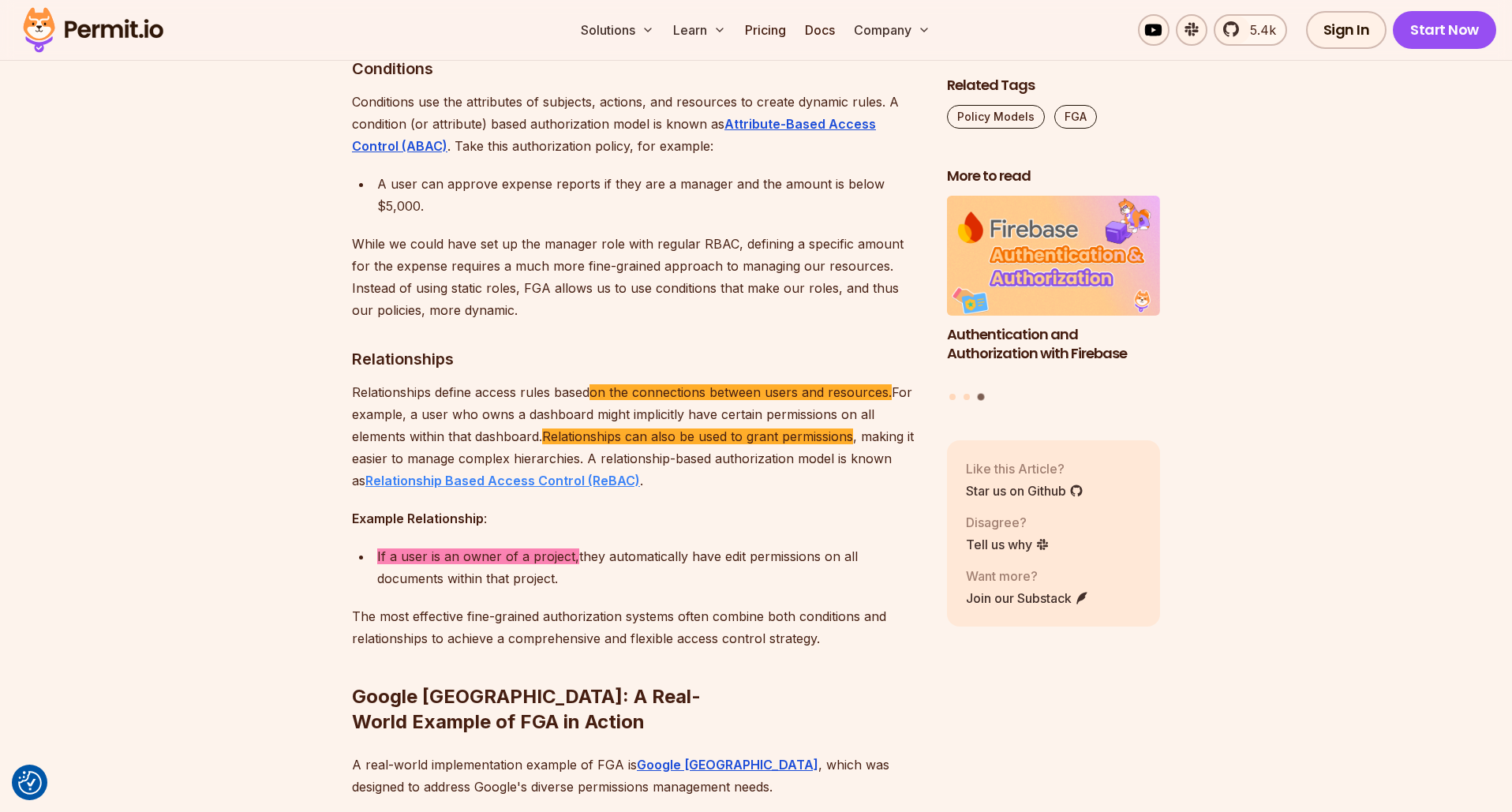
click at [460, 473] on strong "Relationship Based Access Control (ReBAC)" at bounding box center [503, 480] width 275 height 15
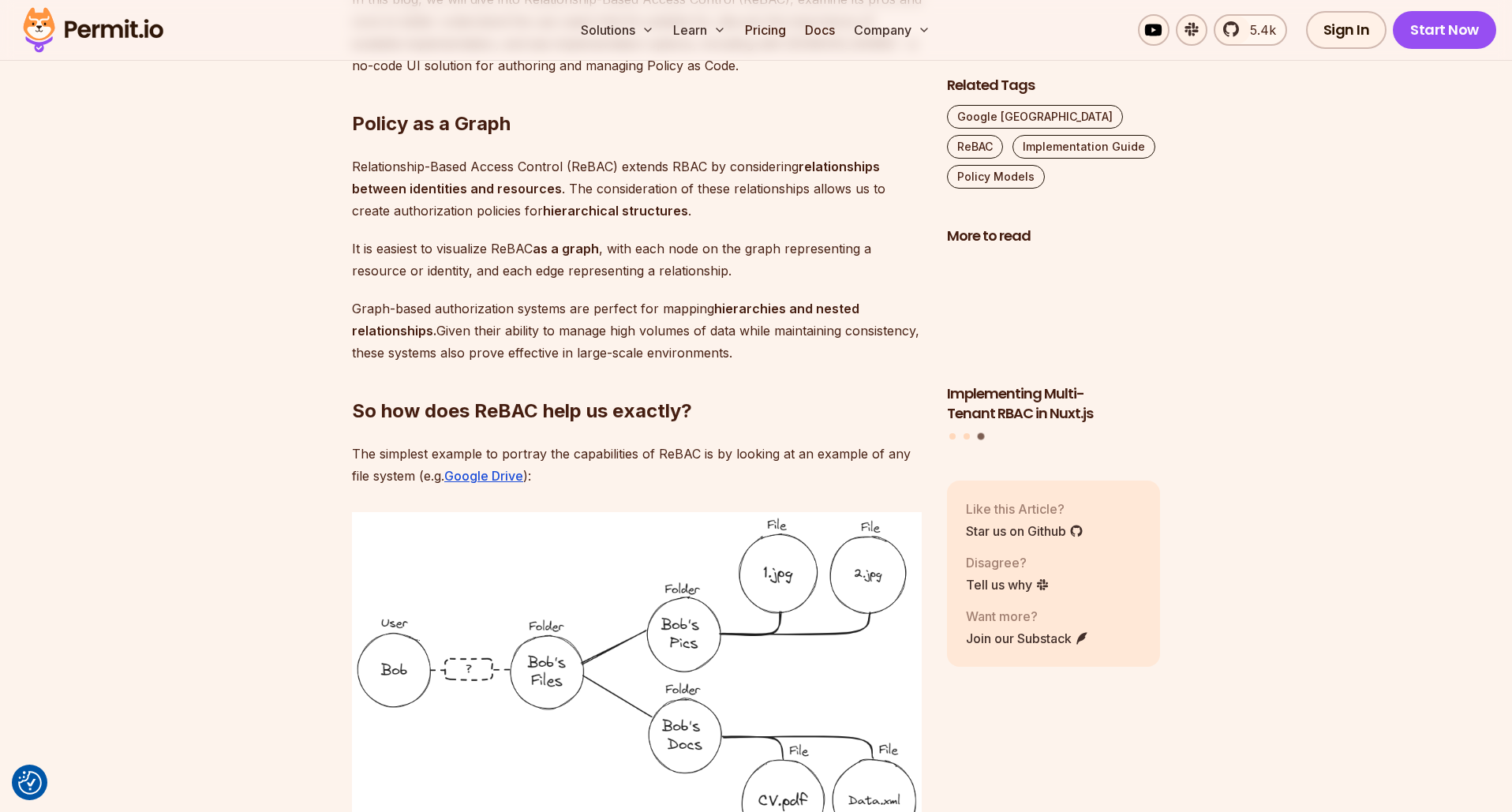
scroll to position [1388, 0]
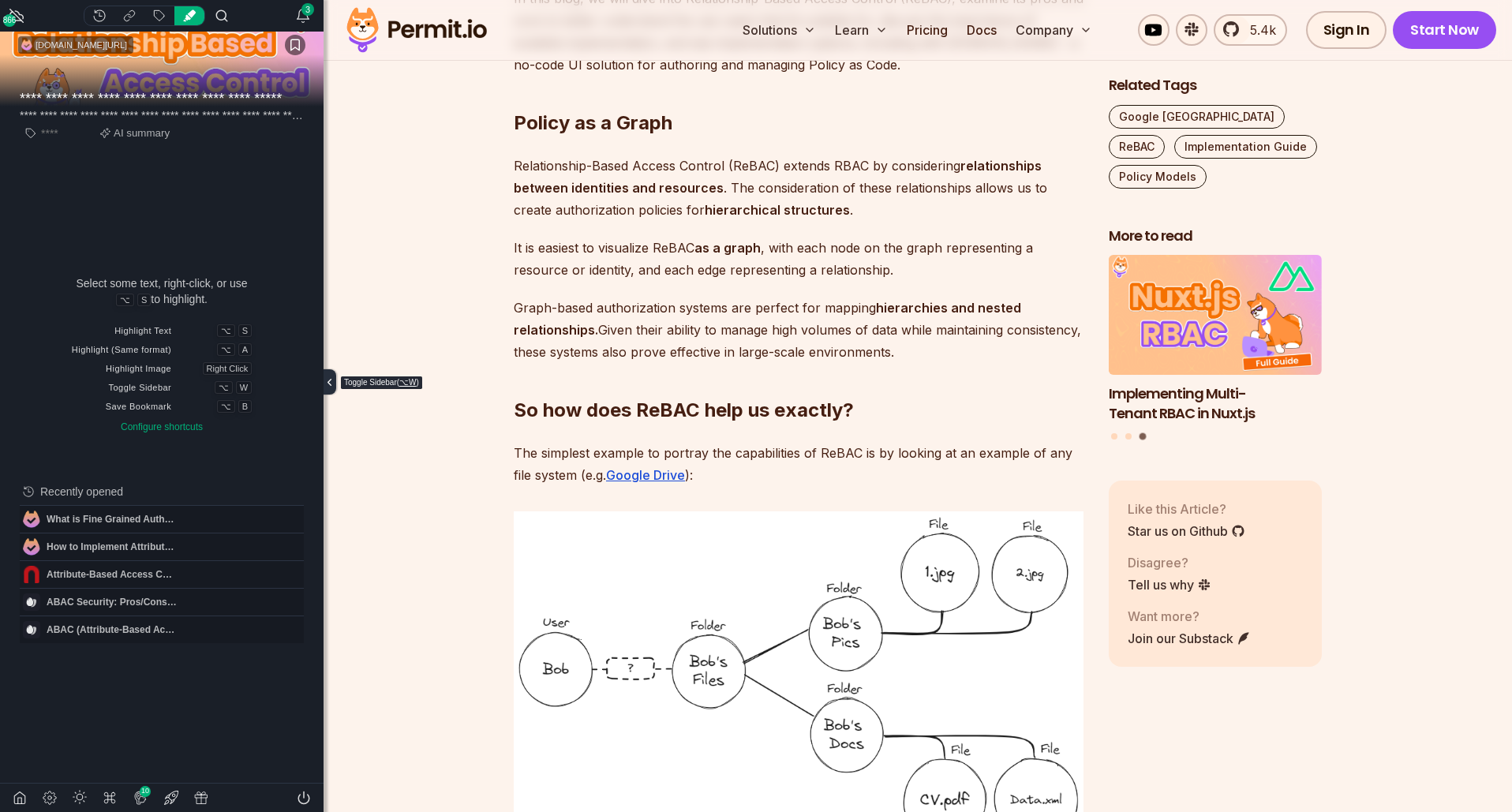
click at [328, 386] on icon "Toggle sidebar" at bounding box center [329, 382] width 12 height 12
click at [331, 380] on icon "Toggle sidebar" at bounding box center [329, 382] width 12 height 12
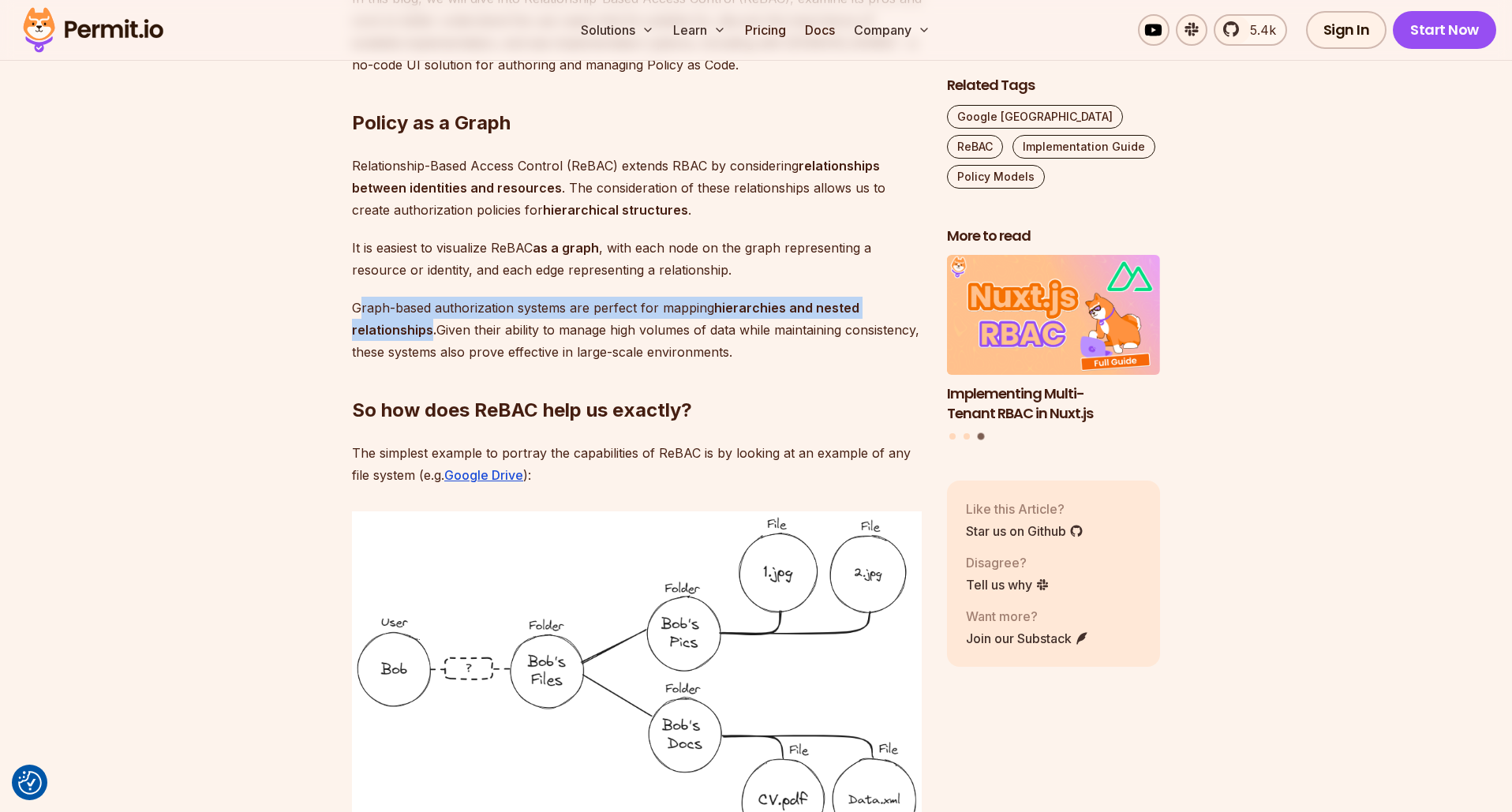
drag, startPoint x: 362, startPoint y: 310, endPoint x: 433, endPoint y: 328, distance: 73.2
click at [432, 326] on p "Graph-based authorization systems are perfect for mapping hierarchies and neste…" at bounding box center [637, 330] width 570 height 66
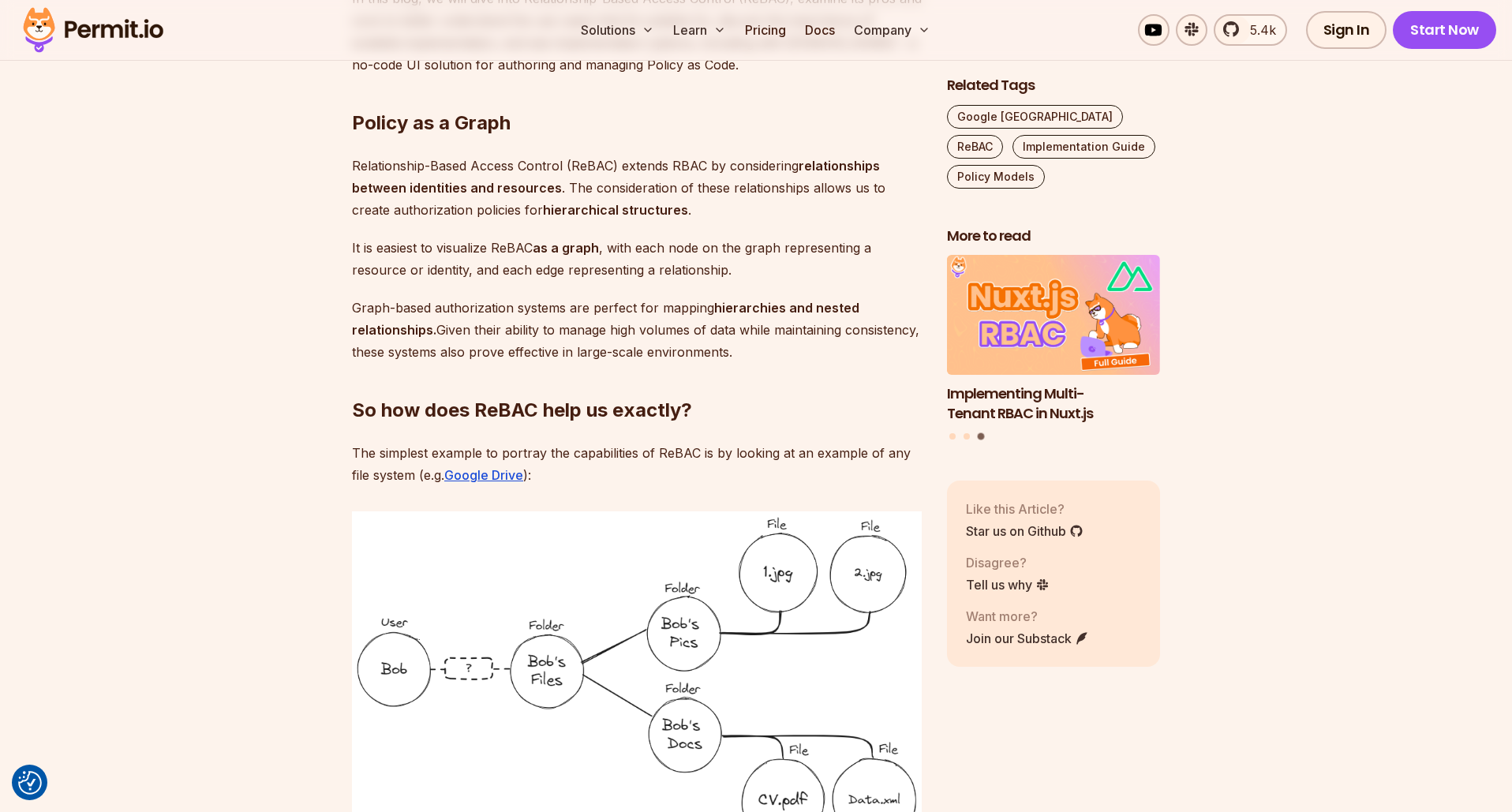
click at [433, 329] on strong "hierarchies and nested relationships." at bounding box center [605, 319] width 508 height 38
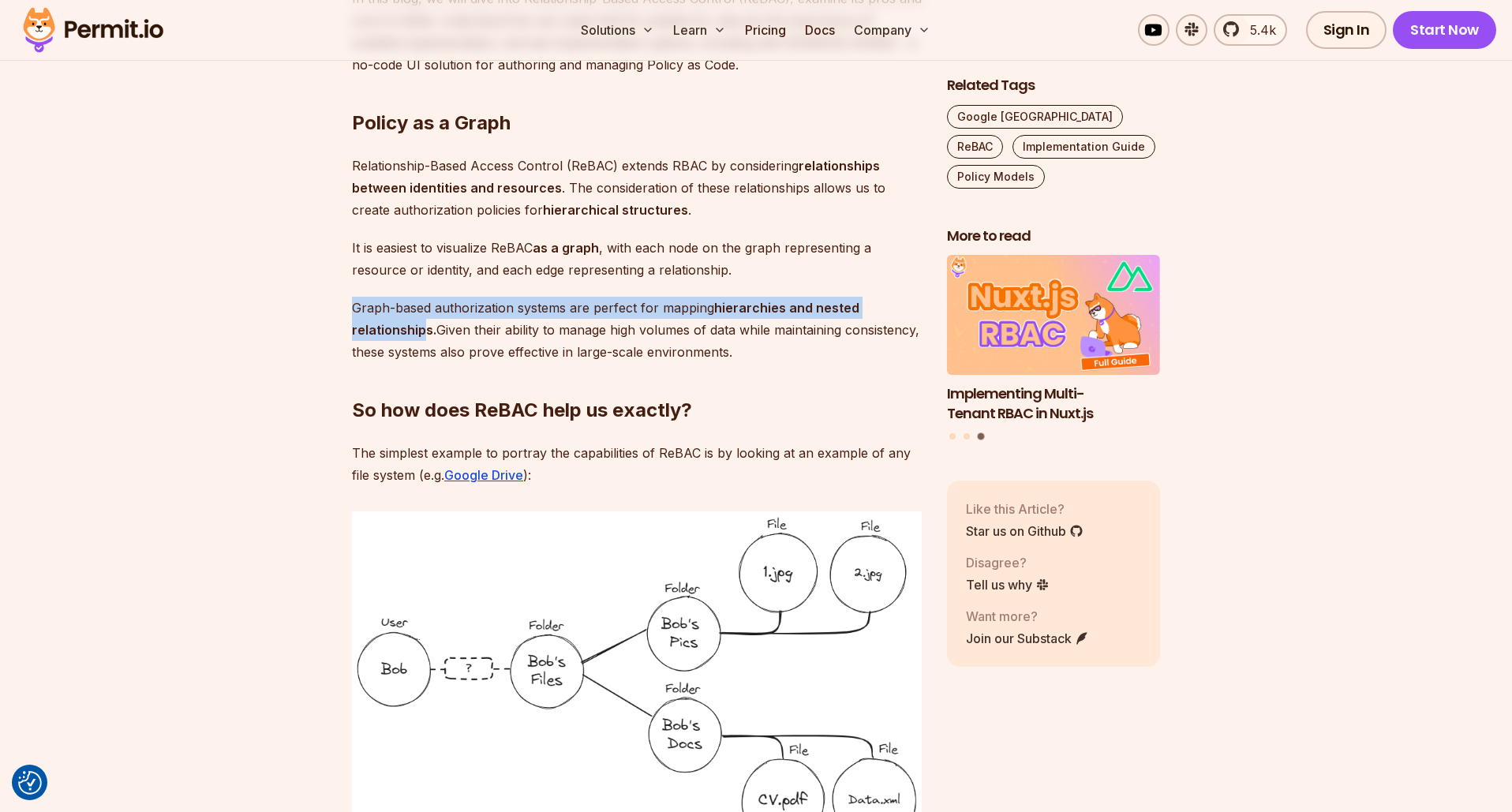
drag, startPoint x: 373, startPoint y: 307, endPoint x: 354, endPoint y: 306, distance: 19.0
click at [354, 306] on p "Graph-based authorization systems are perfect for mapping hierarchies and neste…" at bounding box center [637, 330] width 570 height 66
click at [358, 260] on button "Highlight text" at bounding box center [356, 255] width 15 height 15
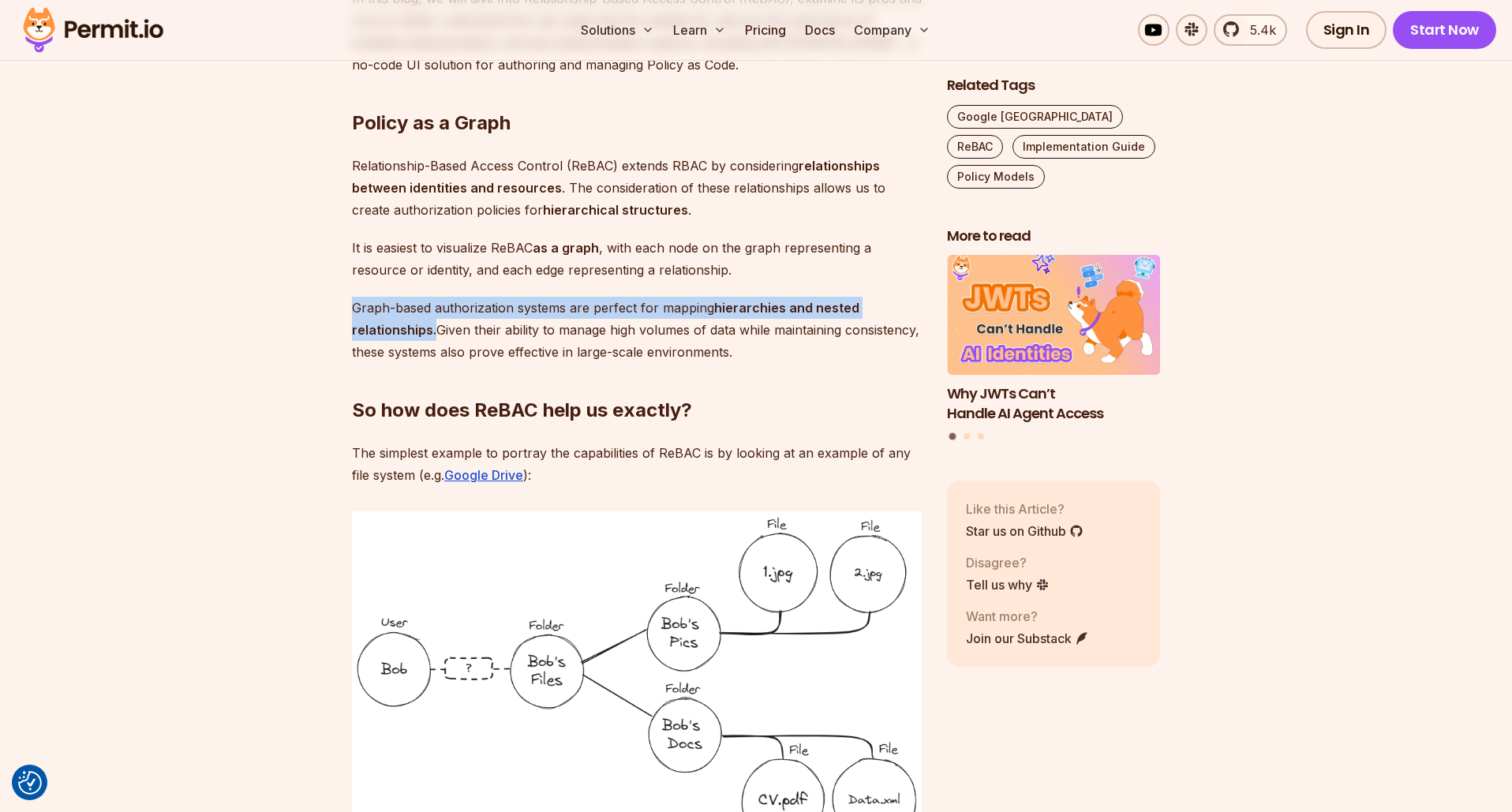
drag, startPoint x: 435, startPoint y: 329, endPoint x: 343, endPoint y: 313, distance: 93.4
click at [346, 259] on button "Highlight text" at bounding box center [344, 263] width 15 height 15
drag, startPoint x: 426, startPoint y: 327, endPoint x: 354, endPoint y: 310, distance: 74.0
click at [354, 310] on p "Graph-based authorization systems are perfect for mapping hierarchies and neste…" at bounding box center [637, 330] width 570 height 66
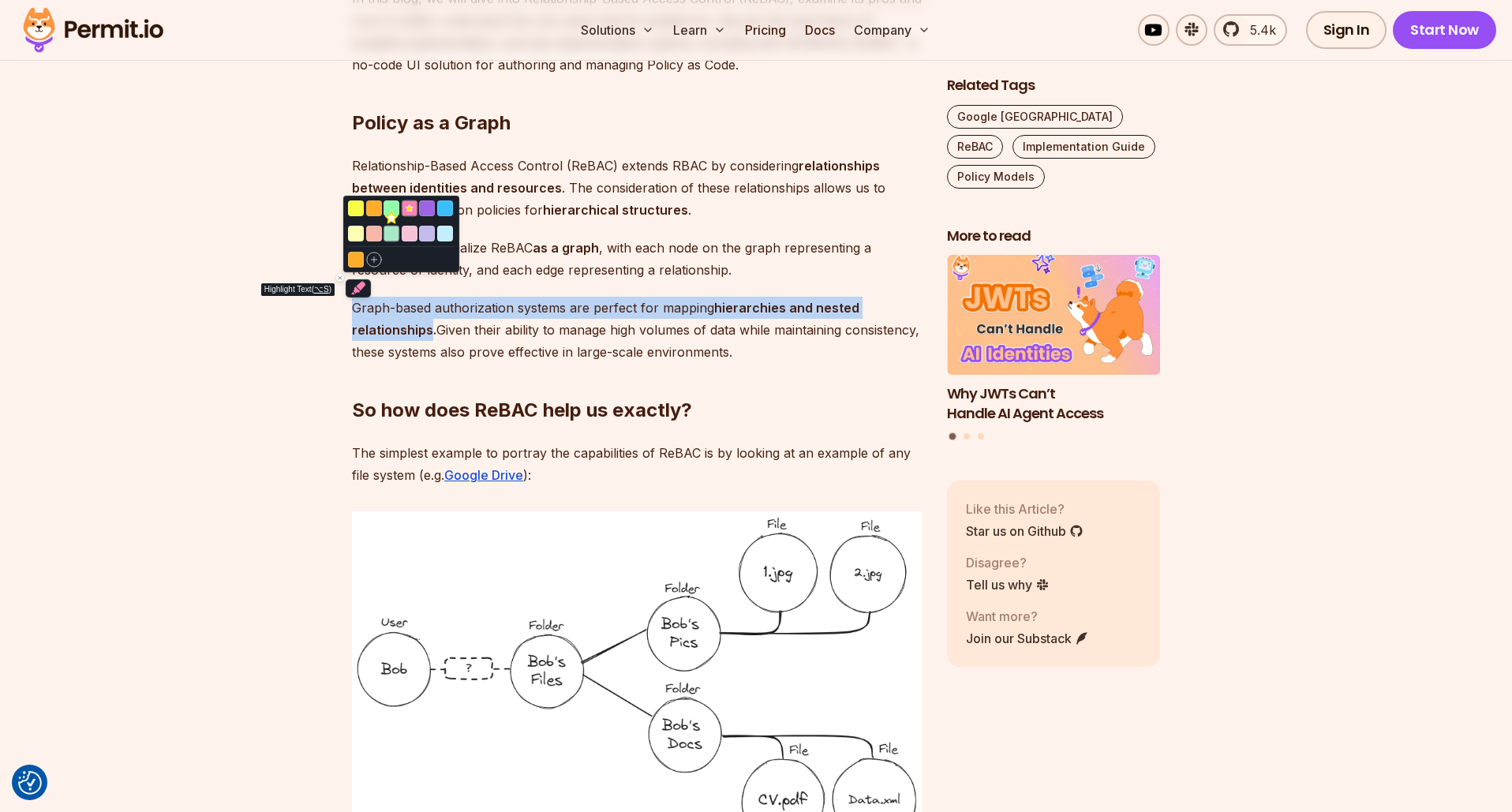
click at [385, 232] on button "Highlight text" at bounding box center [391, 233] width 15 height 15
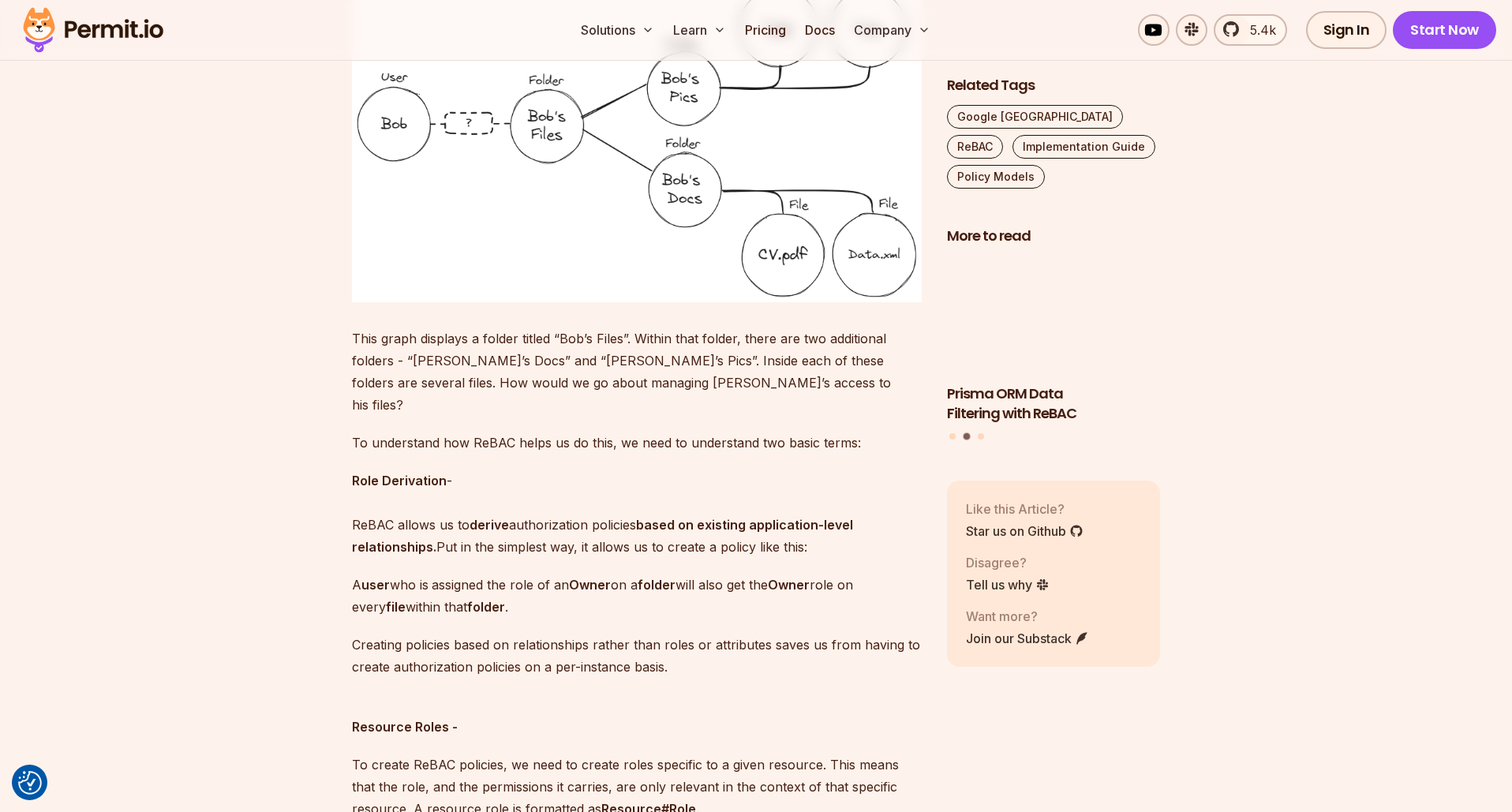
scroll to position [1940, 0]
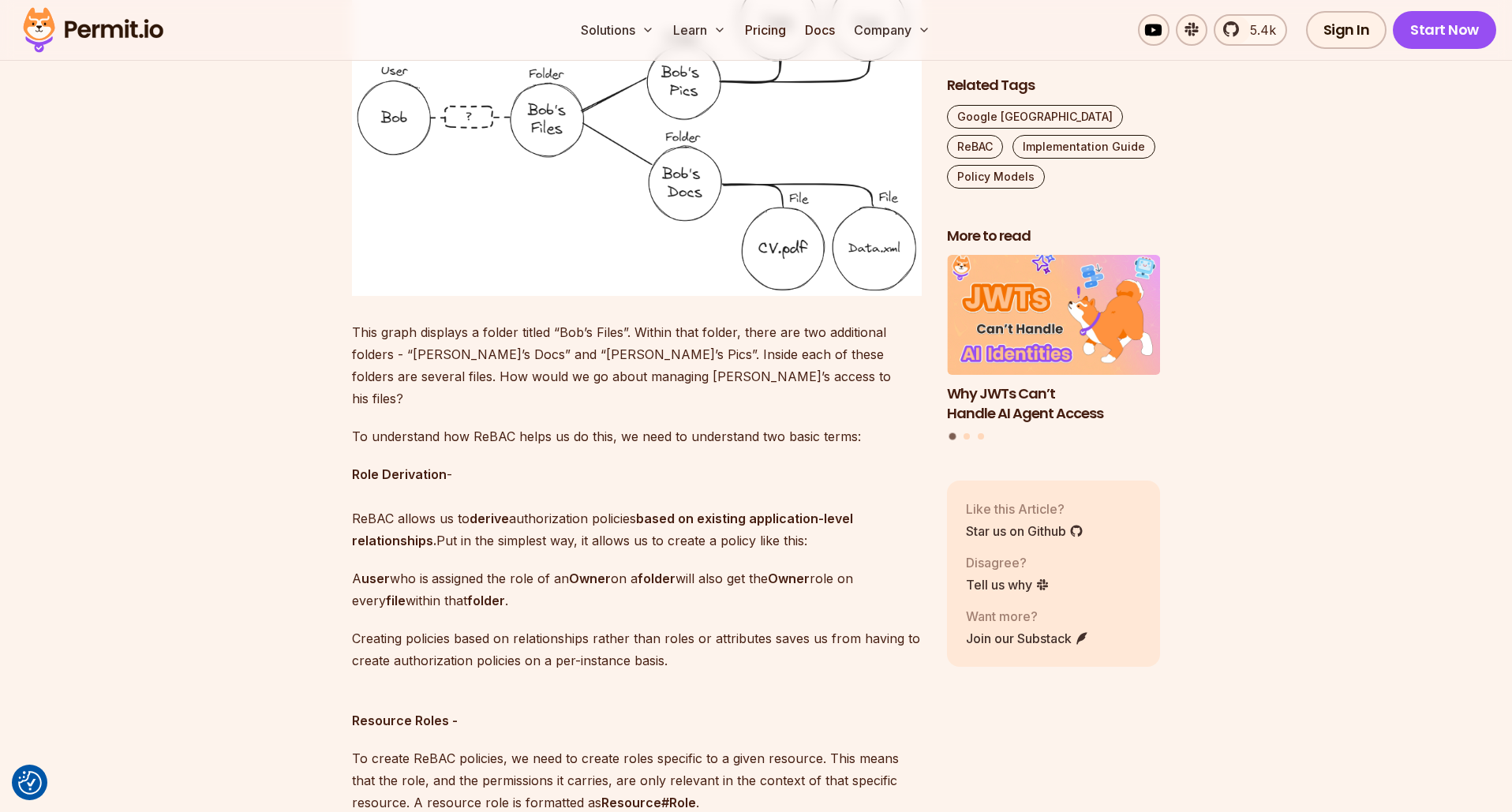
drag, startPoint x: 479, startPoint y: 568, endPoint x: 347, endPoint y: 555, distance: 132.6
click at [367, 504] on button "Highlight text" at bounding box center [366, 504] width 15 height 15
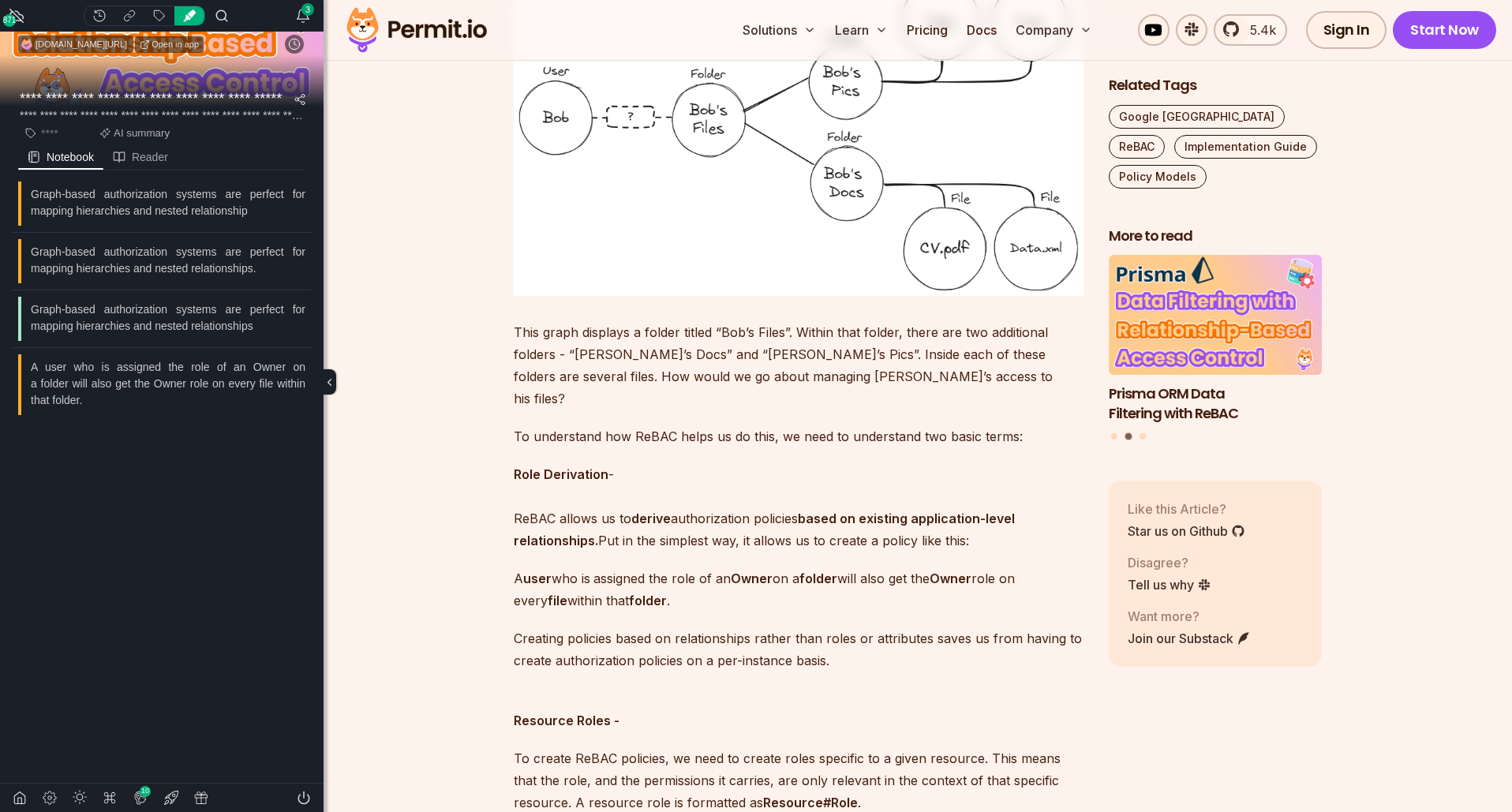
click at [188, 13] on icon "Show highlights of current page" at bounding box center [189, 15] width 13 height 13
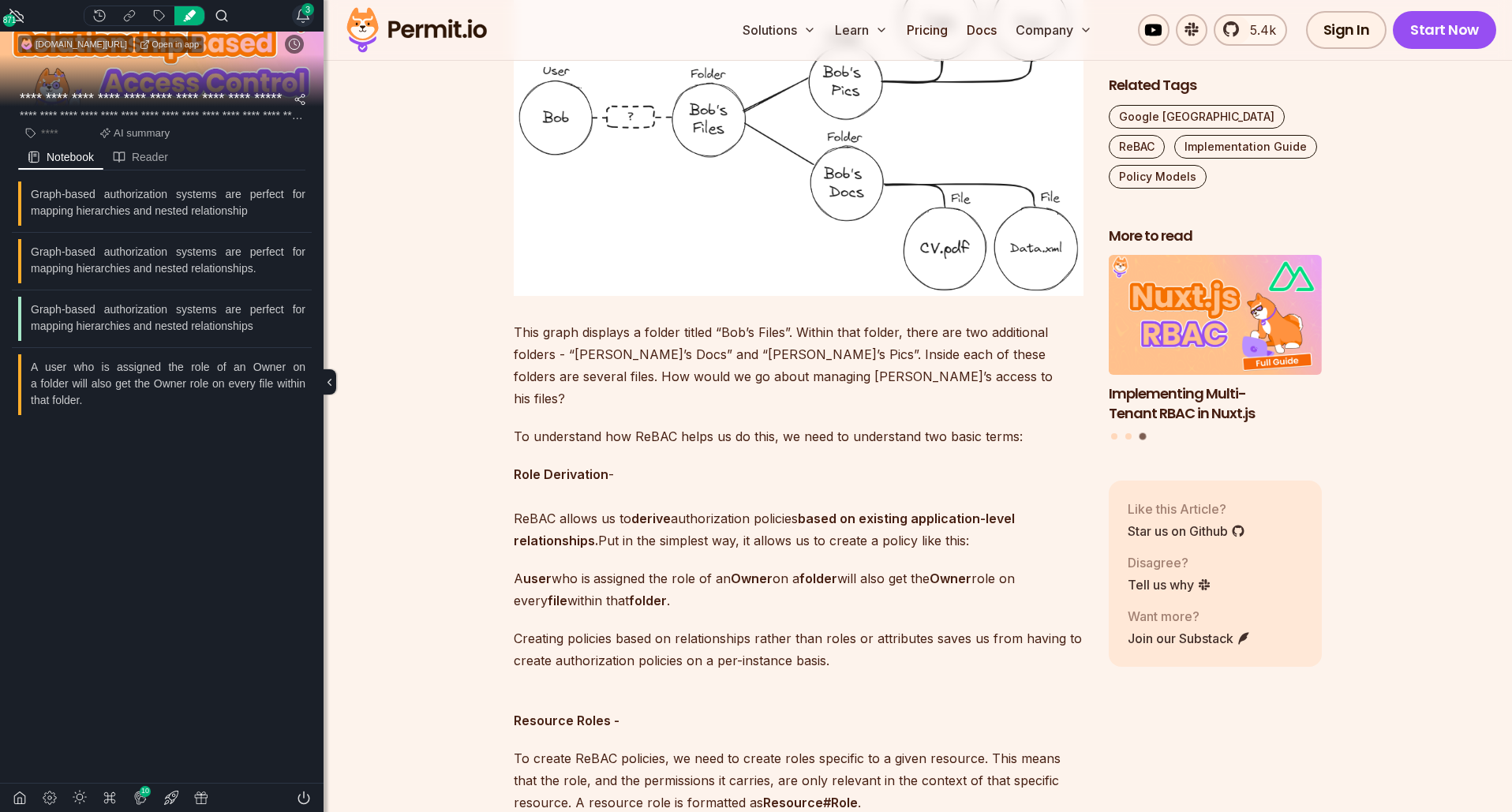
click at [299, 9] on icon "Notifications" at bounding box center [302, 15] width 15 height 15
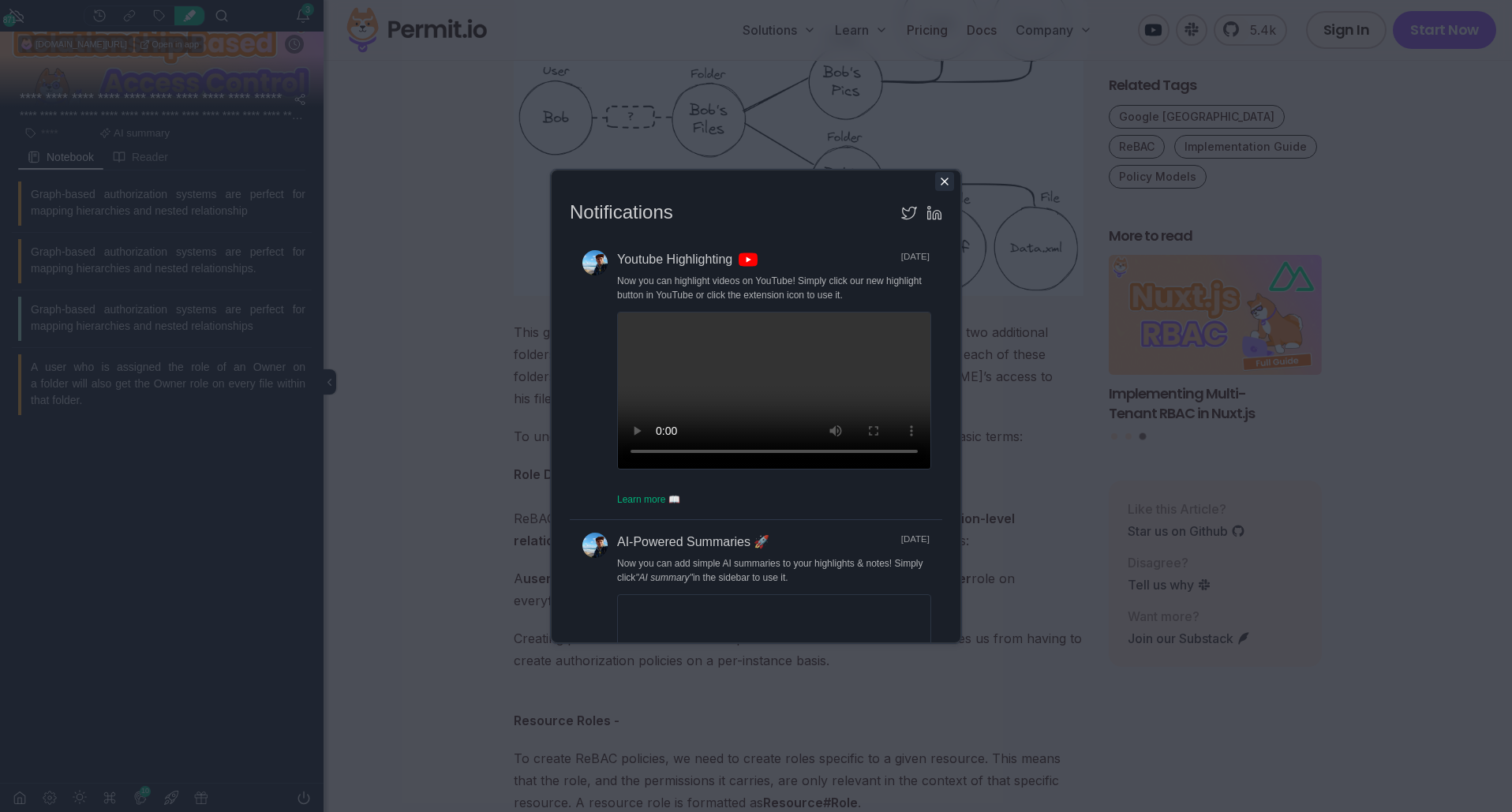
click at [947, 180] on icon at bounding box center [945, 182] width 13 height 13
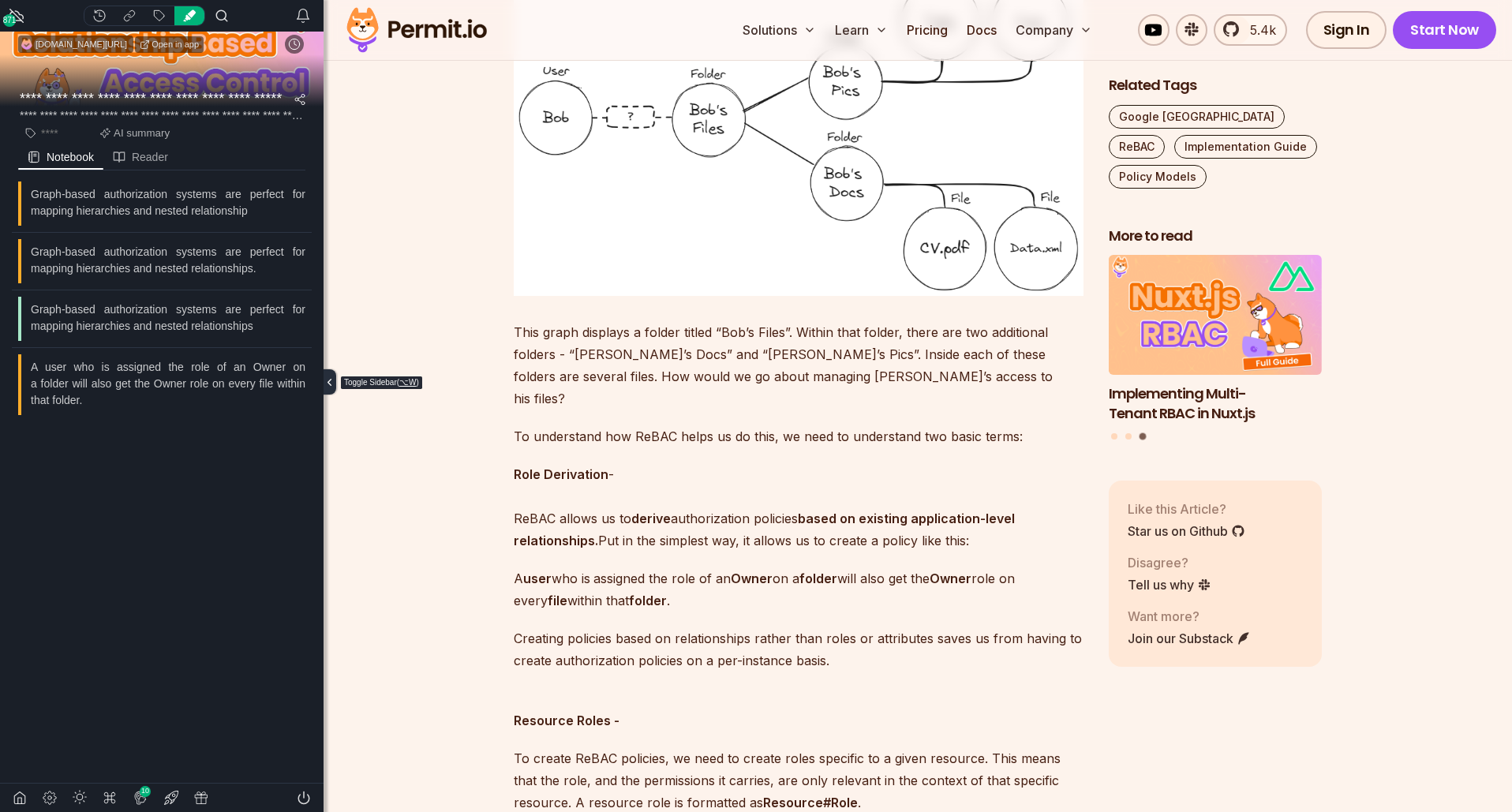
click at [327, 383] on icon "Toggle sidebar" at bounding box center [329, 382] width 12 height 12
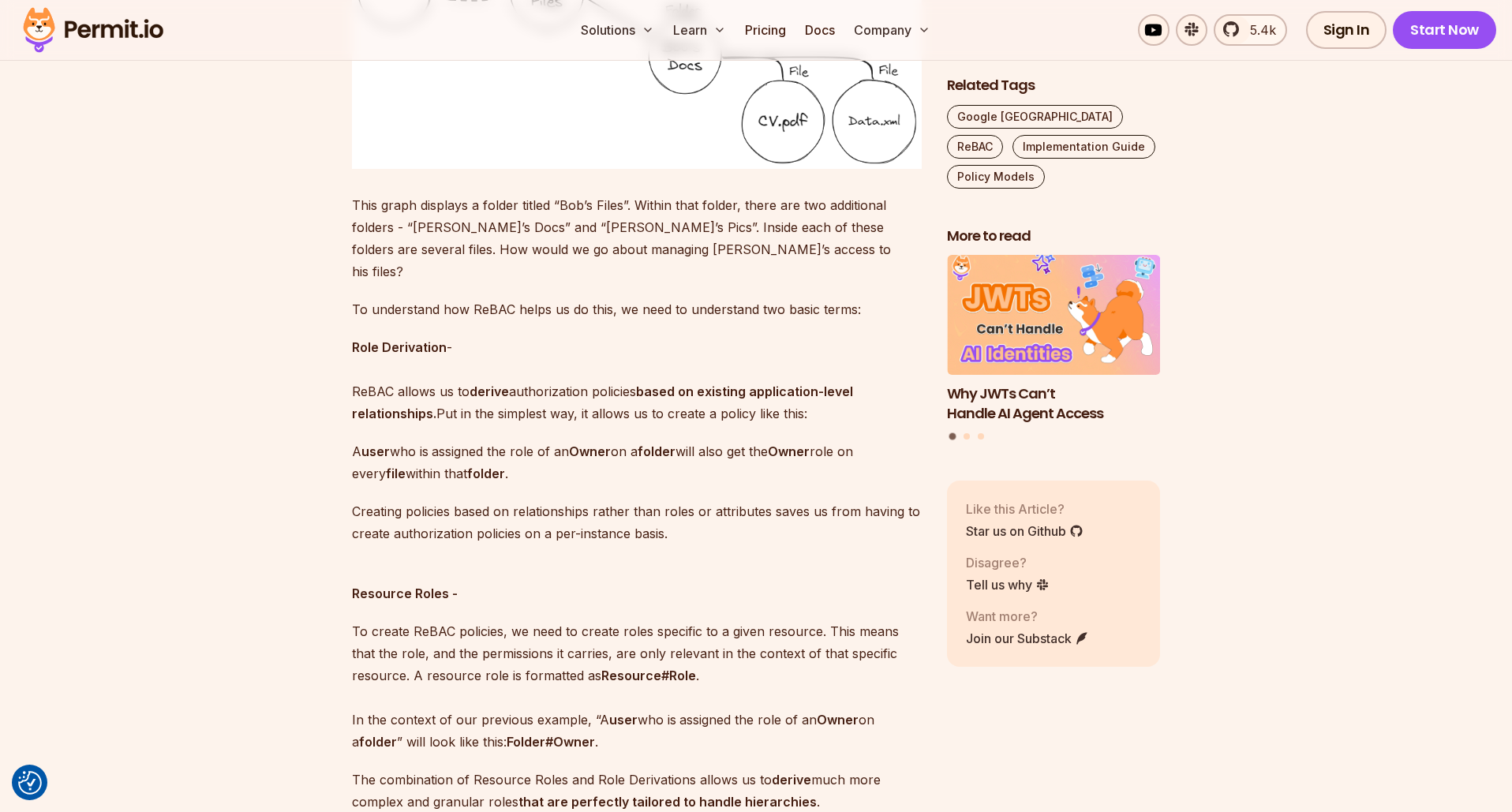
scroll to position [2069, 0]
click at [425, 395] on strong "based on existing application-level relationships." at bounding box center [603, 400] width 501 height 38
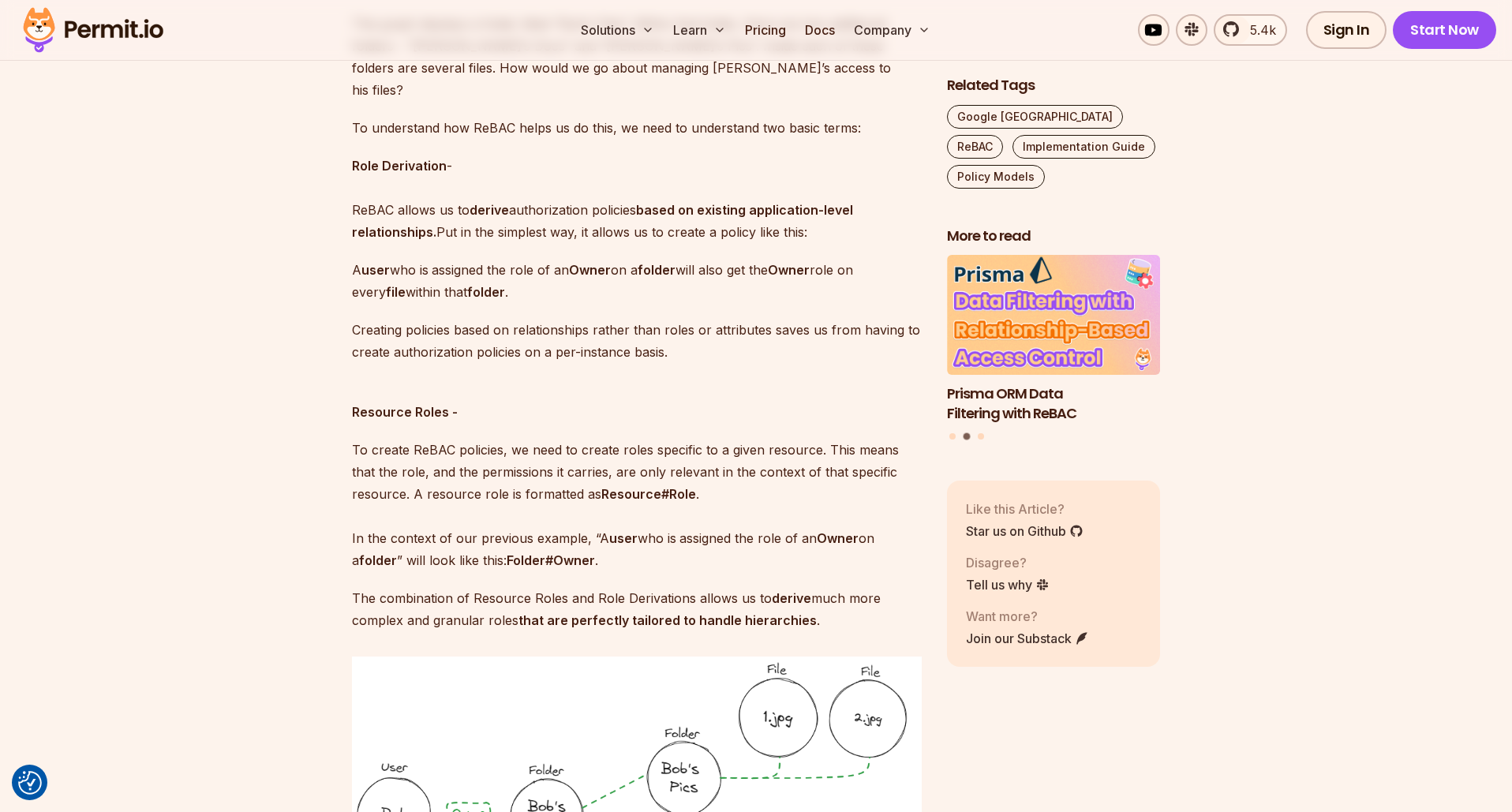
scroll to position [2245, 0]
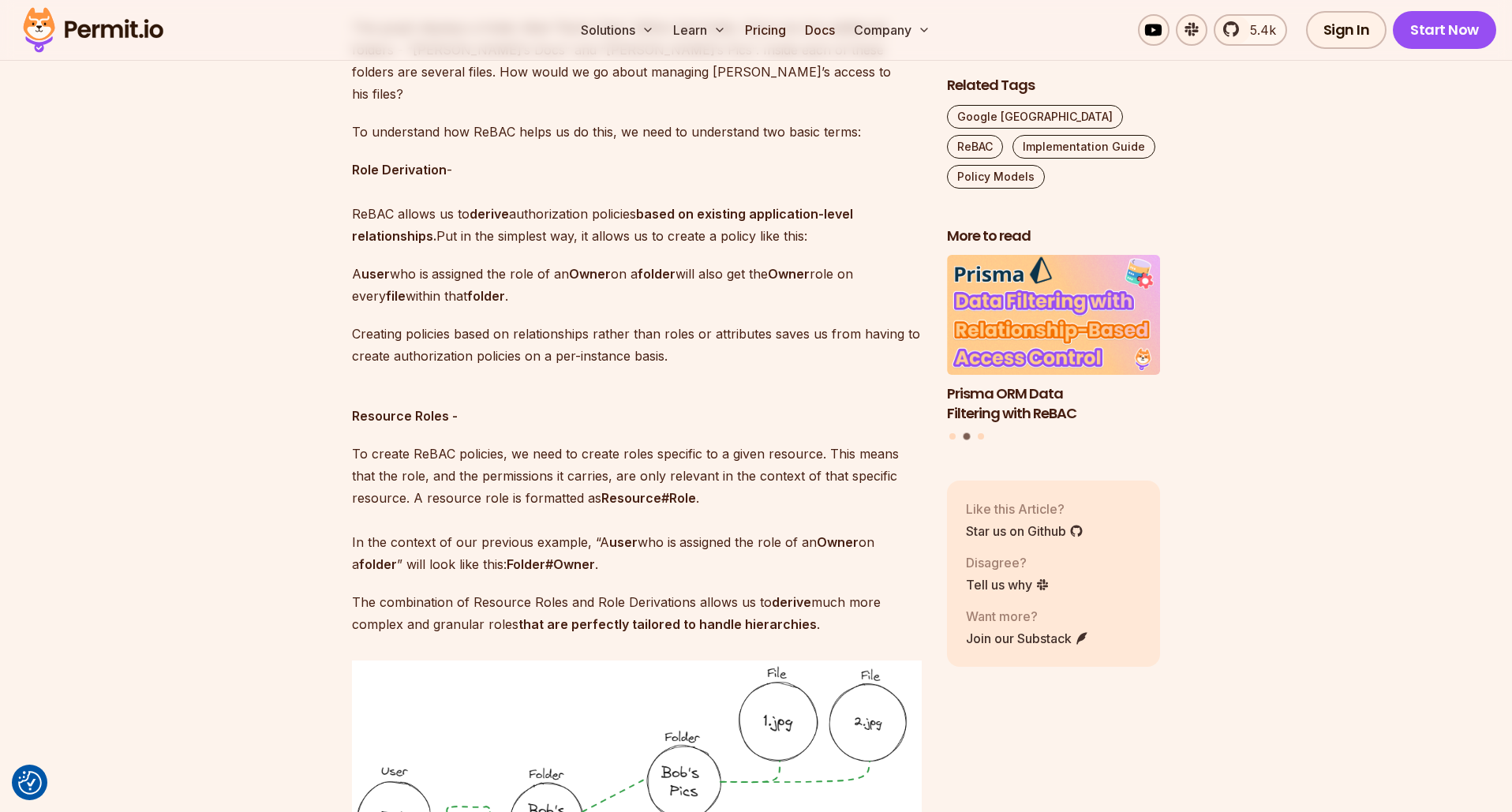
drag, startPoint x: 653, startPoint y: 470, endPoint x: 346, endPoint y: 437, distance: 308.8
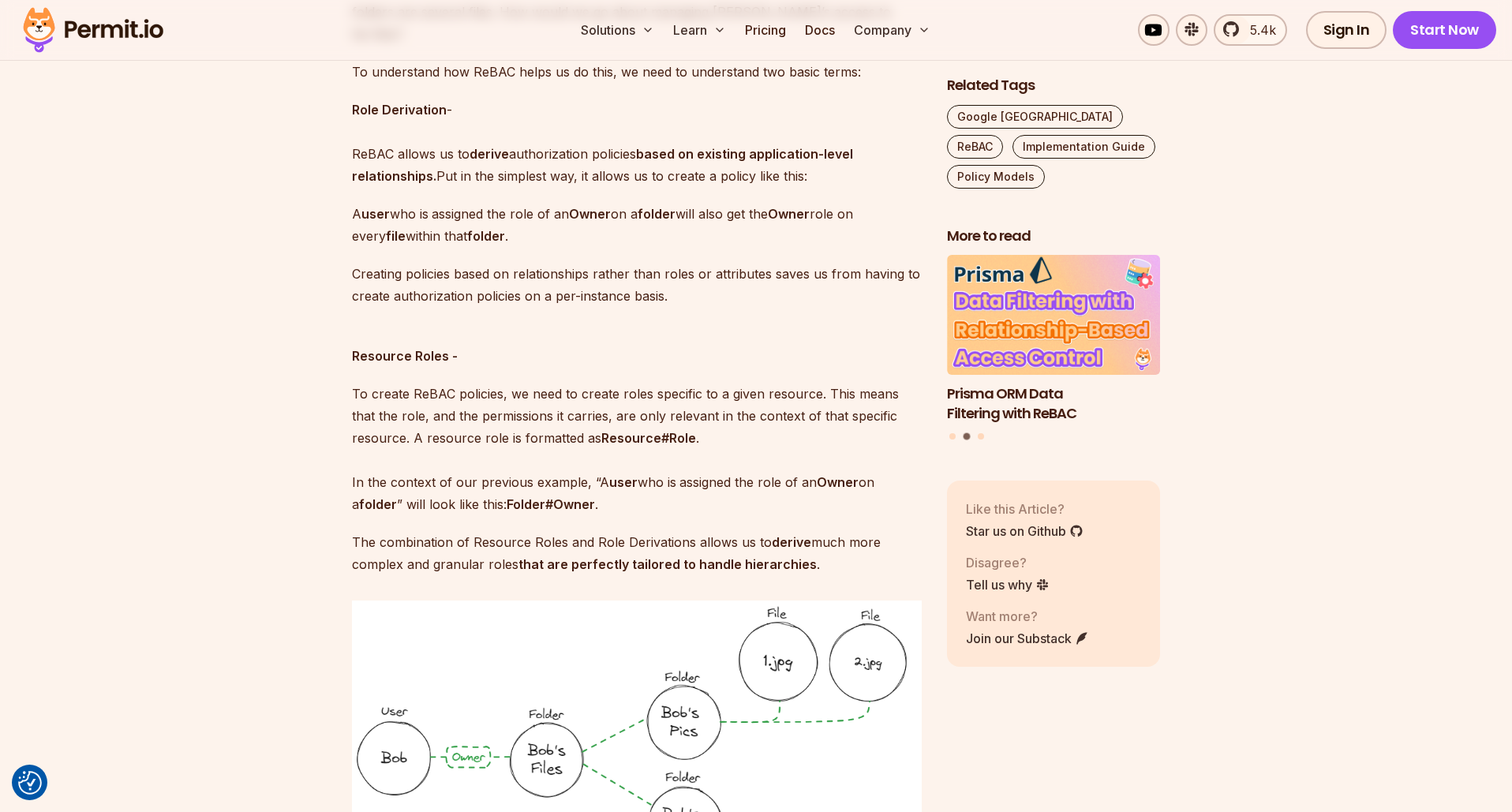
scroll to position [2306, 0]
click at [366, 382] on p "To create ReBAC policies, we need to create roles specific to a given resource.…" at bounding box center [637, 448] width 570 height 133
click at [370, 382] on p "To create ReBAC policies, we need to create roles specific to a given resource.…" at bounding box center [637, 448] width 570 height 133
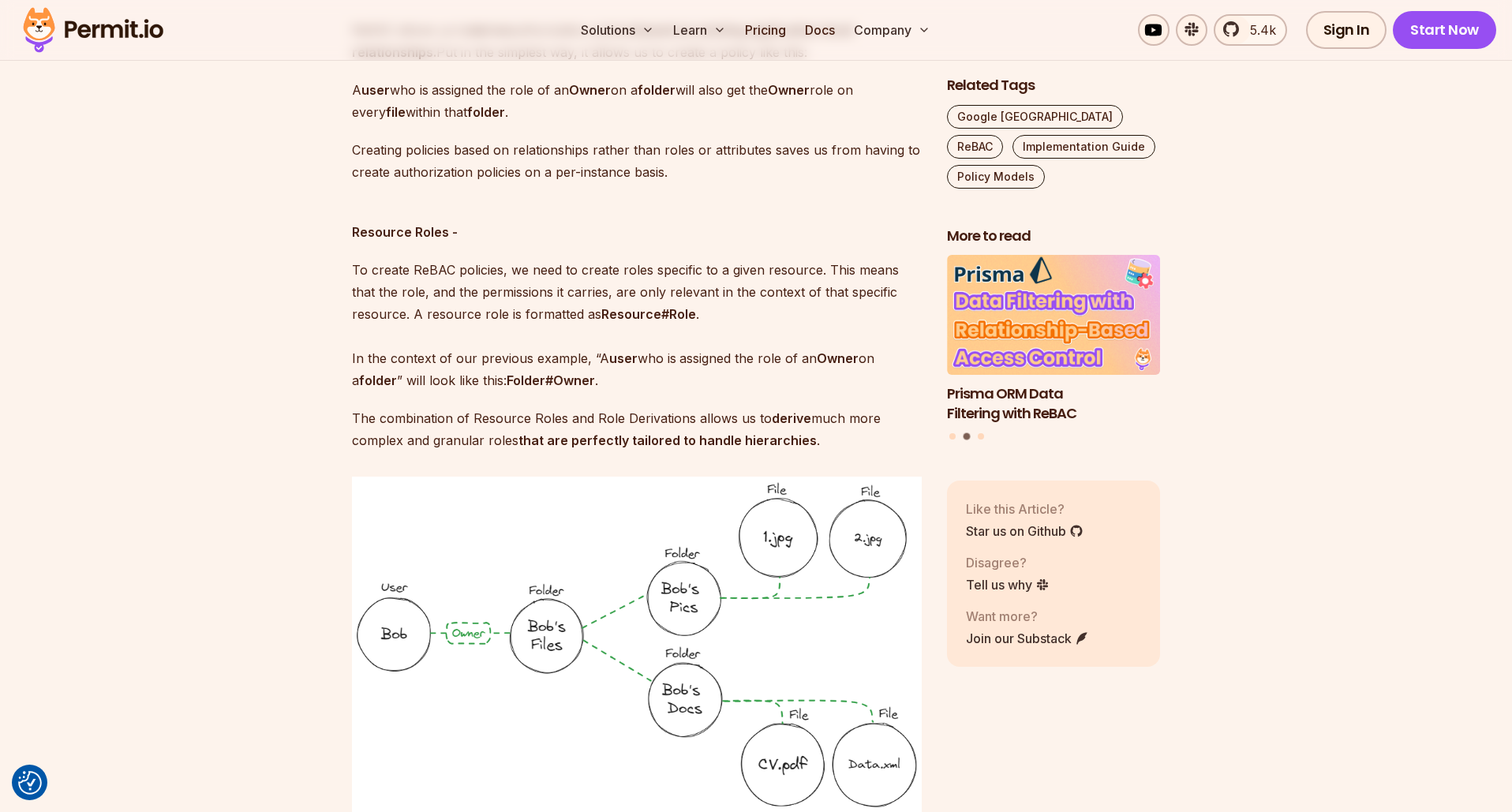
scroll to position [2431, 0]
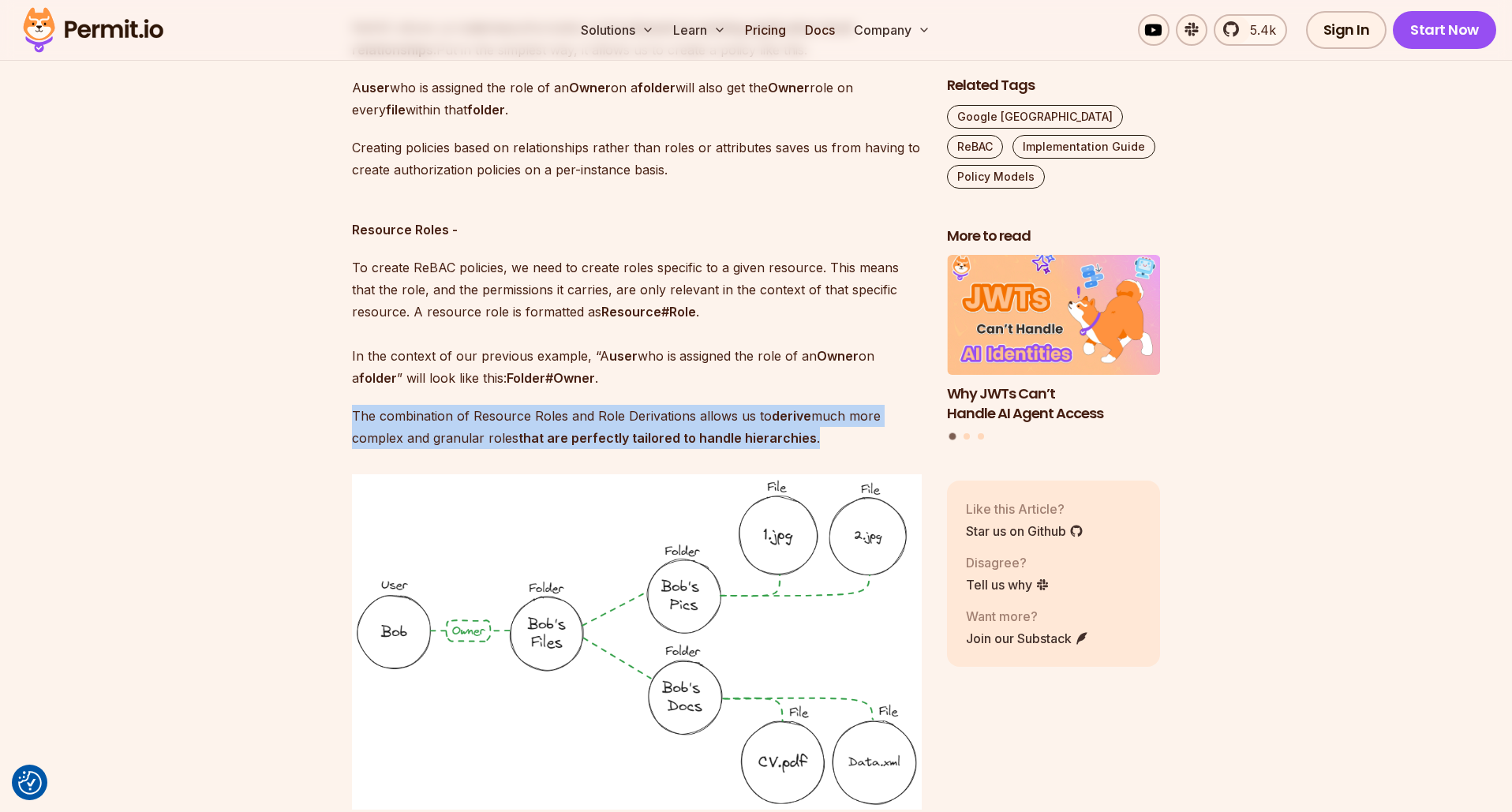
drag, startPoint x: 355, startPoint y: 391, endPoint x: 822, endPoint y: 413, distance: 467.5
click at [823, 411] on p "The combination of Resource Roles and Role Derivations allows us to derive much…" at bounding box center [637, 426] width 570 height 44
click at [826, 365] on button "Highlight text" at bounding box center [824, 361] width 15 height 15
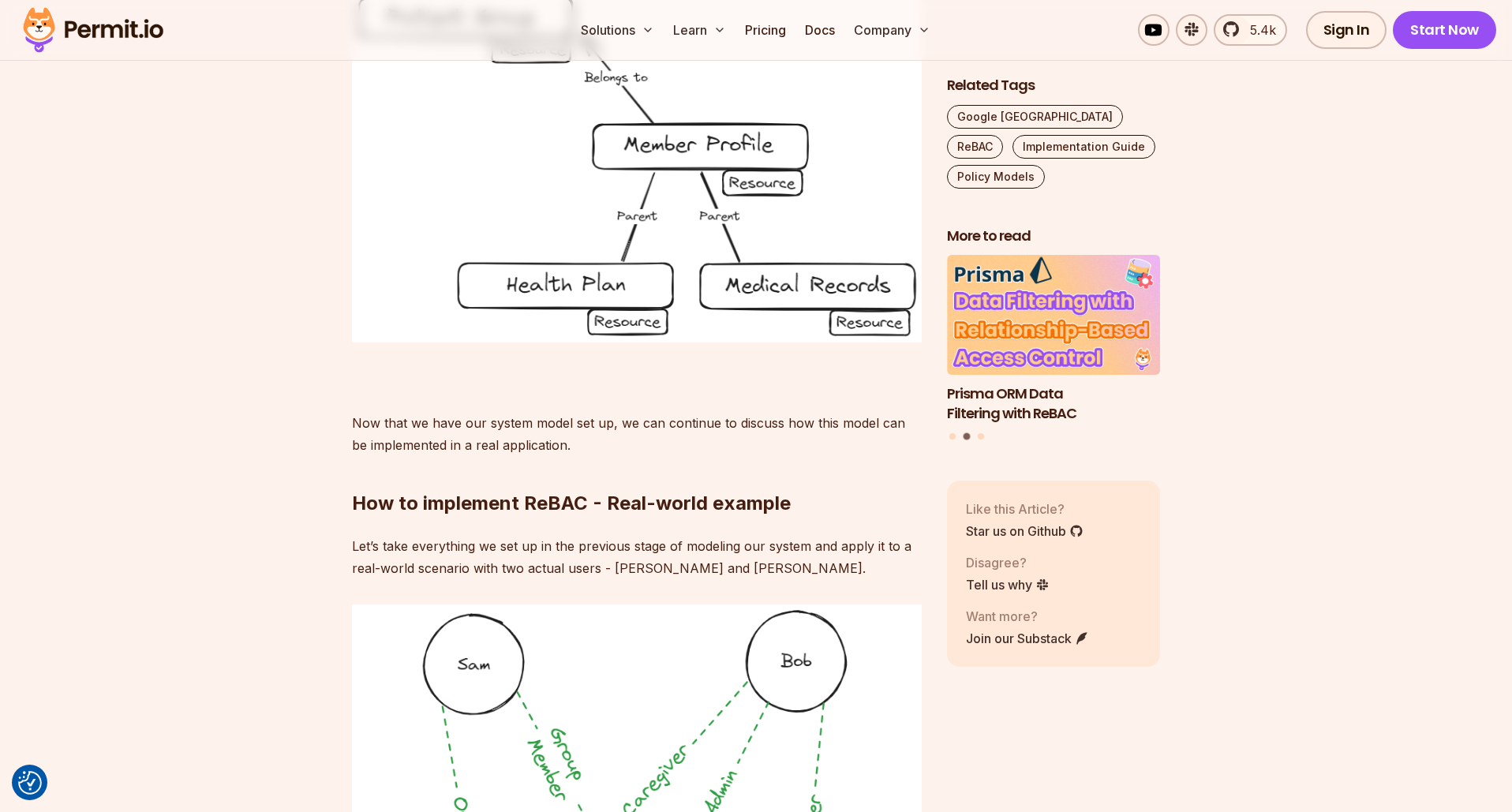
scroll to position [9151, 0]
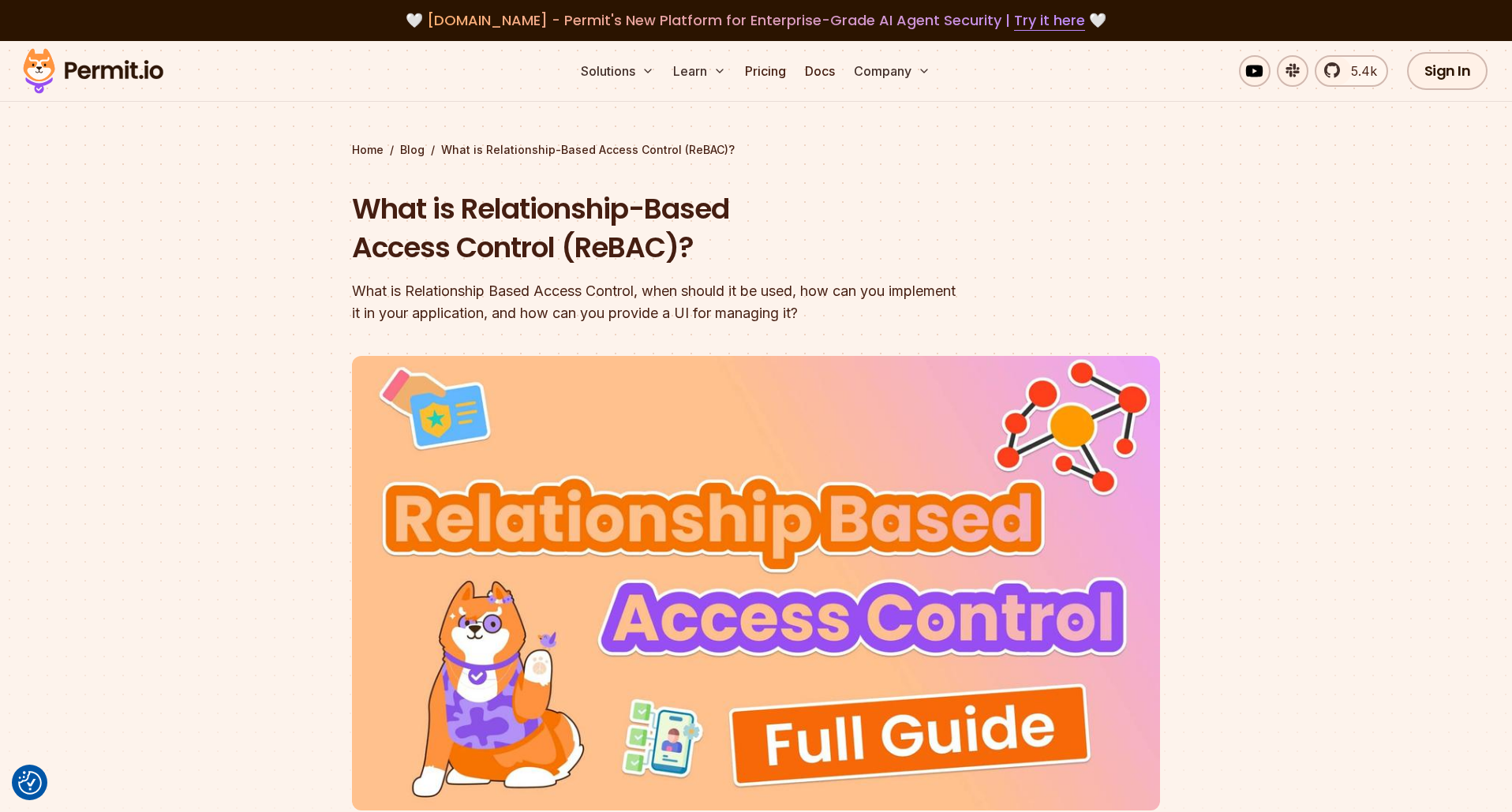
scroll to position [9, 0]
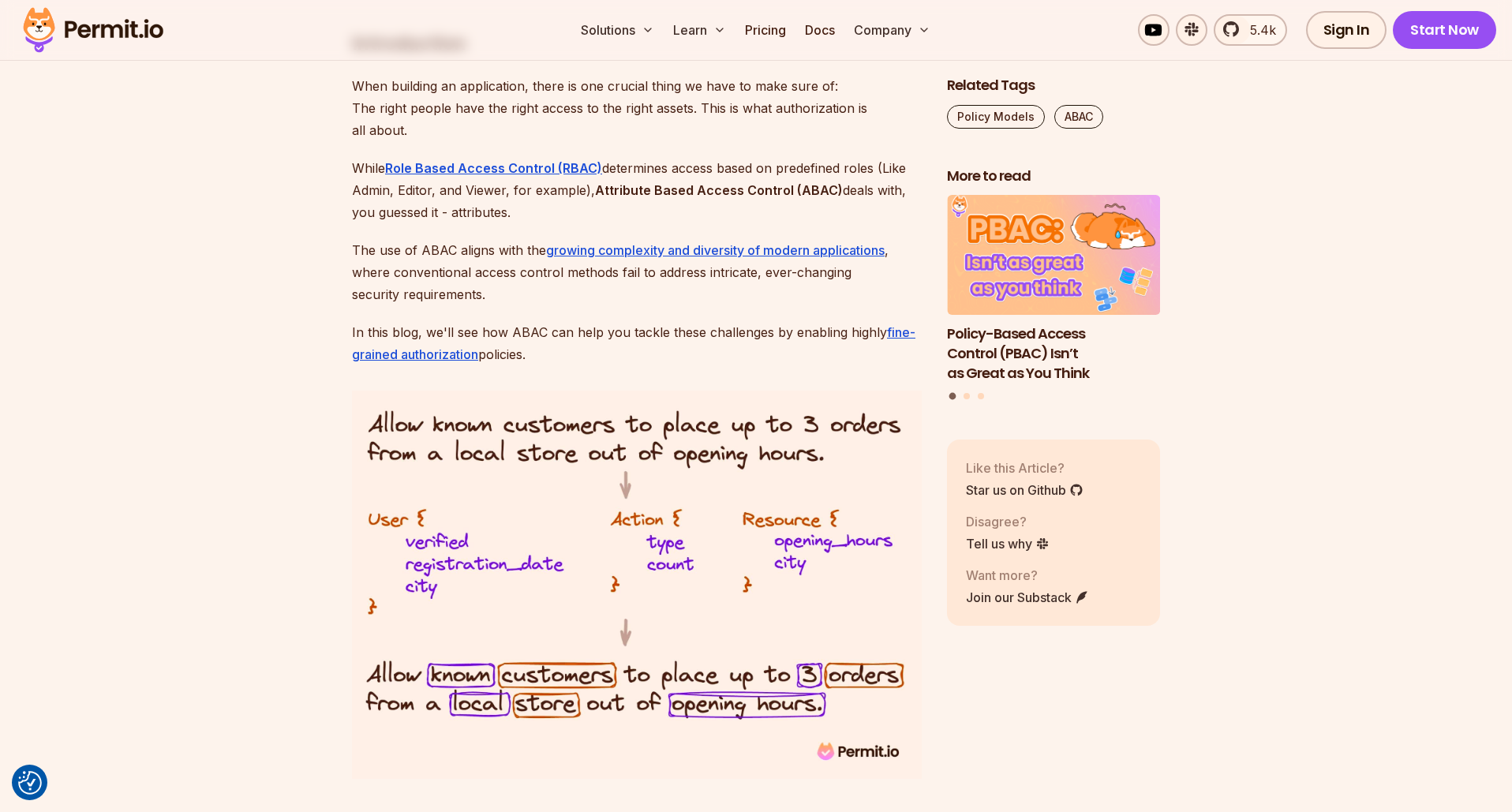
scroll to position [682, 0]
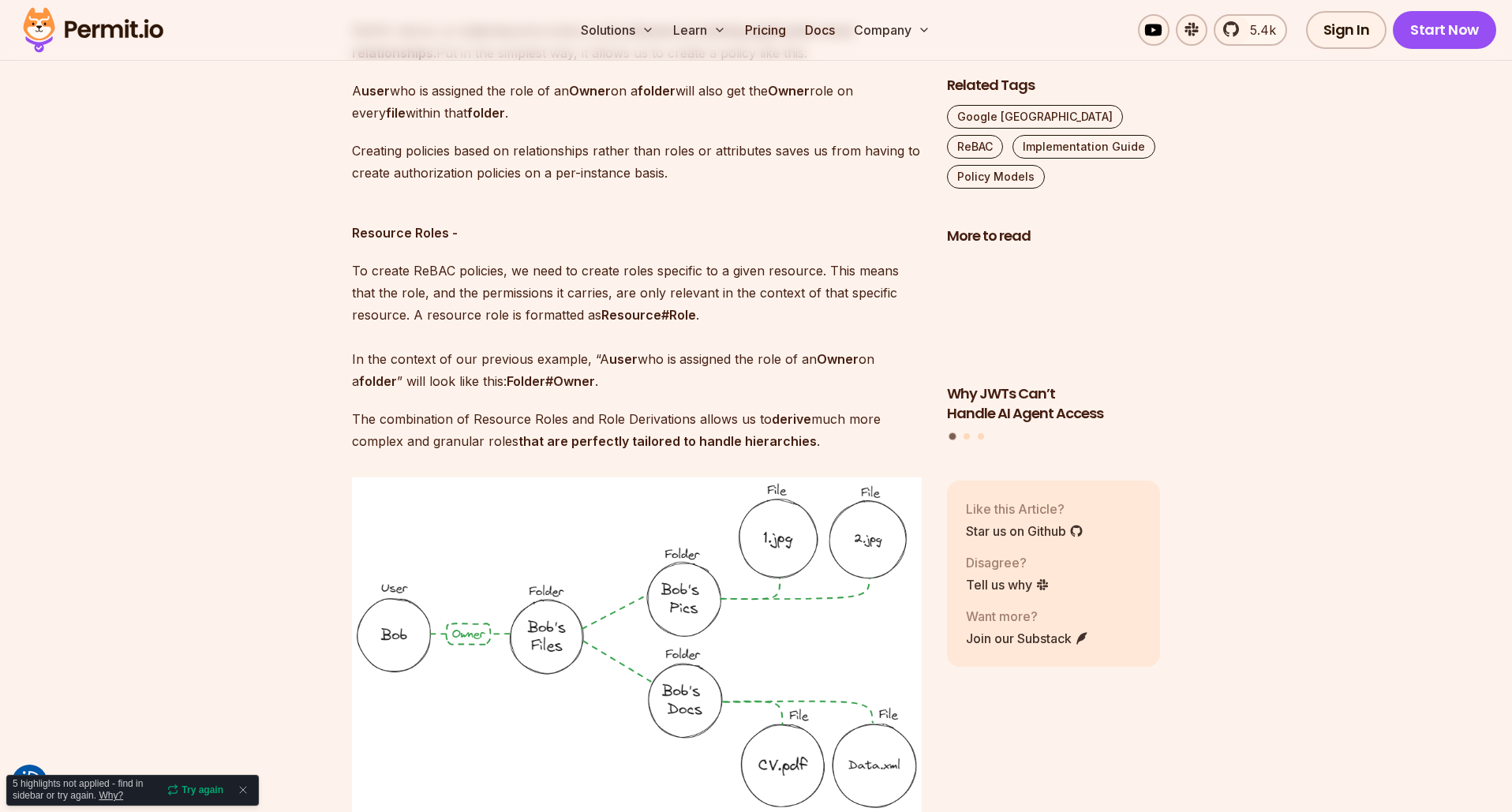
scroll to position [2430, 0]
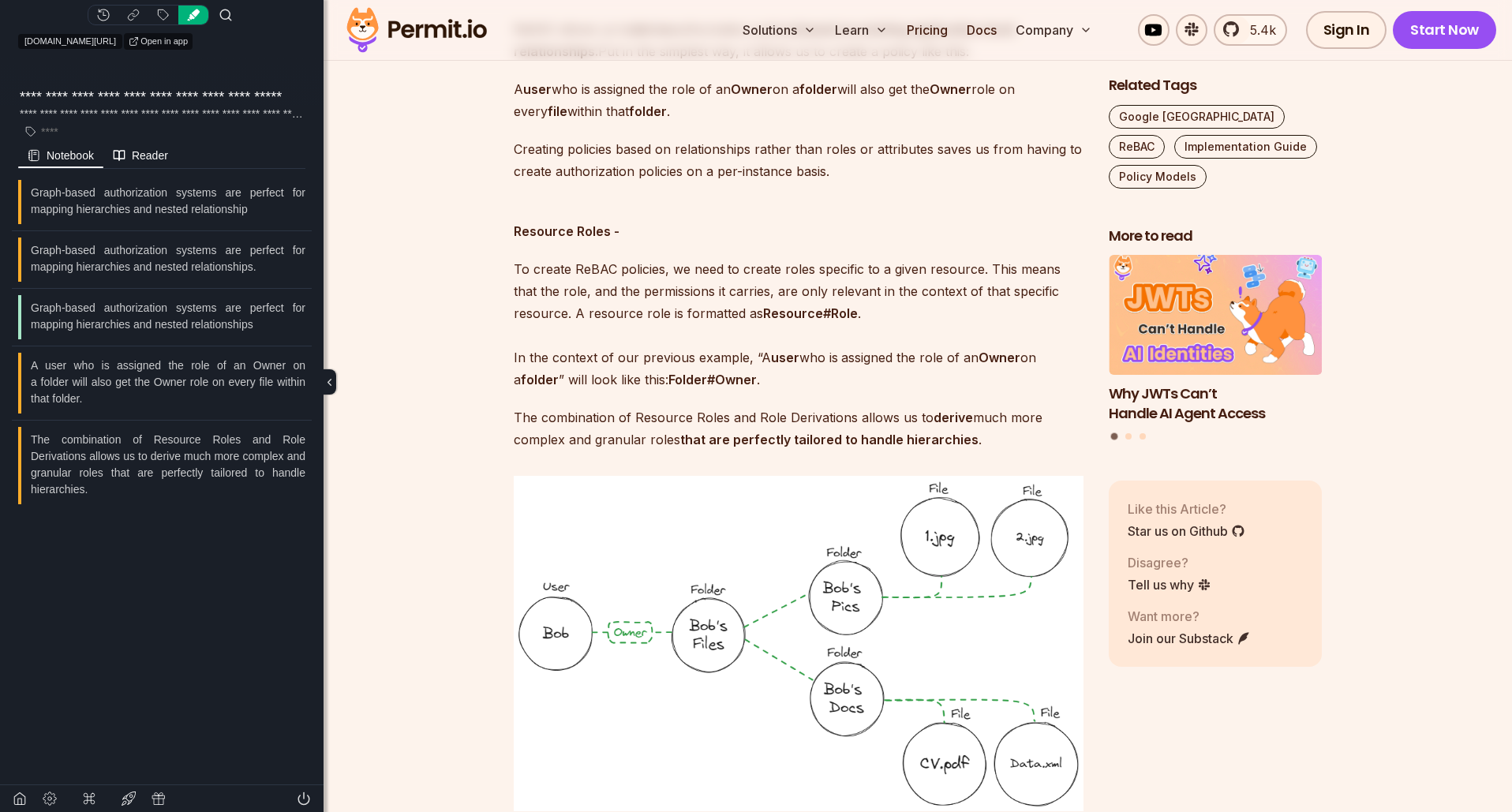
click at [144, 157] on span "Reader" at bounding box center [150, 156] width 36 height 13
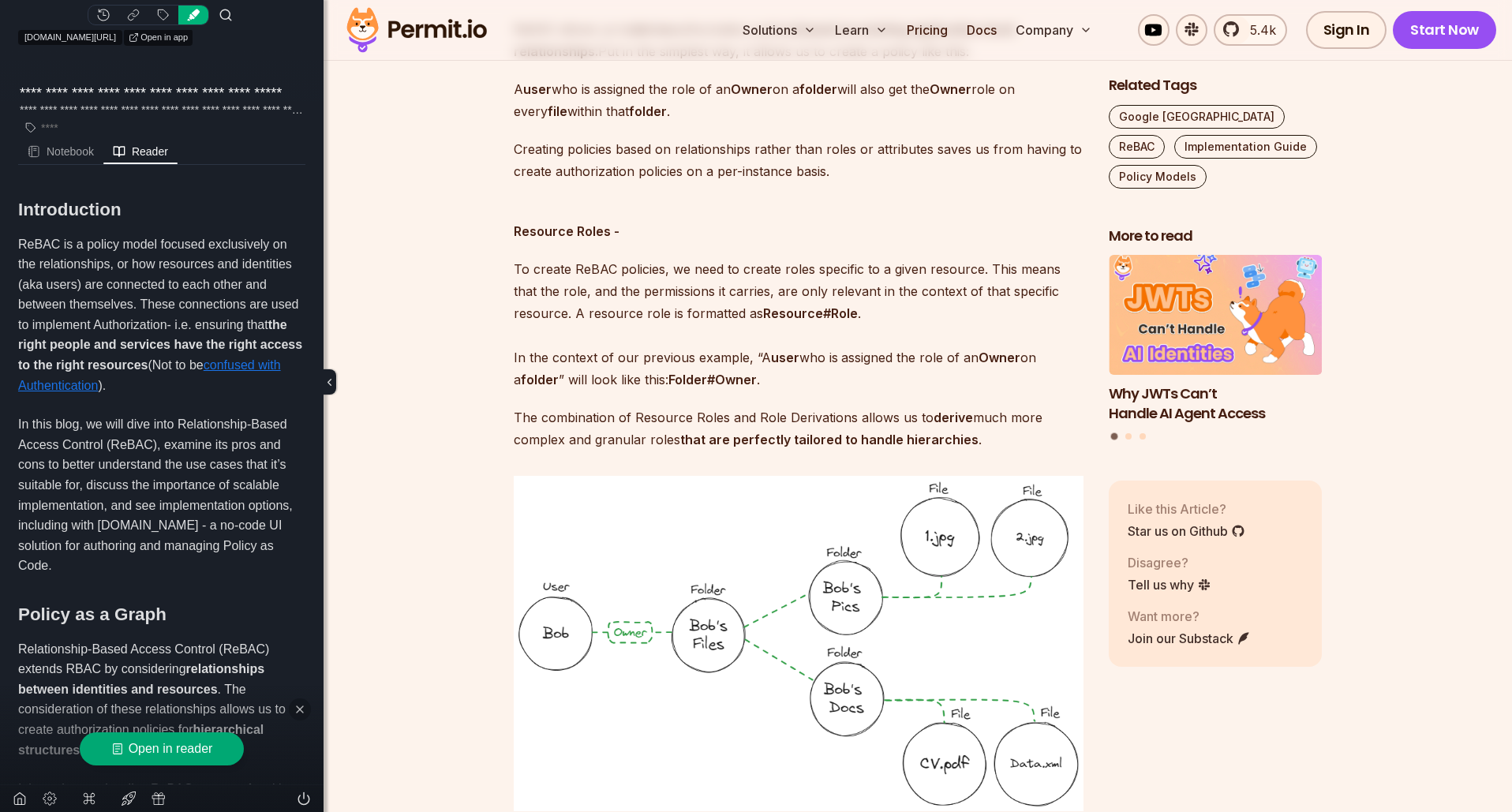
scroll to position [0, 0]
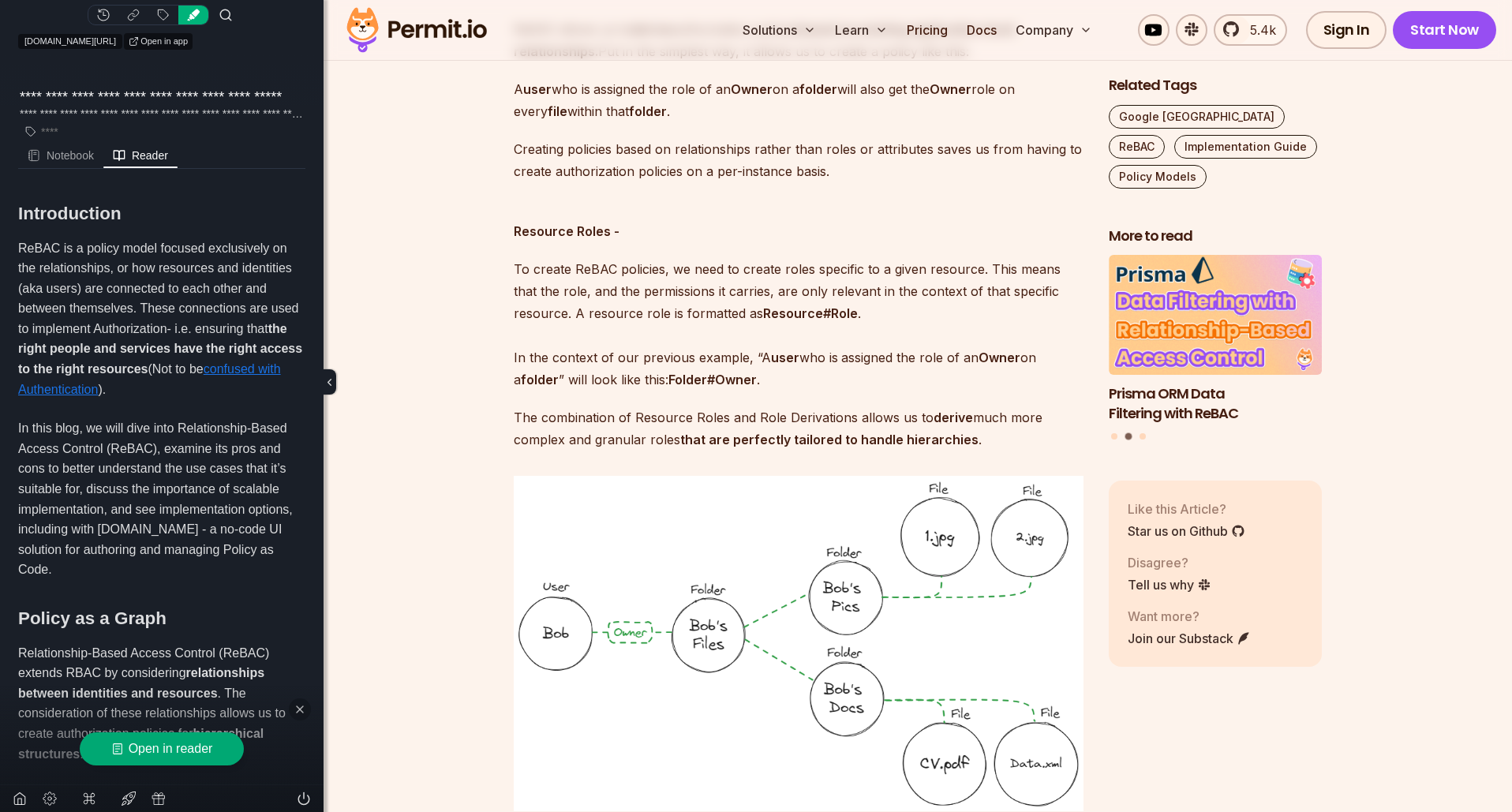
click at [301, 709] on icon at bounding box center [300, 710] width 13 height 13
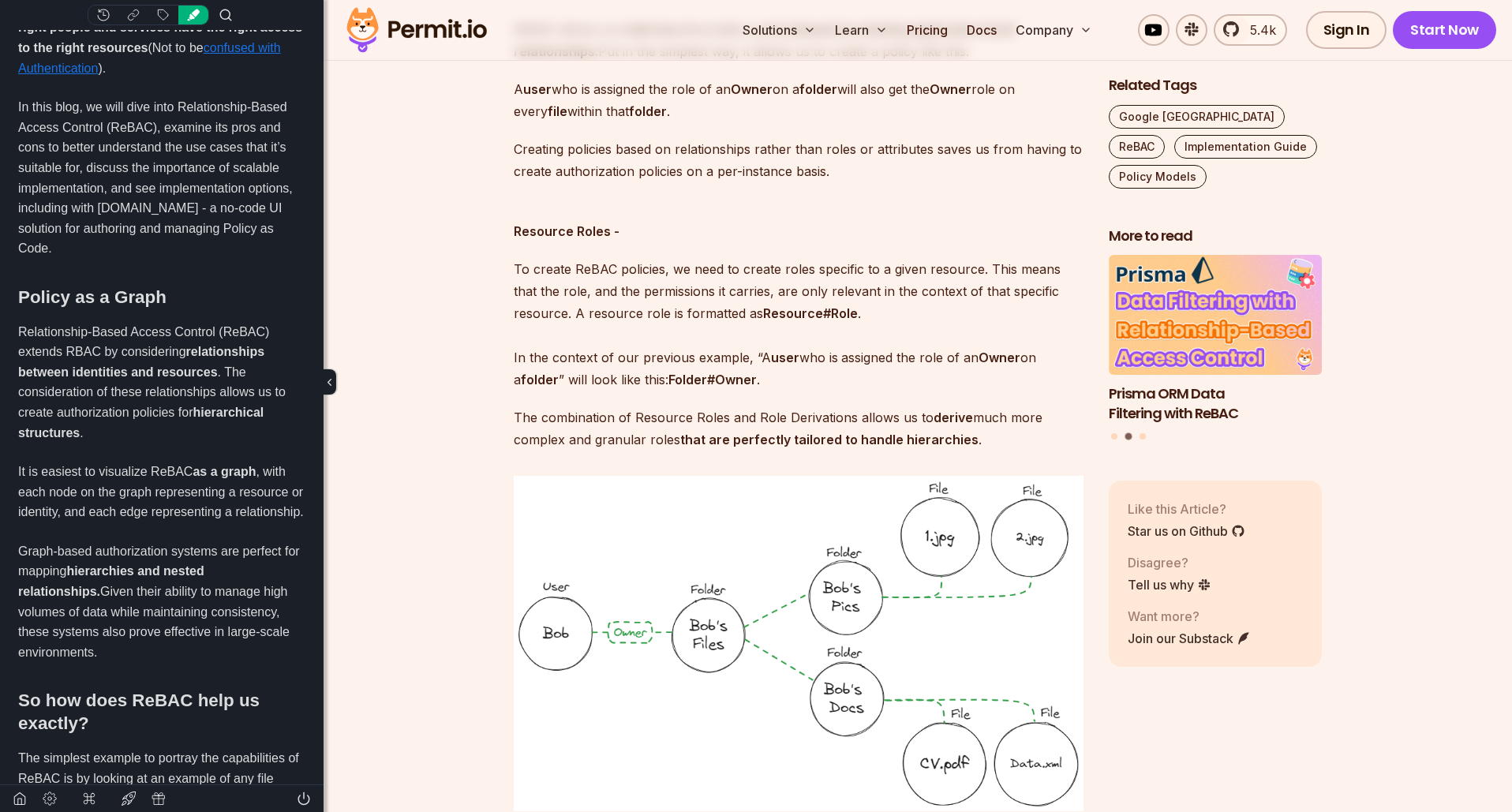
scroll to position [393, 0]
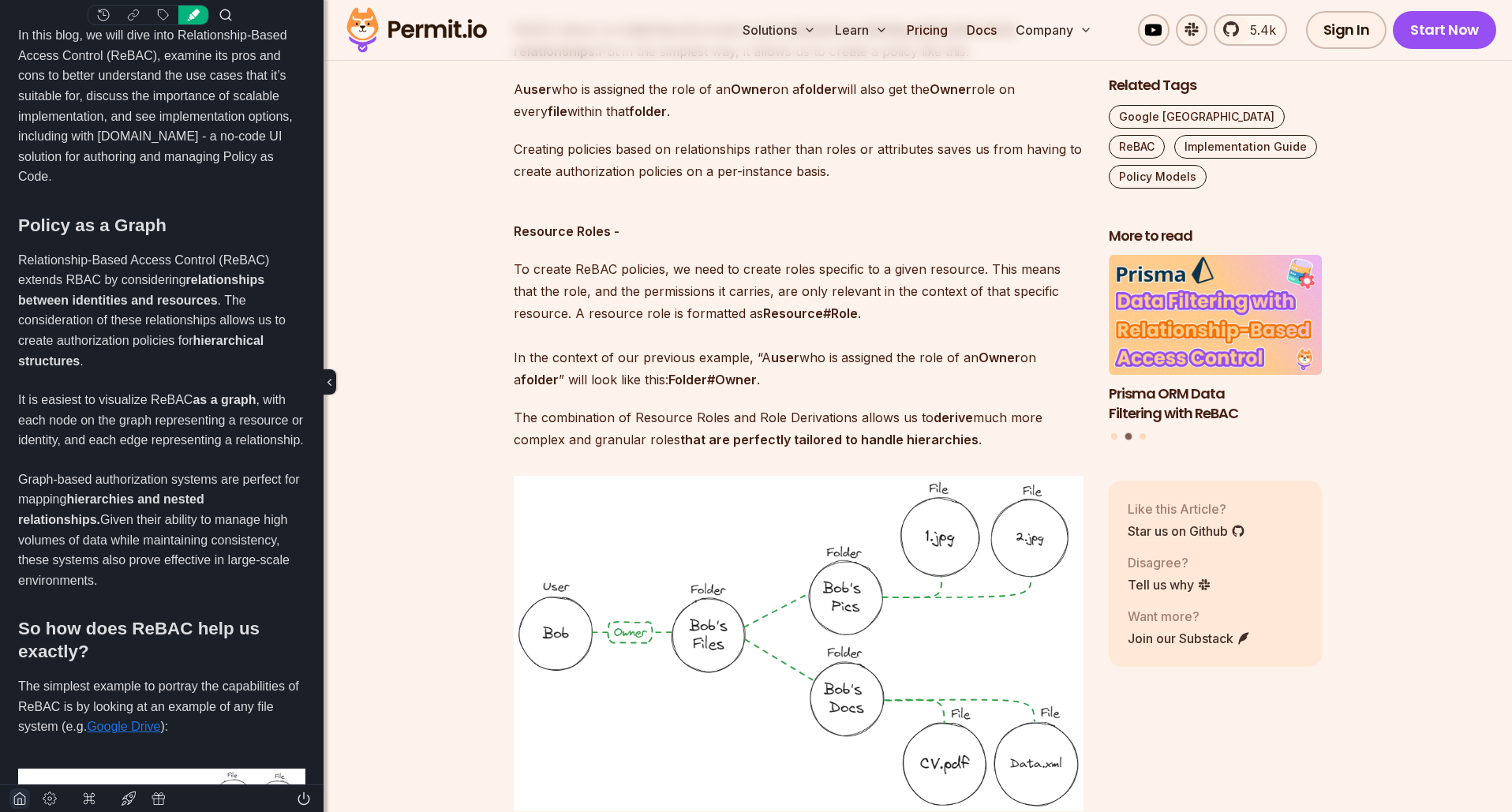
click at [25, 794] on icon at bounding box center [20, 799] width 14 height 14
click at [323, 377] on webhighlights-main-component at bounding box center [162, 406] width 324 height 812
drag, startPoint x: 327, startPoint y: 382, endPoint x: 402, endPoint y: 368, distance: 76.3
click at [327, 382] on icon "Toggle sidebar" at bounding box center [329, 382] width 12 height 12
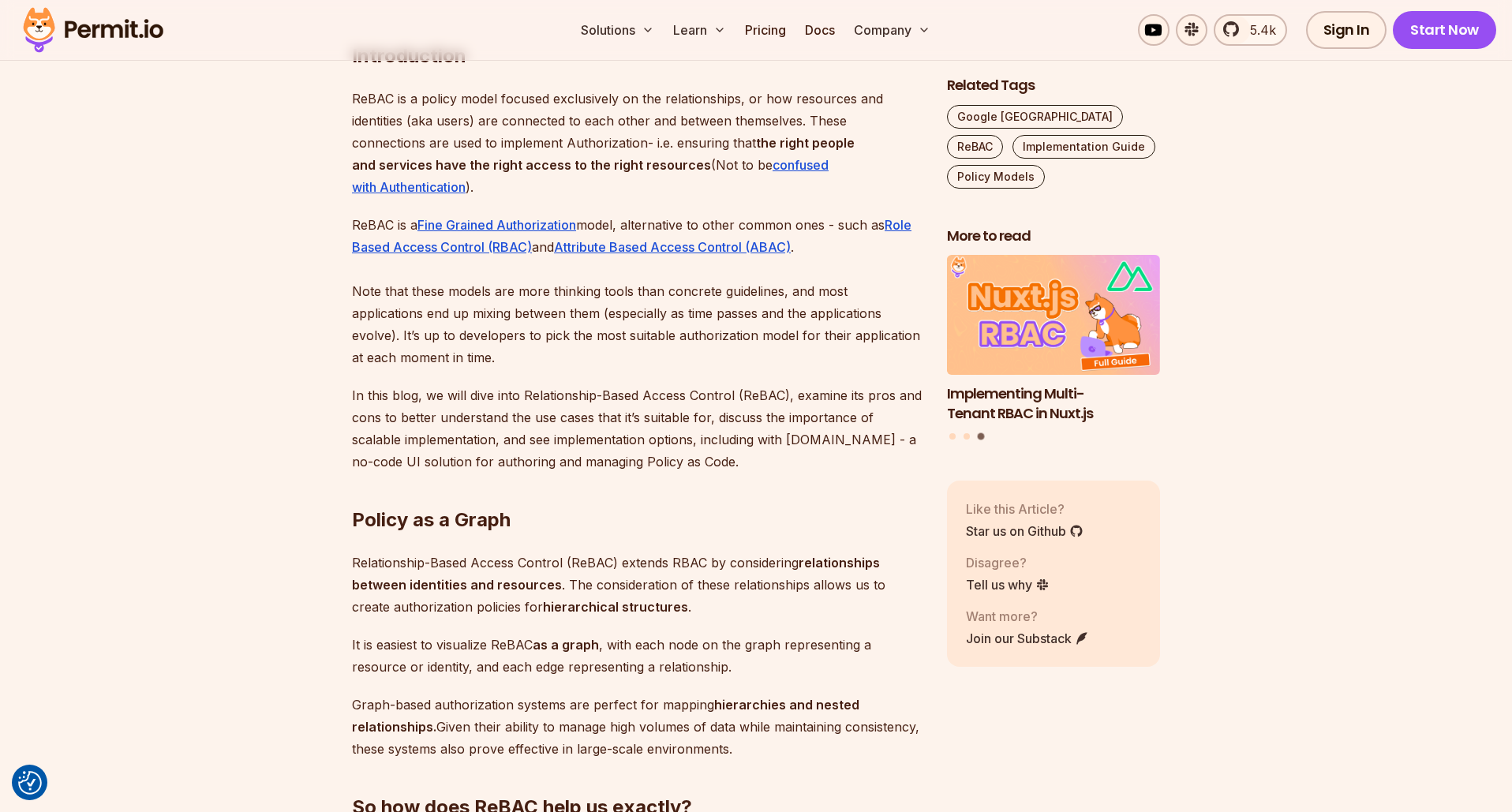
scroll to position [993, 0]
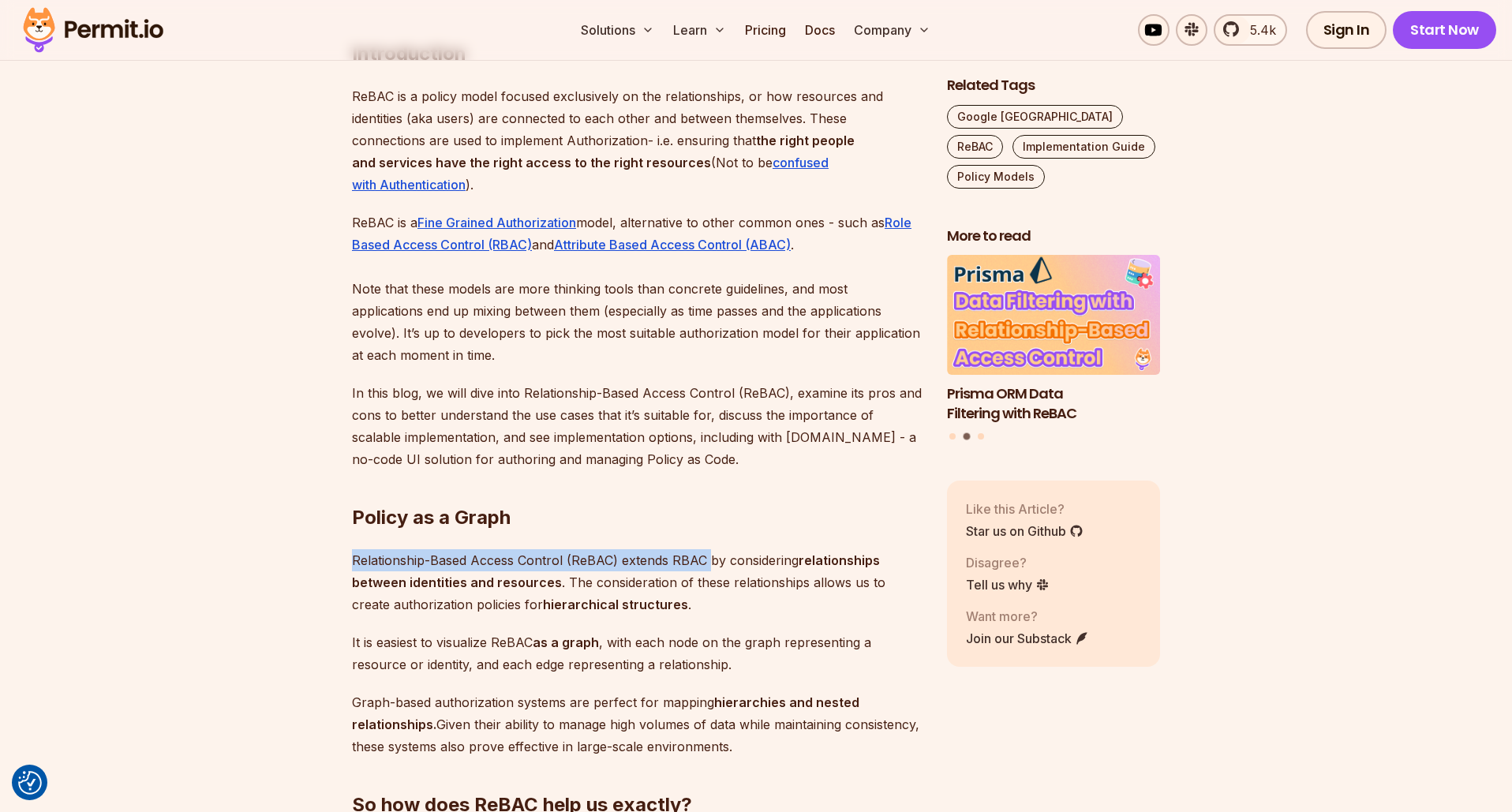
drag, startPoint x: 680, startPoint y: 559, endPoint x: 343, endPoint y: 559, distance: 337.0
click at [342, 509] on button "Highlight text" at bounding box center [344, 509] width 15 height 15
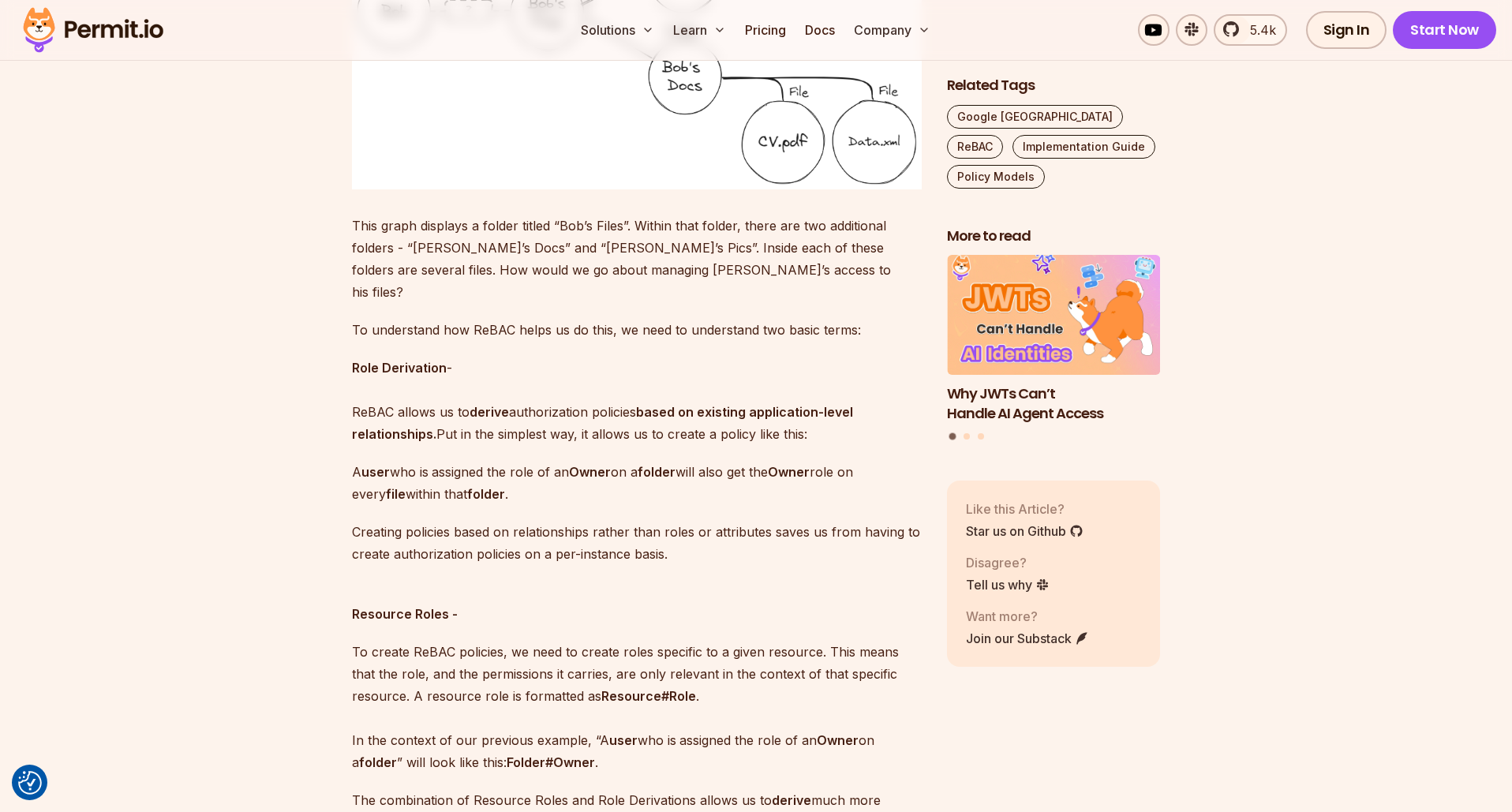
scroll to position [2042, 0]
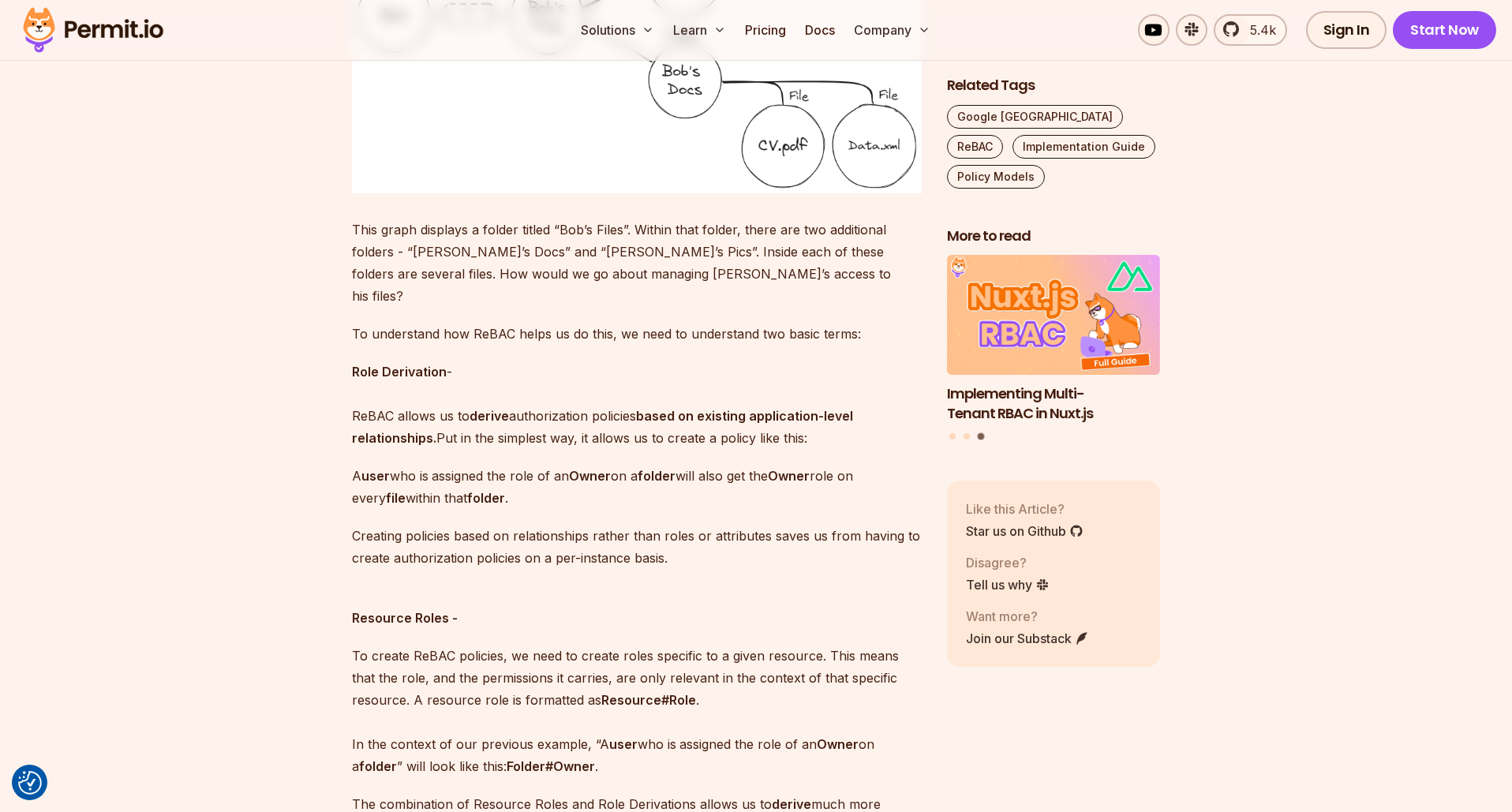
drag, startPoint x: 529, startPoint y: 475, endPoint x: 349, endPoint y: 454, distance: 181.2
click at [353, 403] on button "Highlight text" at bounding box center [351, 405] width 15 height 15
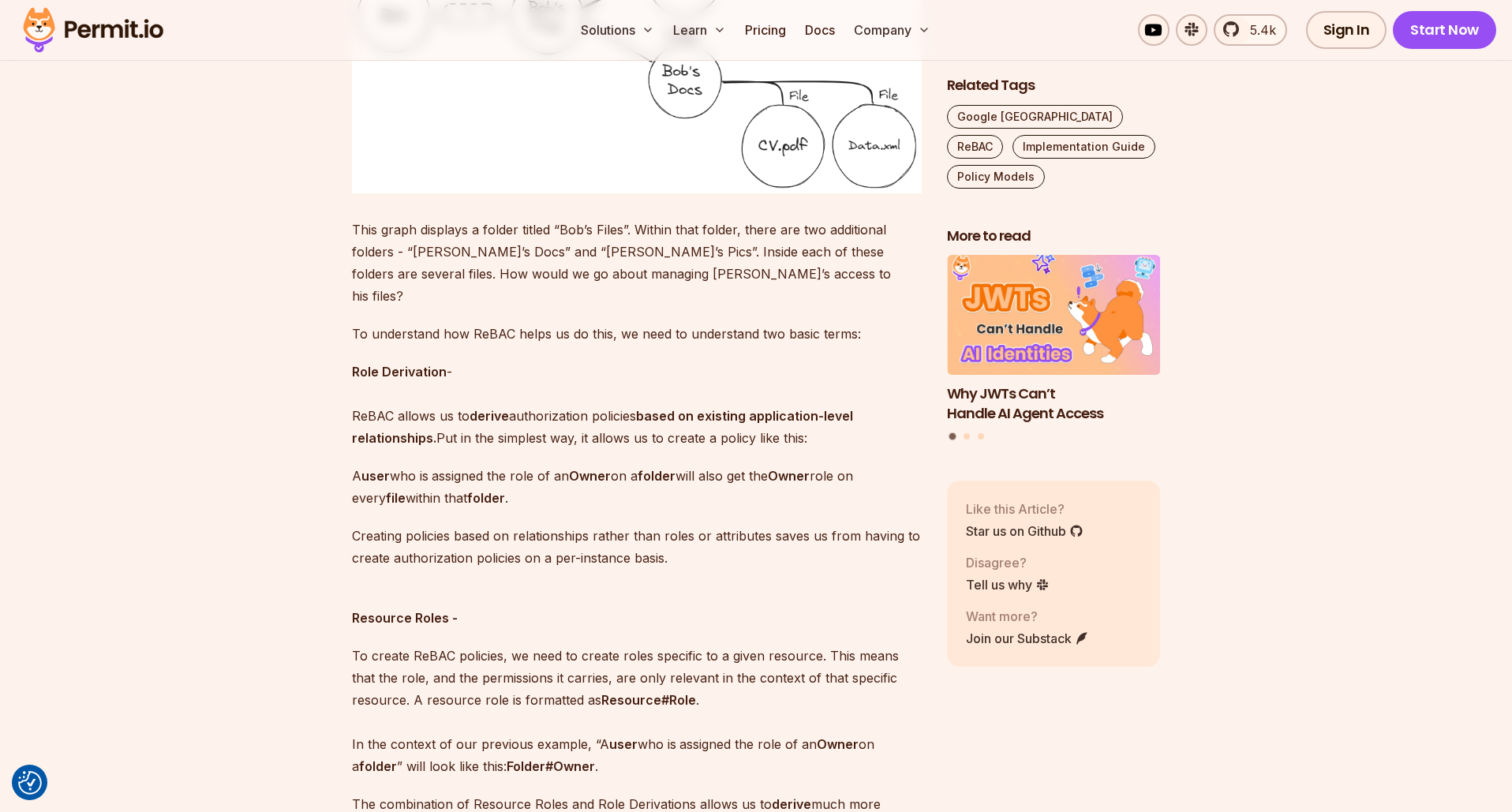
drag, startPoint x: 522, startPoint y: 479, endPoint x: 343, endPoint y: 456, distance: 180.5
click at [362, 353] on button "Highlight text" at bounding box center [362, 355] width 15 height 15
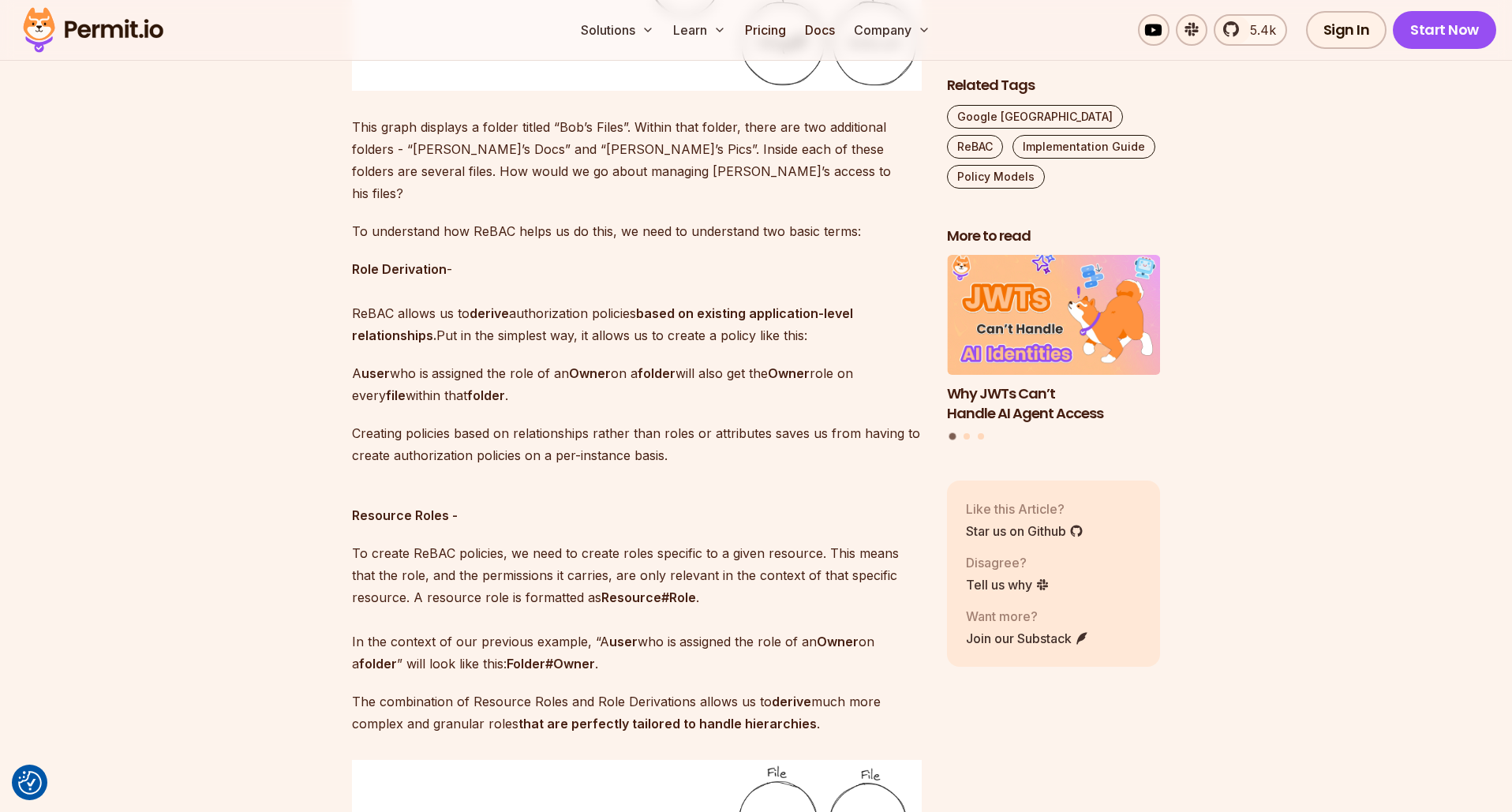
scroll to position [2148, 0]
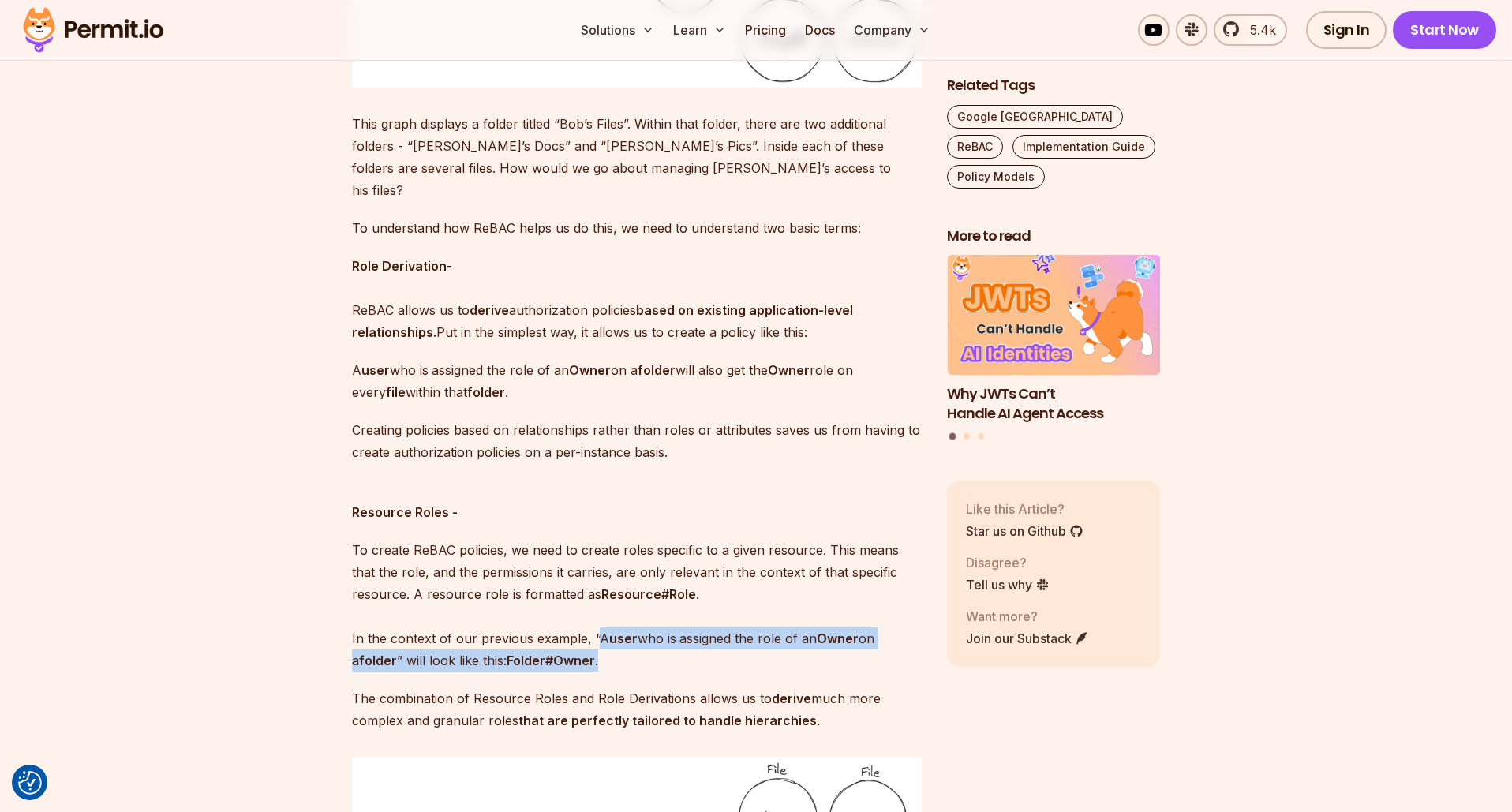
drag, startPoint x: 606, startPoint y: 630, endPoint x: 591, endPoint y: 615, distance: 21.2
click at [591, 615] on p "To create ReBAC policies, we need to create roles specific to a given resource.…" at bounding box center [637, 606] width 570 height 133
click at [589, 569] on button "Highlight text" at bounding box center [593, 565] width 15 height 15
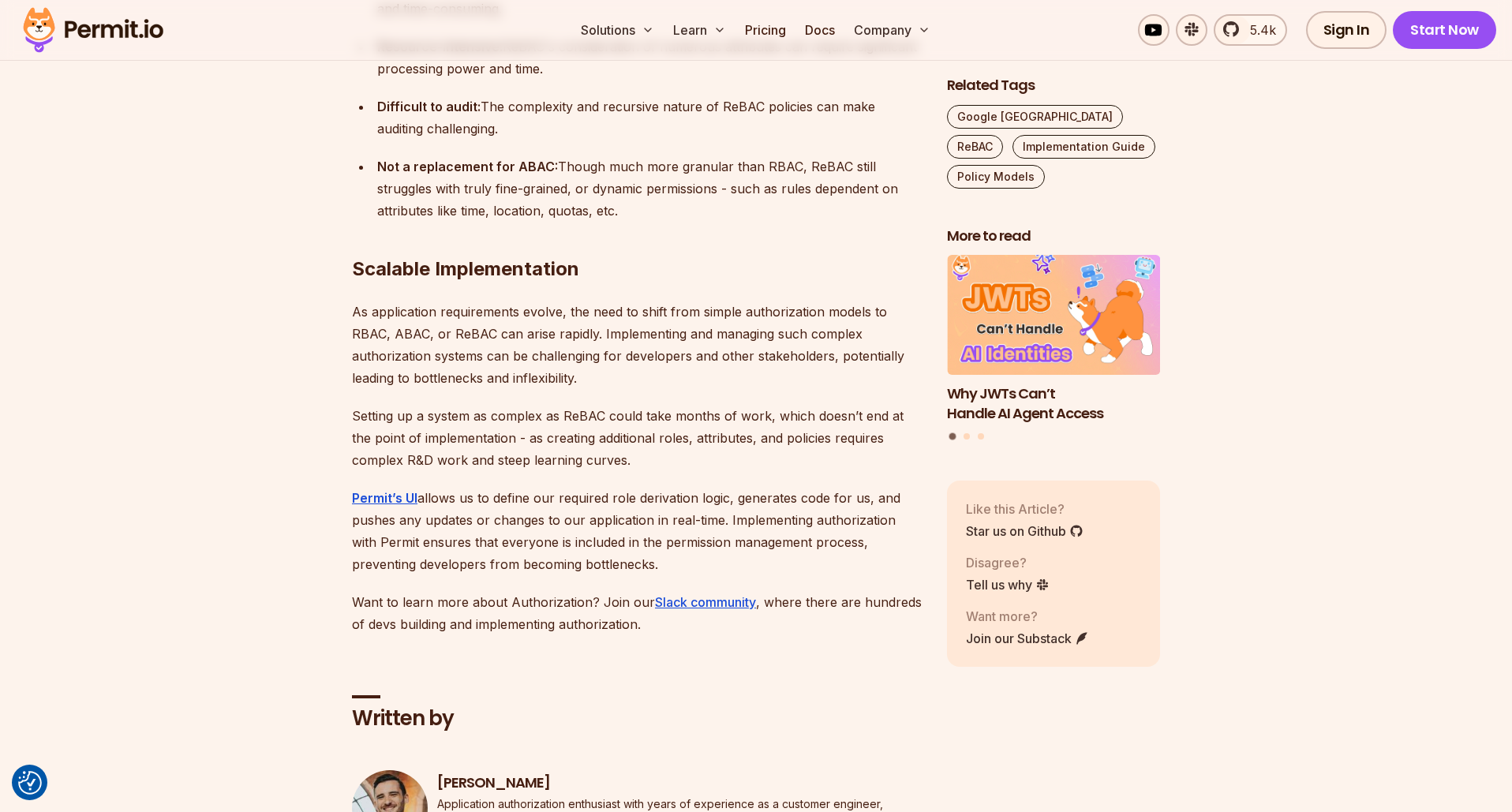
scroll to position [11819, 0]
